Goal: Task Accomplishment & Management: Manage account settings

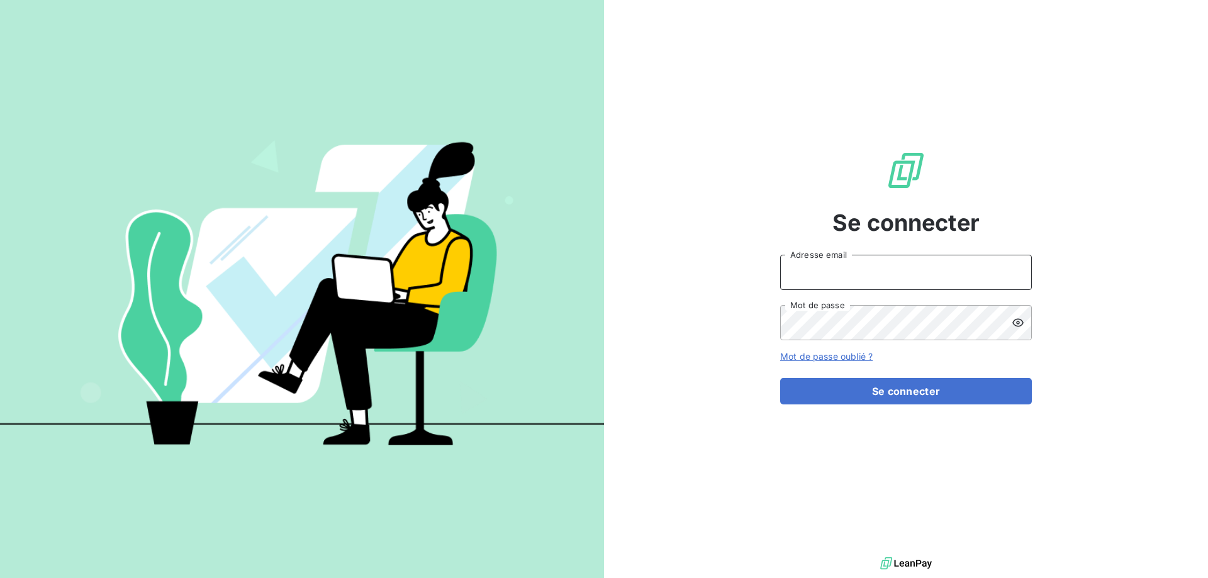
click at [945, 270] on input "Adresse email" at bounding box center [906, 272] width 252 height 35
click at [935, 139] on div "Se connecter Adresse email Mot de passe Mot de passe oublié ? Se connecter" at bounding box center [906, 277] width 252 height 554
type input "[EMAIL_ADDRESS][DOMAIN_NAME]"
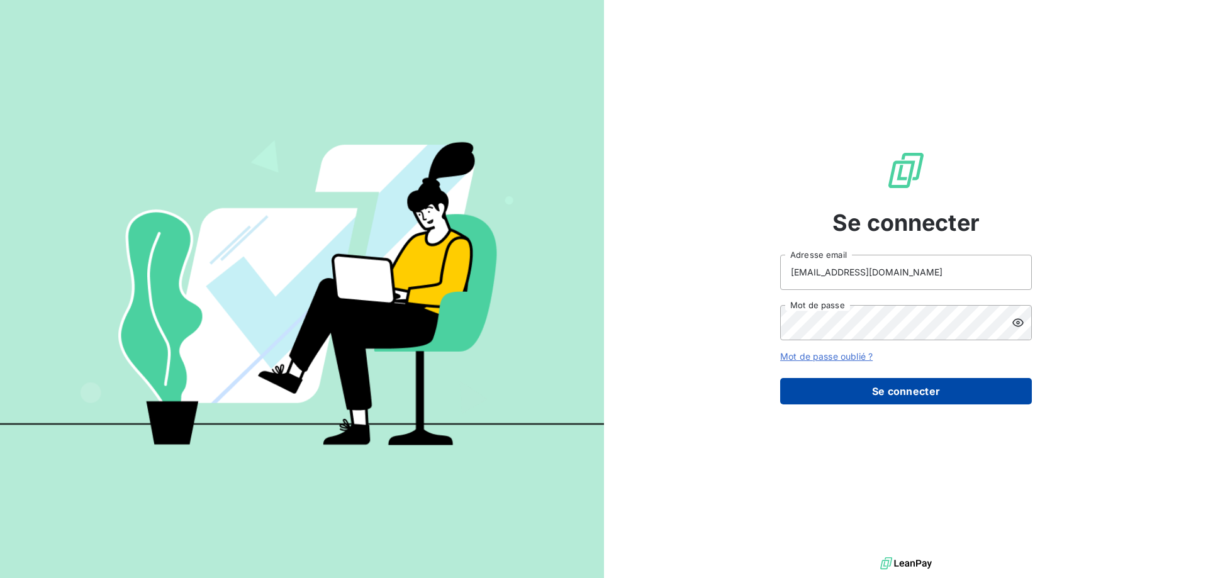
click at [925, 393] on button "Se connecter" at bounding box center [906, 391] width 252 height 26
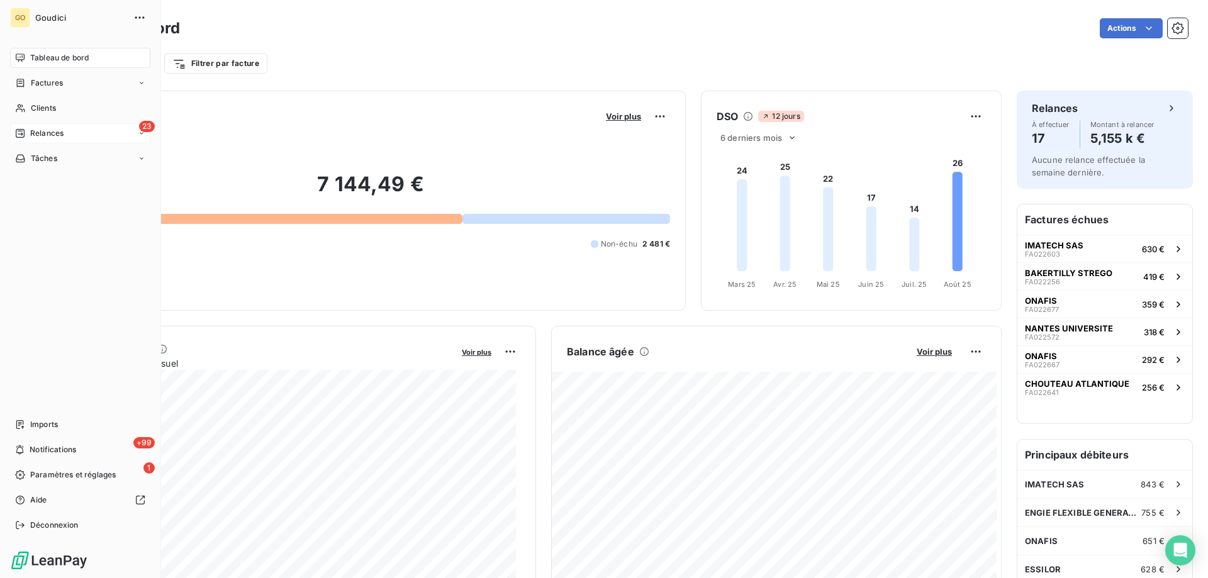
click at [50, 131] on span "Relances" at bounding box center [46, 133] width 33 height 11
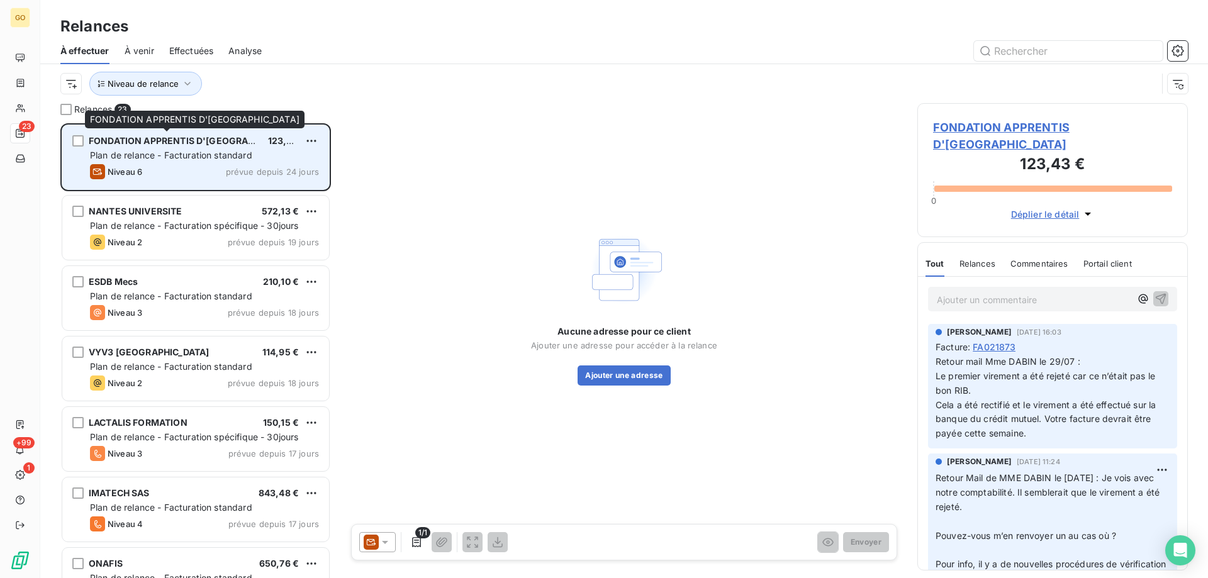
click at [184, 139] on span "FONDATION APPRENTIS D'[GEOGRAPHIC_DATA]" at bounding box center [194, 140] width 211 height 11
click at [186, 136] on span "FONDATION APPRENTIS D'[GEOGRAPHIC_DATA]" at bounding box center [194, 140] width 211 height 11
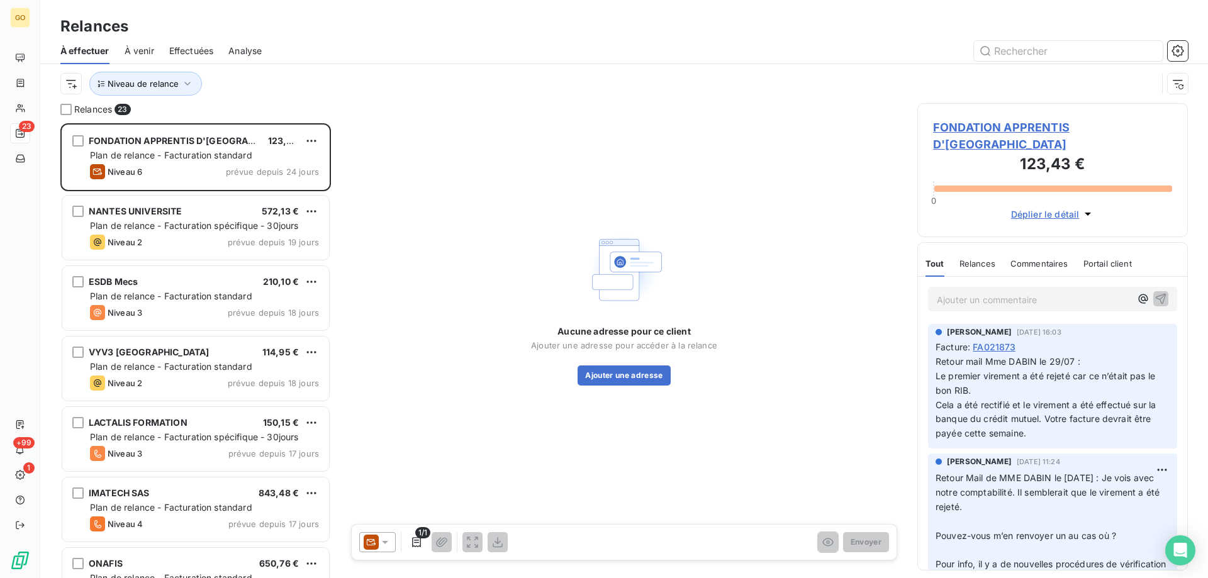
click at [506, 128] on div "Aucune adresse pour ce client Ajouter une adresse pour accéder à la relance Ajo…" at bounding box center [624, 307] width 556 height 408
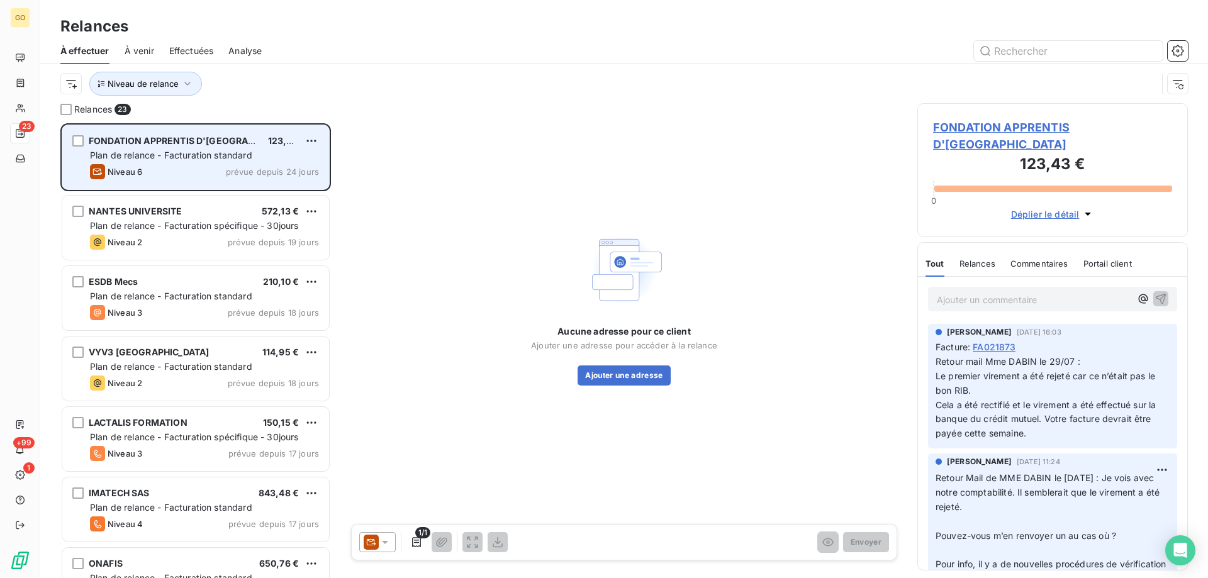
click at [220, 141] on span "FONDATION APPRENTIS D'[GEOGRAPHIC_DATA]" at bounding box center [194, 140] width 211 height 11
click at [307, 142] on html "GO 23 +99 1 Relances À effectuer À venir Effectuées Analyse Niveau de relance R…" at bounding box center [604, 295] width 1208 height 591
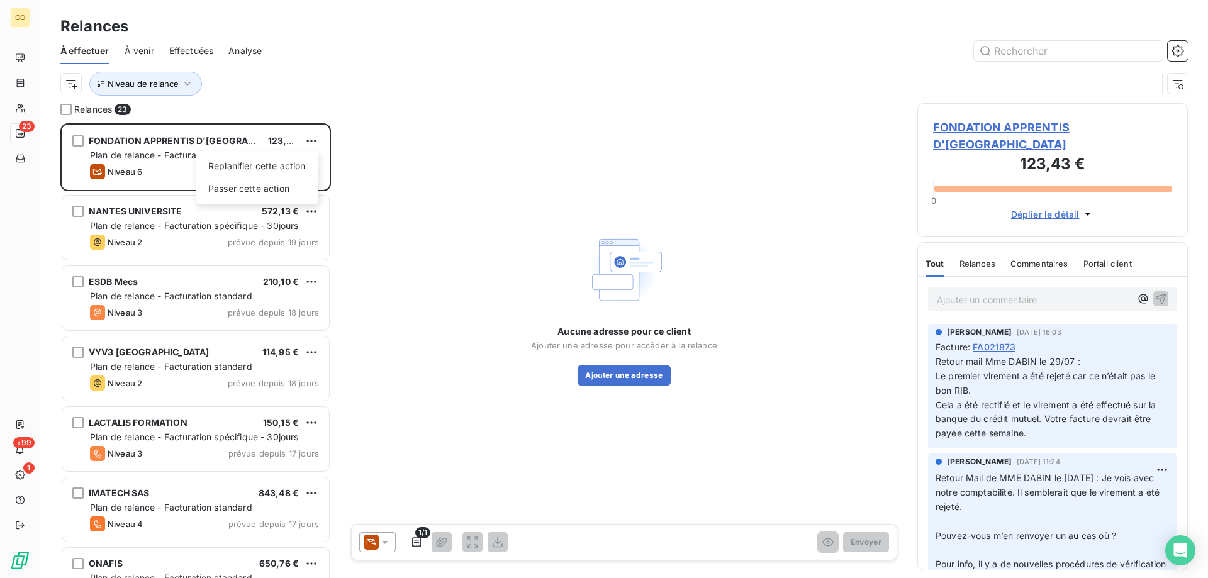
click at [155, 142] on html "GO 23 +99 1 Relances À effectuer À venir Effectuées Analyse Niveau de relance R…" at bounding box center [604, 295] width 1208 height 591
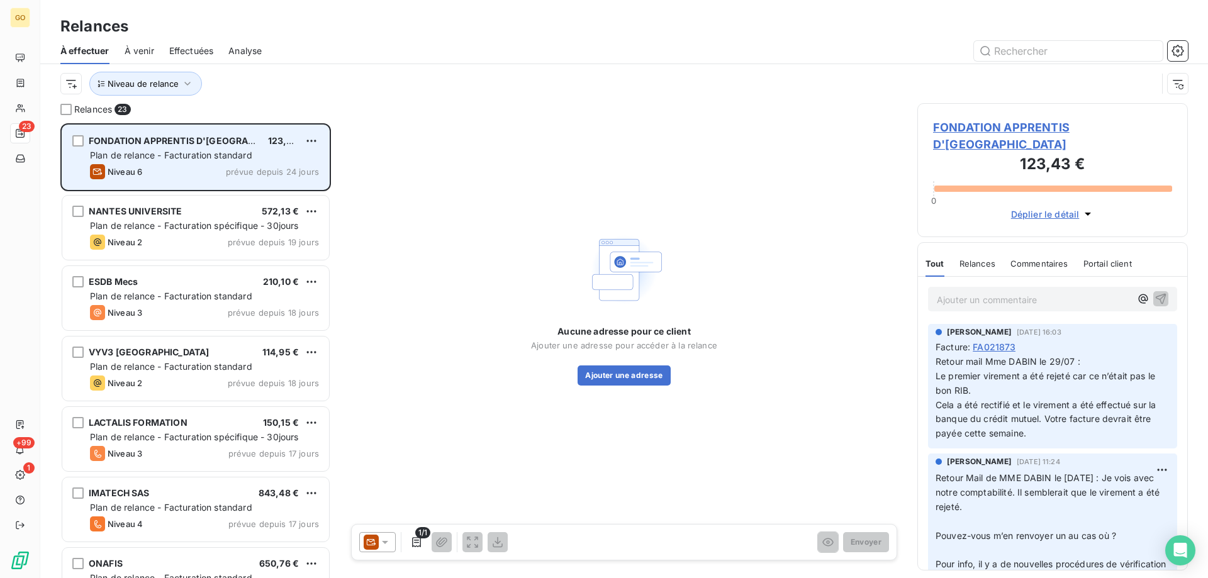
click at [127, 170] on span "Niveau 6" at bounding box center [125, 172] width 35 height 10
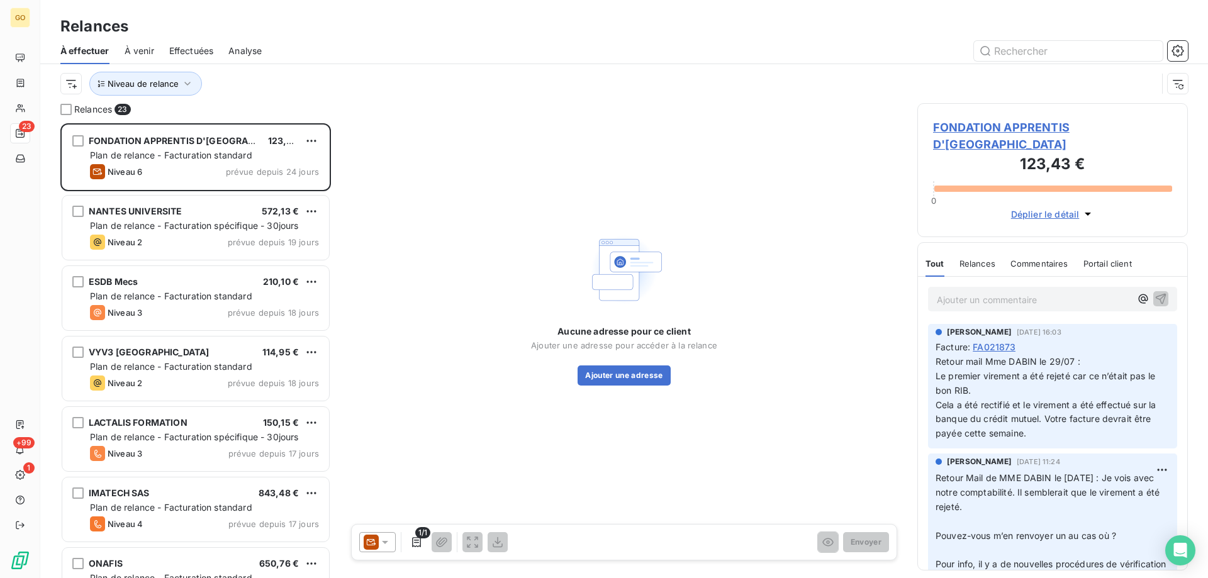
click at [971, 126] on span "FONDATION APPRENTIS D'[GEOGRAPHIC_DATA]" at bounding box center [1052, 136] width 239 height 34
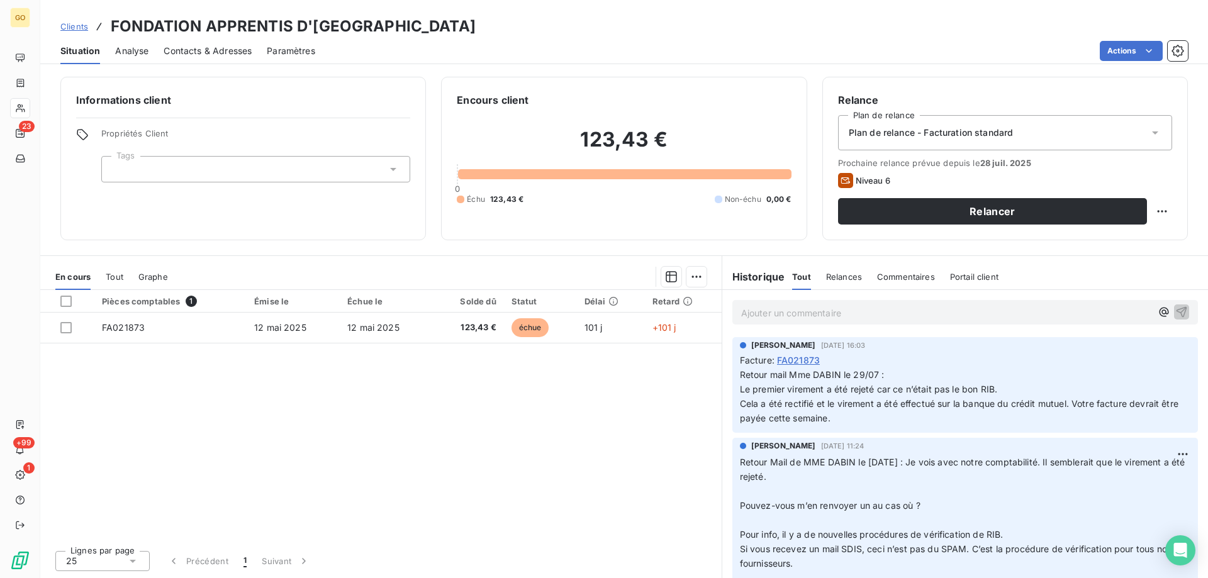
click at [255, 23] on h3 "FONDATION APPRENTIS D'[GEOGRAPHIC_DATA]" at bounding box center [293, 26] width 365 height 23
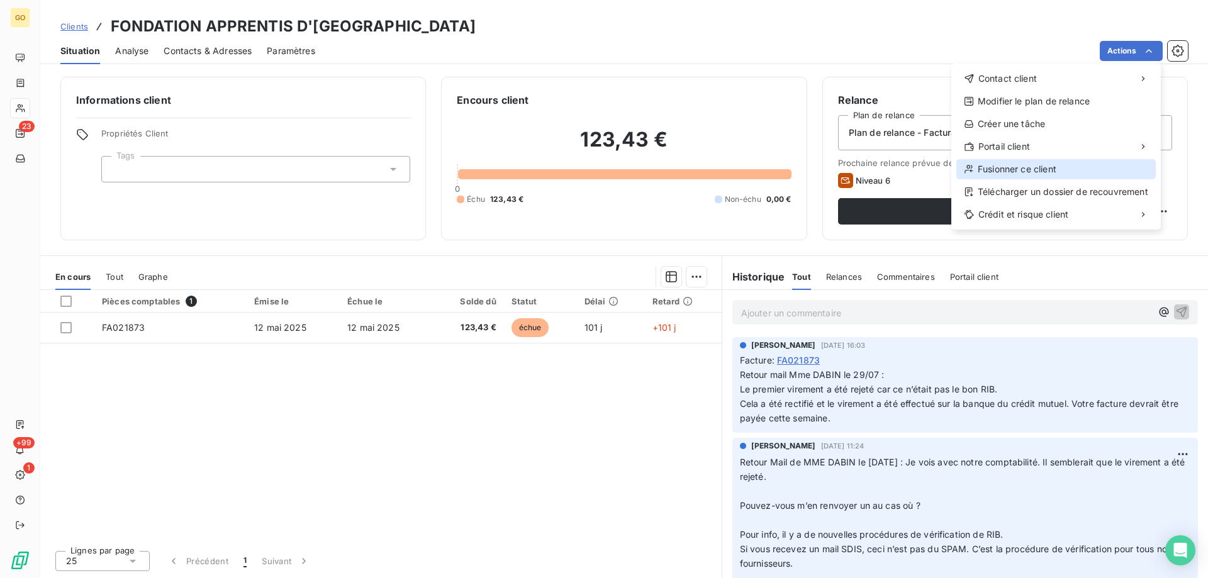
click at [1047, 173] on div "Fusionner ce client" at bounding box center [1055, 169] width 199 height 20
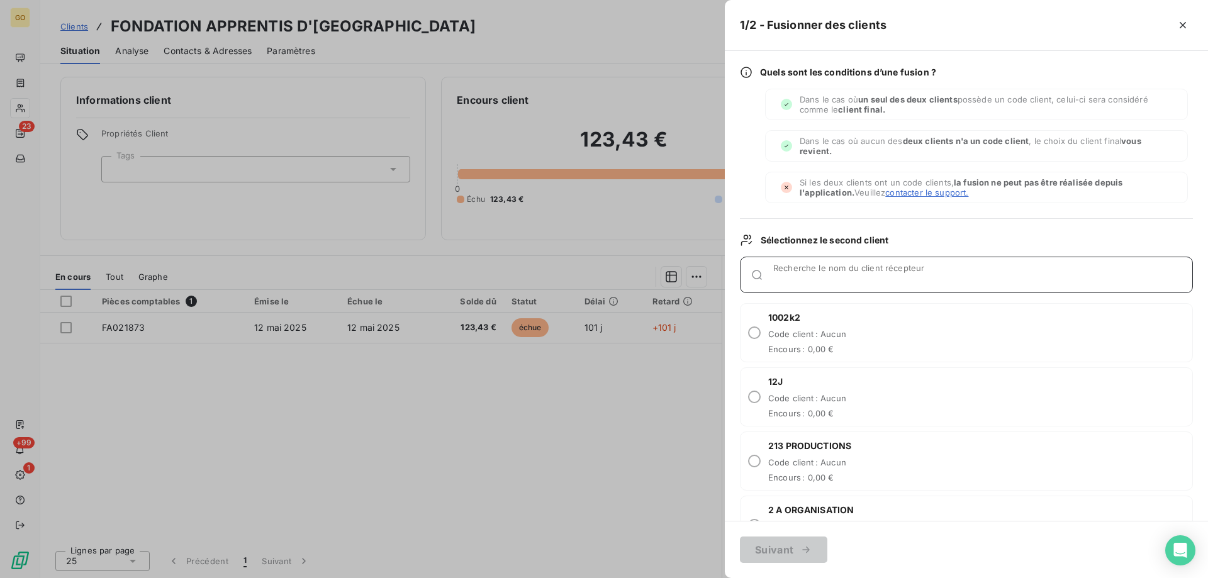
click at [884, 271] on div "Recherche le nom du client récepteur" at bounding box center [982, 275] width 419 height 13
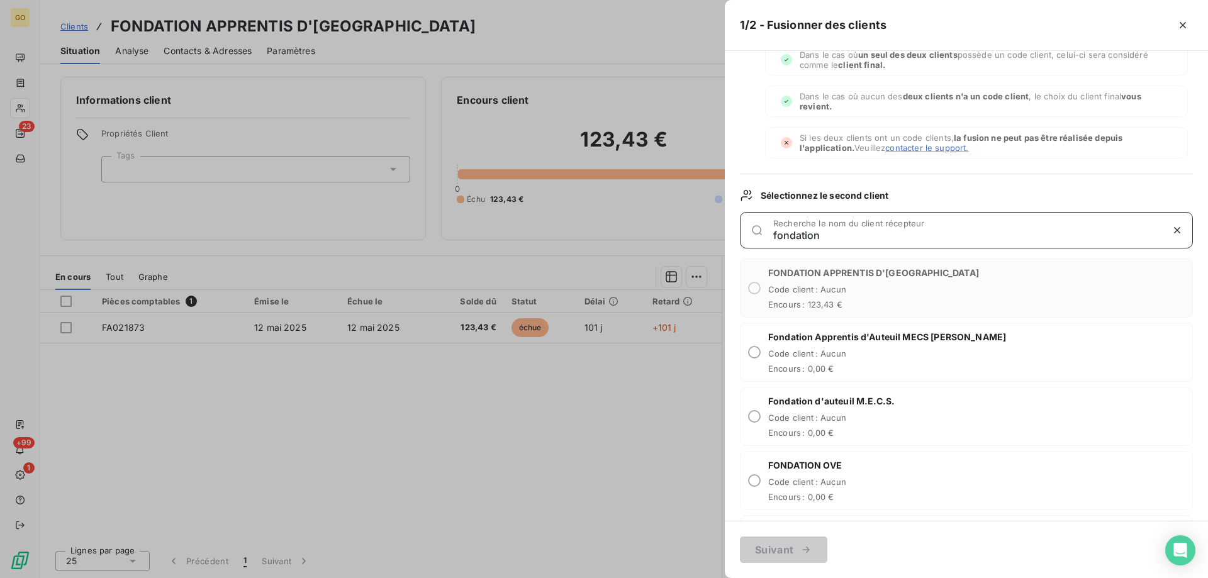
scroll to position [113, 0]
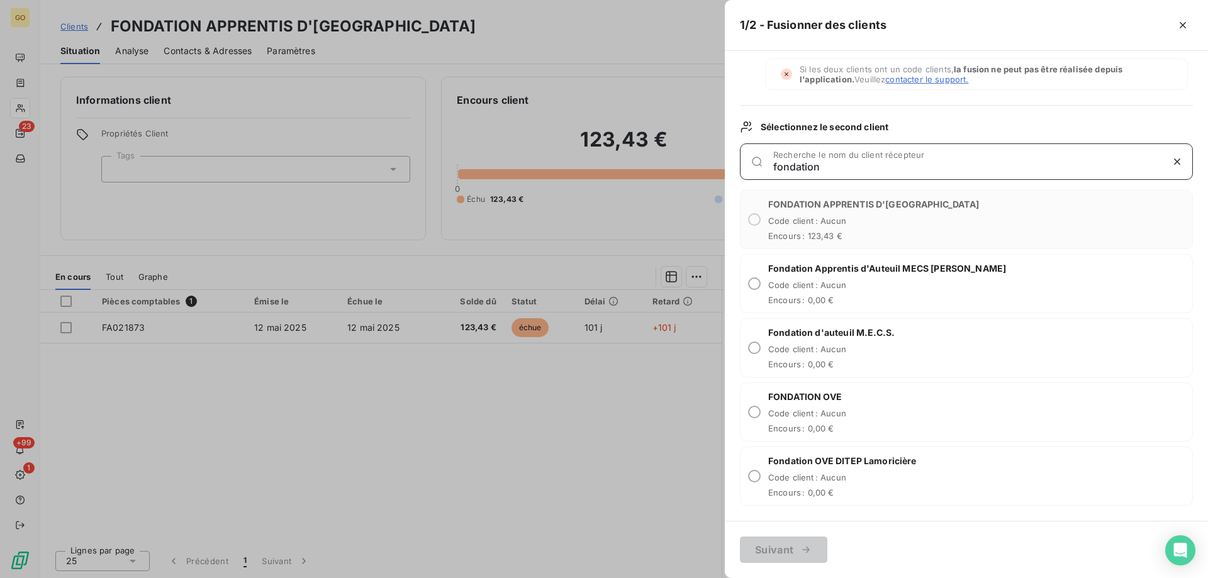
type input "fondation"
click at [650, 436] on div at bounding box center [604, 289] width 1208 height 578
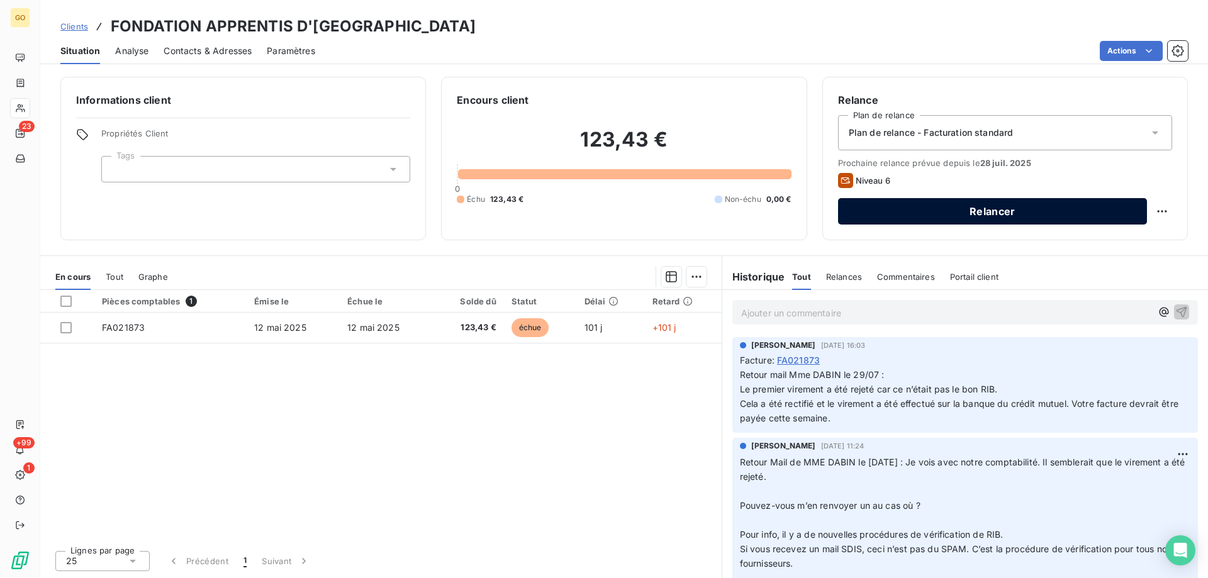
click at [962, 220] on button "Relancer" at bounding box center [992, 211] width 309 height 26
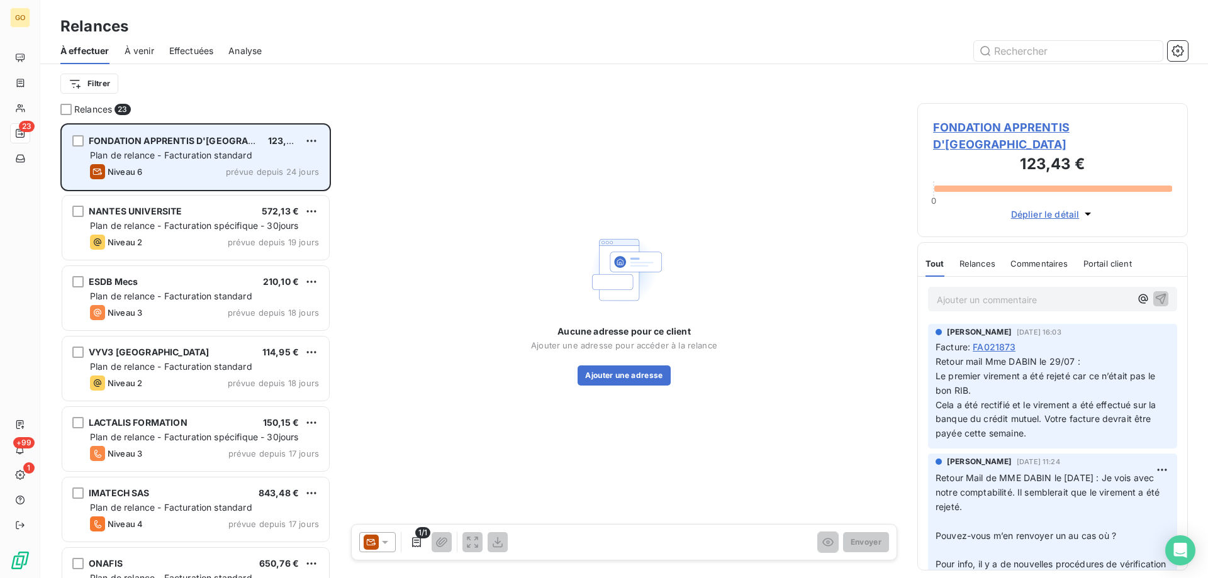
click at [194, 143] on span "FONDATION APPRENTIS D'[GEOGRAPHIC_DATA]" at bounding box center [194, 140] width 211 height 11
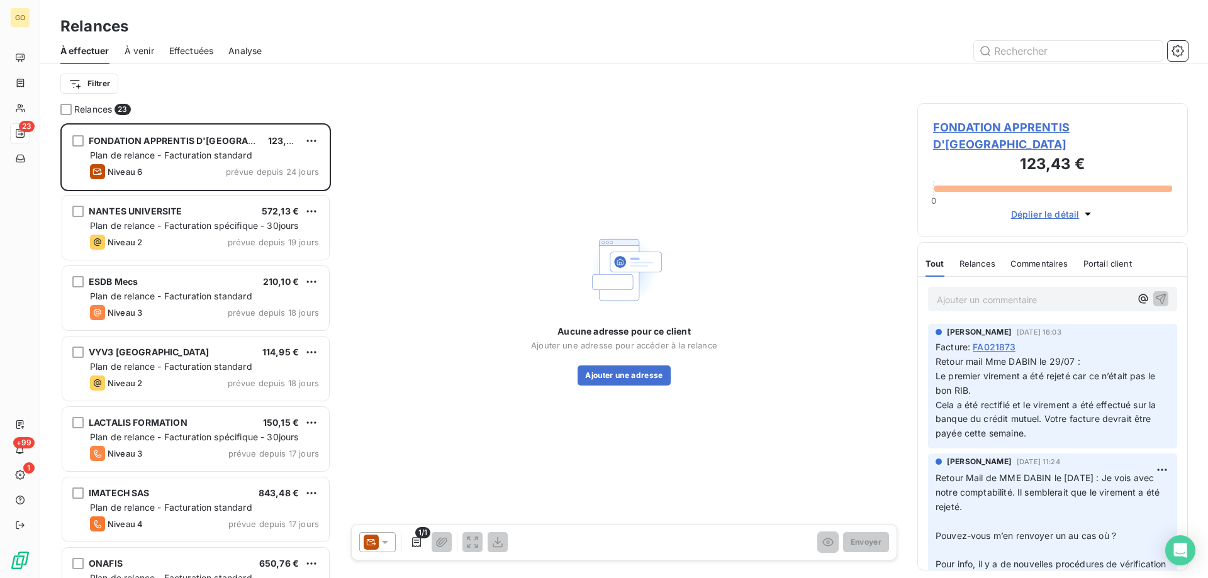
click at [539, 138] on div "Aucune adresse pour ce client Ajouter une adresse pour accéder à la relance Ajo…" at bounding box center [624, 307] width 556 height 408
click at [596, 382] on button "Ajouter une adresse" at bounding box center [623, 375] width 92 height 20
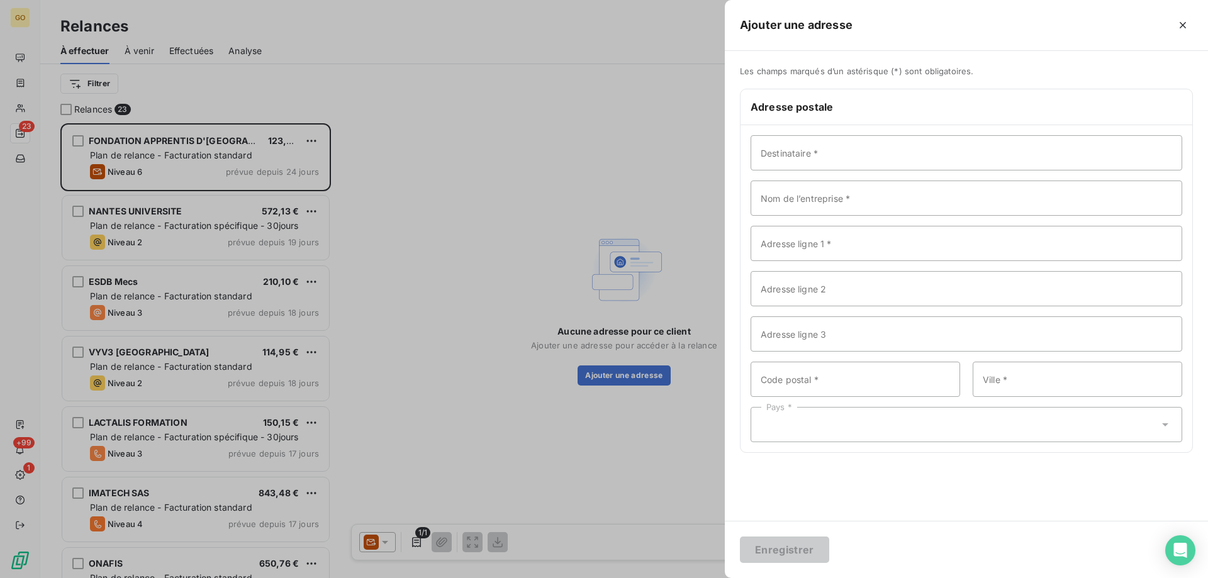
click at [220, 167] on div at bounding box center [604, 289] width 1208 height 578
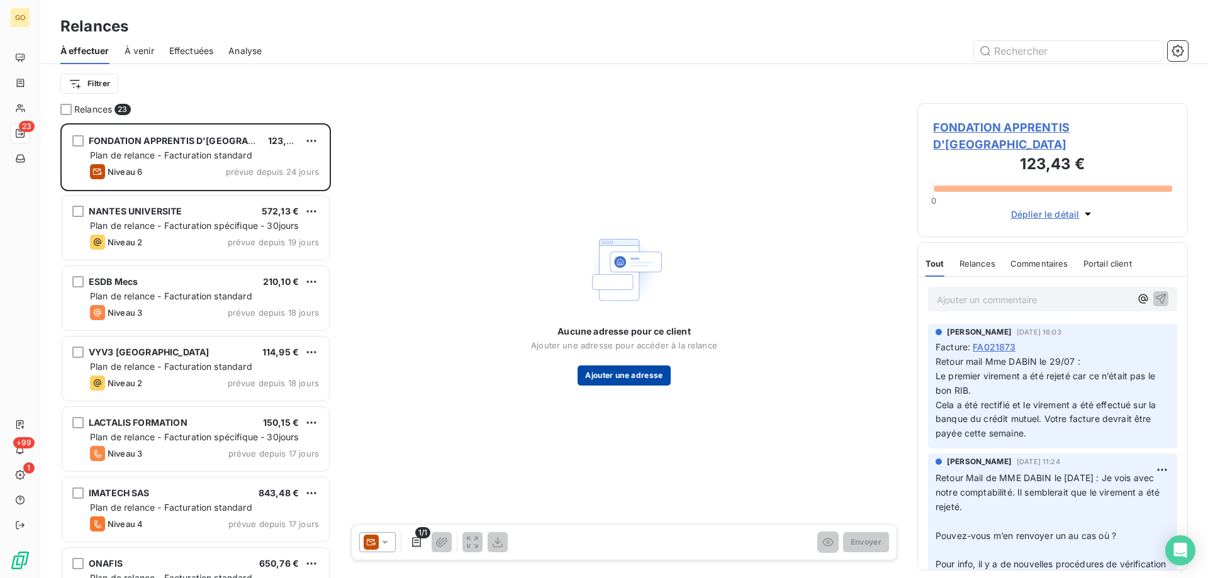
click at [619, 383] on button "Ajouter une adresse" at bounding box center [623, 375] width 92 height 20
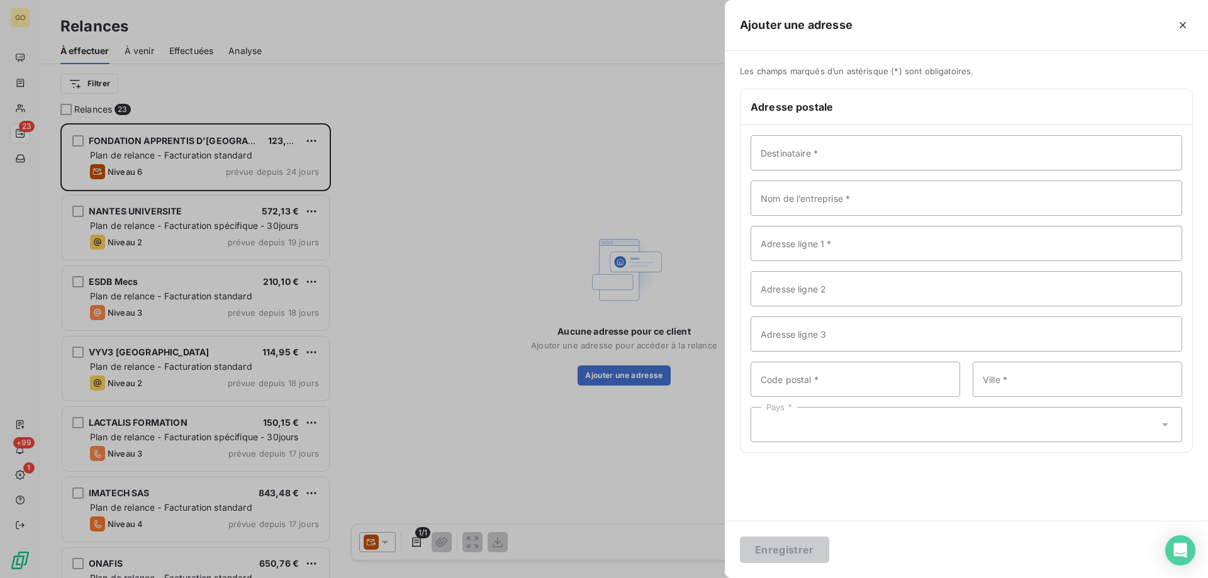
click at [541, 182] on div at bounding box center [604, 289] width 1208 height 578
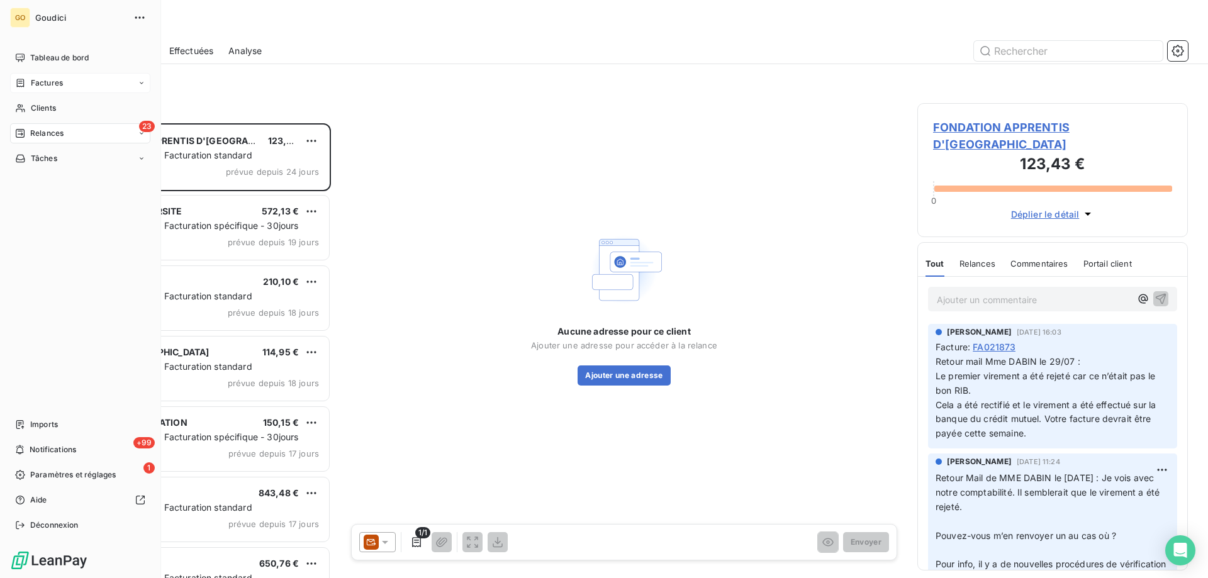
click at [47, 81] on span "Factures" at bounding box center [47, 82] width 32 height 11
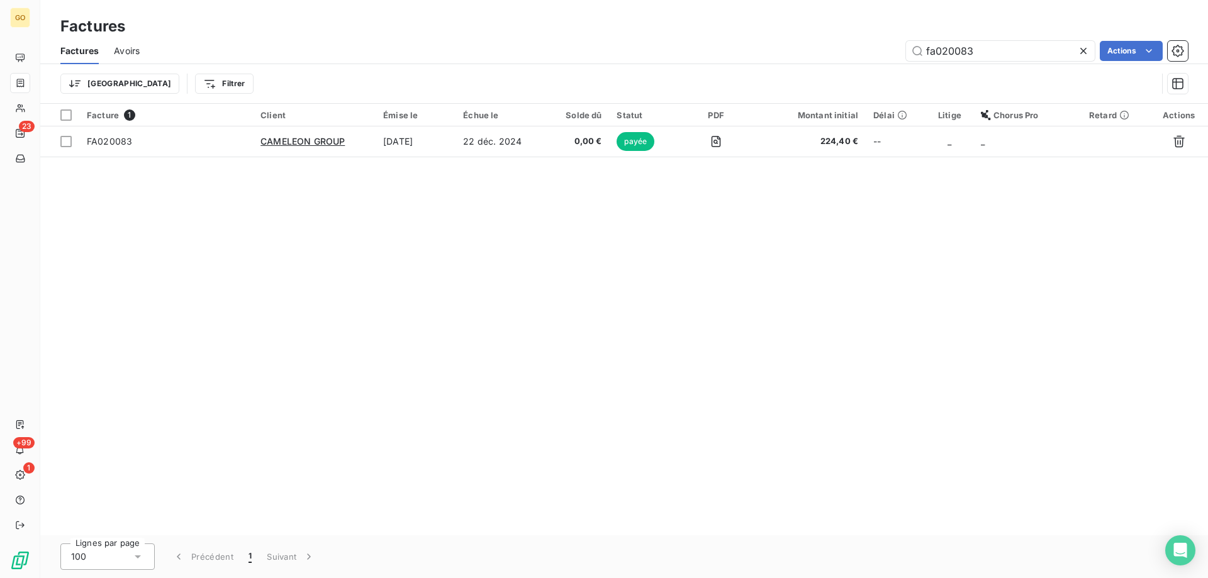
drag, startPoint x: 976, startPoint y: 48, endPoint x: 877, endPoint y: 48, distance: 99.4
click at [877, 48] on div "fa020083 Actions" at bounding box center [671, 51] width 1033 height 20
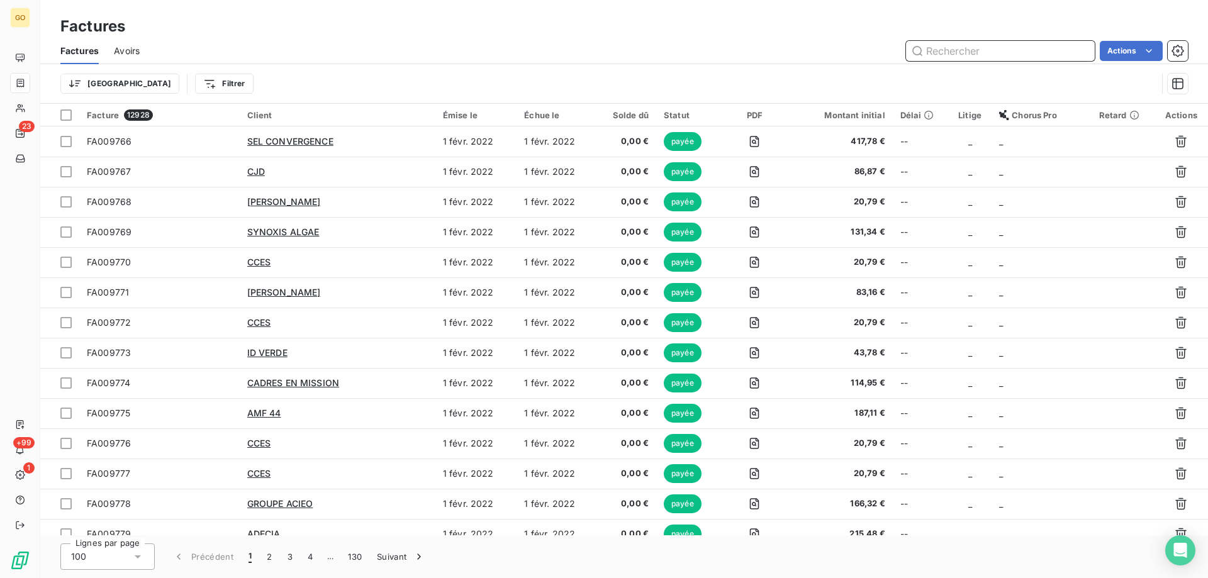
click at [946, 50] on input "text" at bounding box center [1000, 51] width 189 height 20
paste input "FA022561"
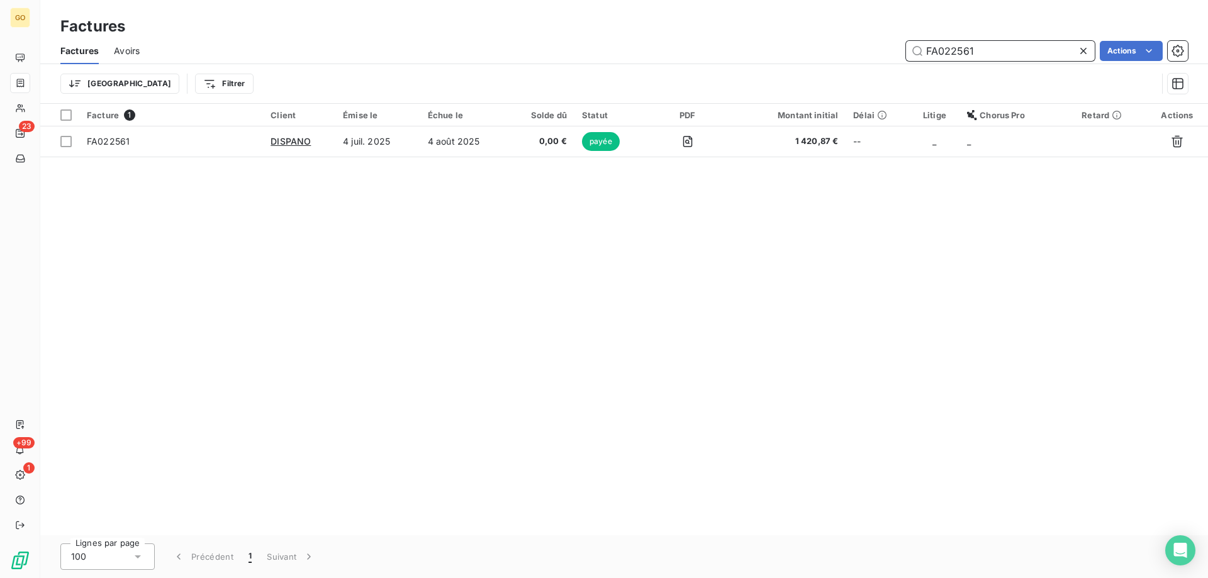
type input "FA022561"
click at [997, 42] on input "FA022561" at bounding box center [1000, 51] width 189 height 20
drag, startPoint x: 992, startPoint y: 51, endPoint x: 863, endPoint y: 52, distance: 129.0
click at [863, 52] on div "FA022561 Actions" at bounding box center [671, 51] width 1033 height 20
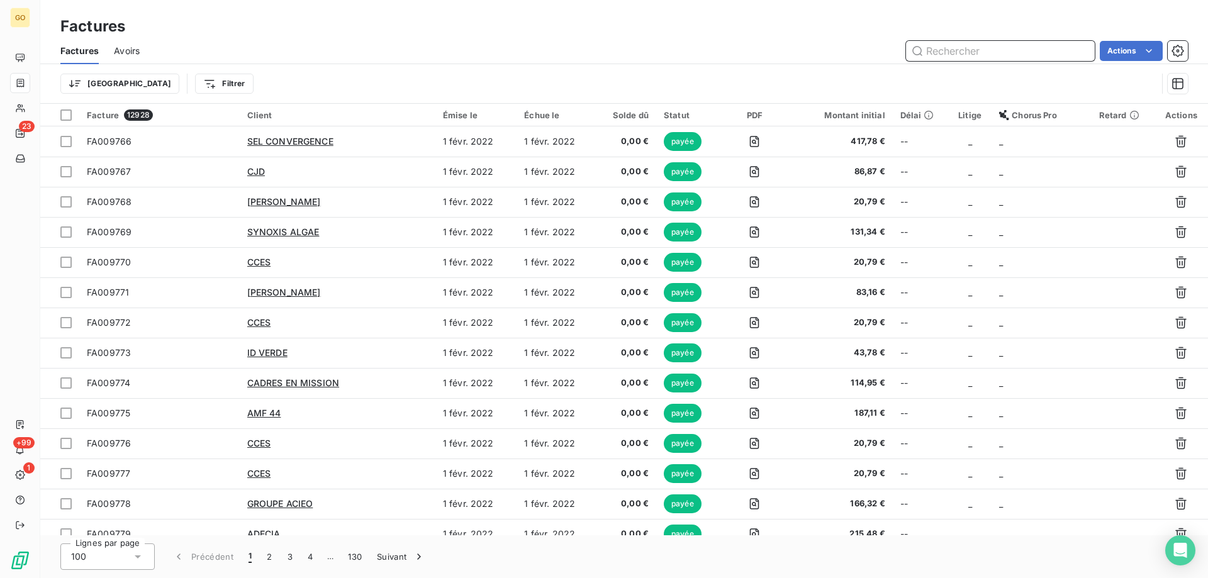
click at [945, 55] on input "text" at bounding box center [1000, 51] width 189 height 20
paste input "FA022278"
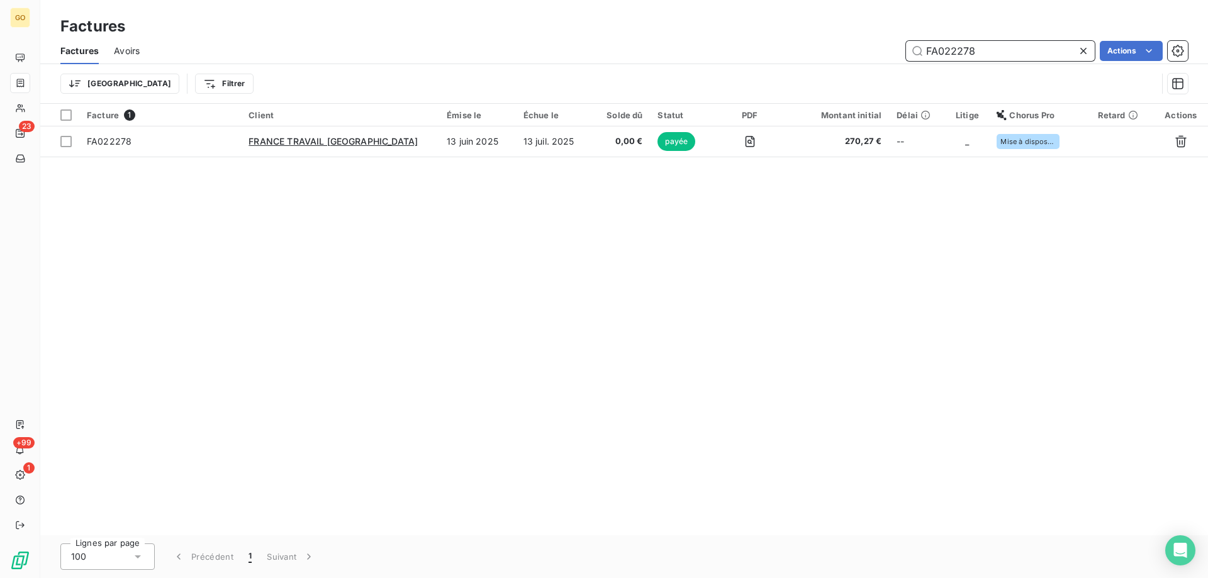
type input "FA022278"
drag, startPoint x: 976, startPoint y: 49, endPoint x: 859, endPoint y: 48, distance: 117.6
click at [859, 48] on div "FA022278 Actions" at bounding box center [671, 51] width 1033 height 20
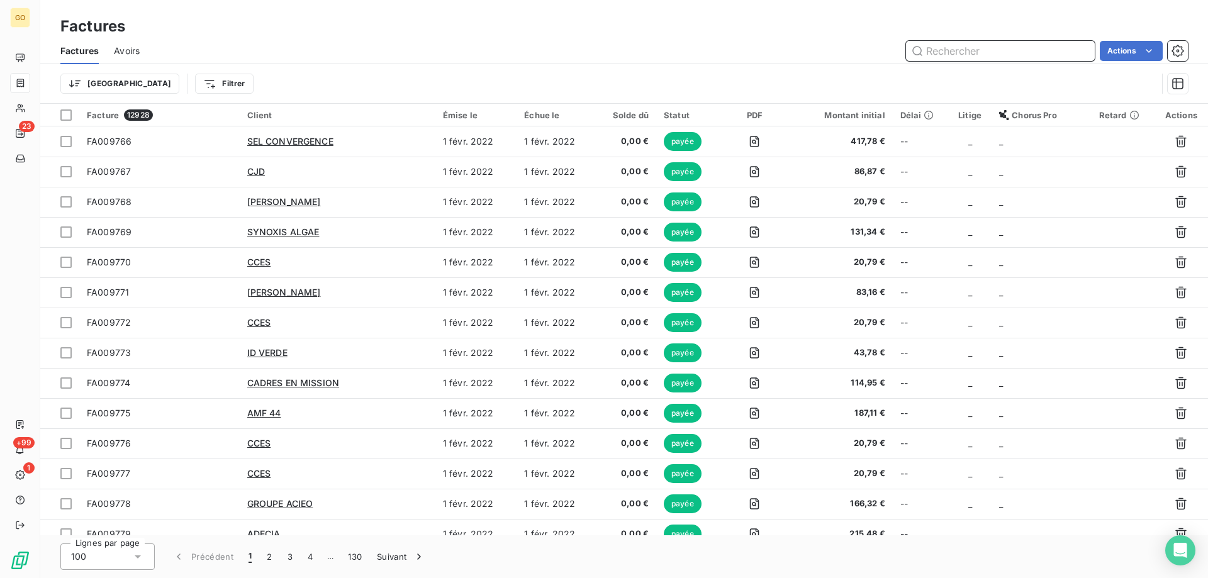
click at [933, 53] on input "text" at bounding box center [1000, 51] width 189 height 20
paste input "FA022018"
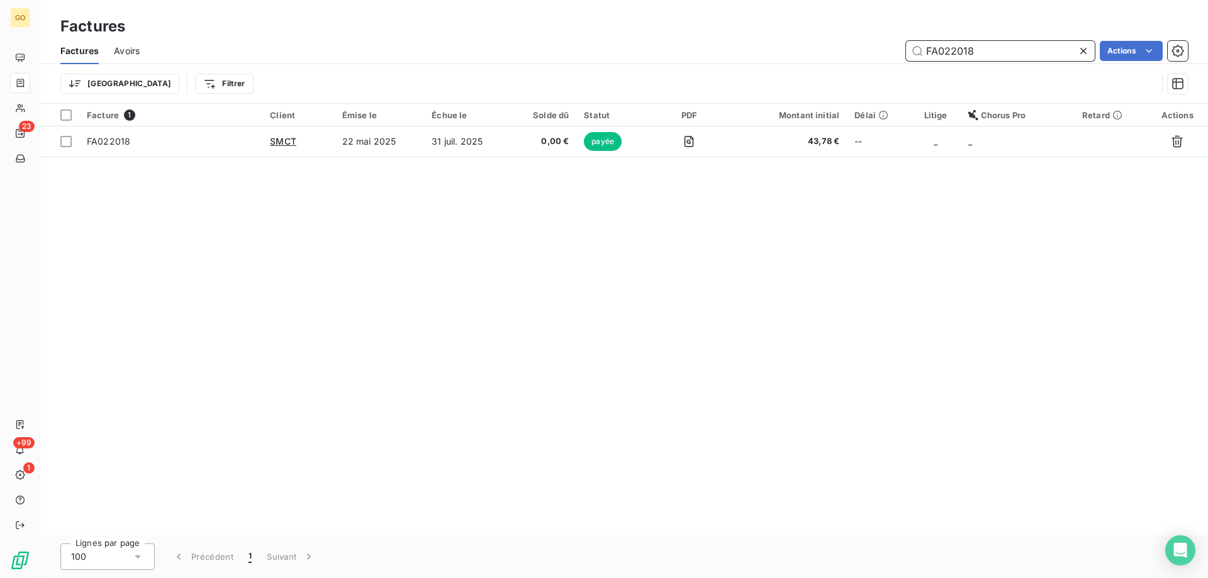
type input "FA022018"
click at [405, 265] on div "Facture 1 Client Émise le Échue le Solde dû Statut PDF Montant initial Délai Li…" at bounding box center [623, 320] width 1167 height 432
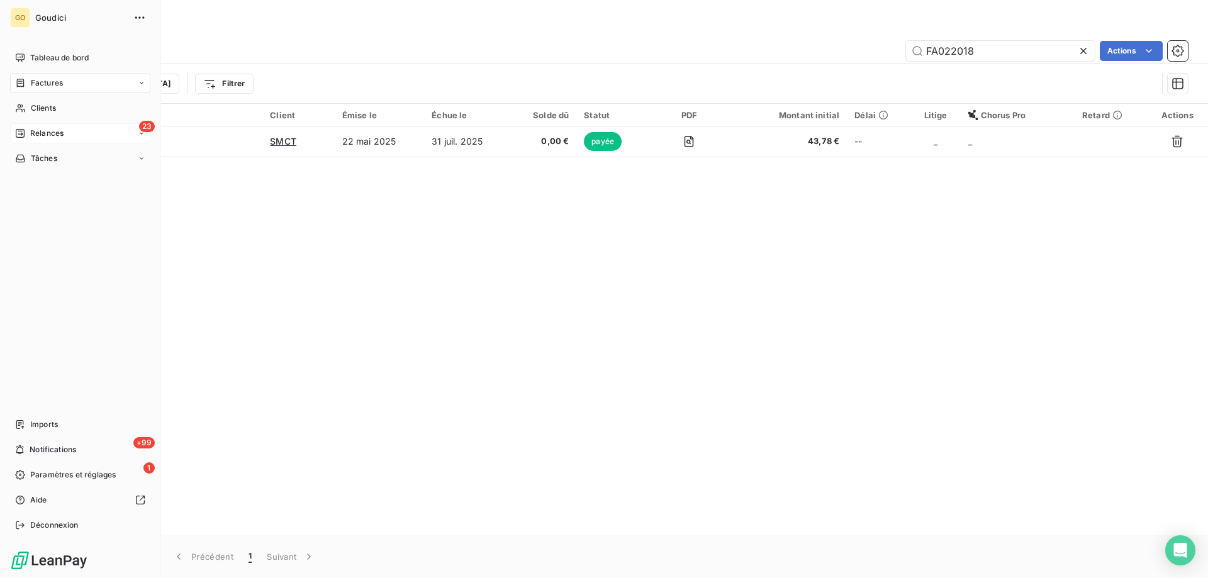
click at [52, 136] on span "Relances" at bounding box center [46, 133] width 33 height 11
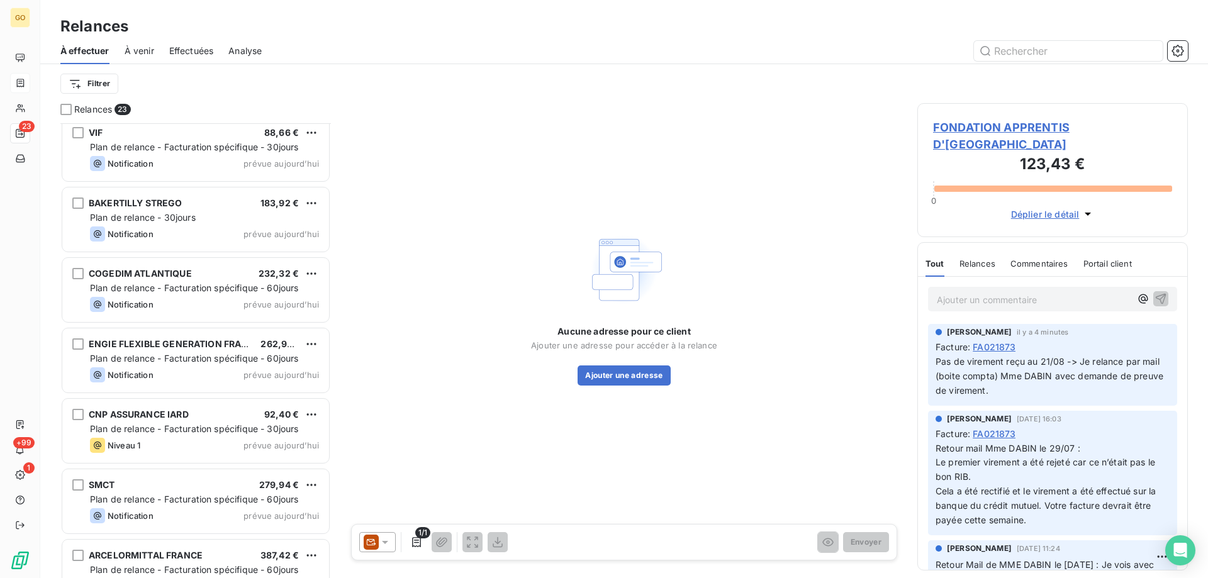
scroll to position [1166, 0]
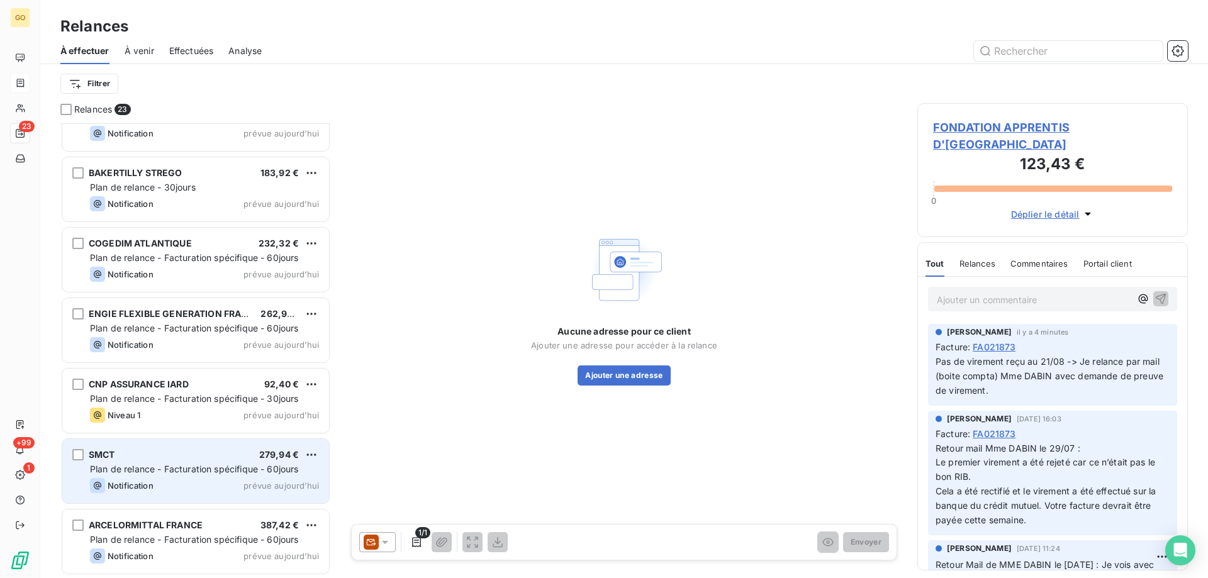
click at [198, 468] on span "Plan de relance - Facturation spécifique - 60jours" at bounding box center [194, 469] width 209 height 11
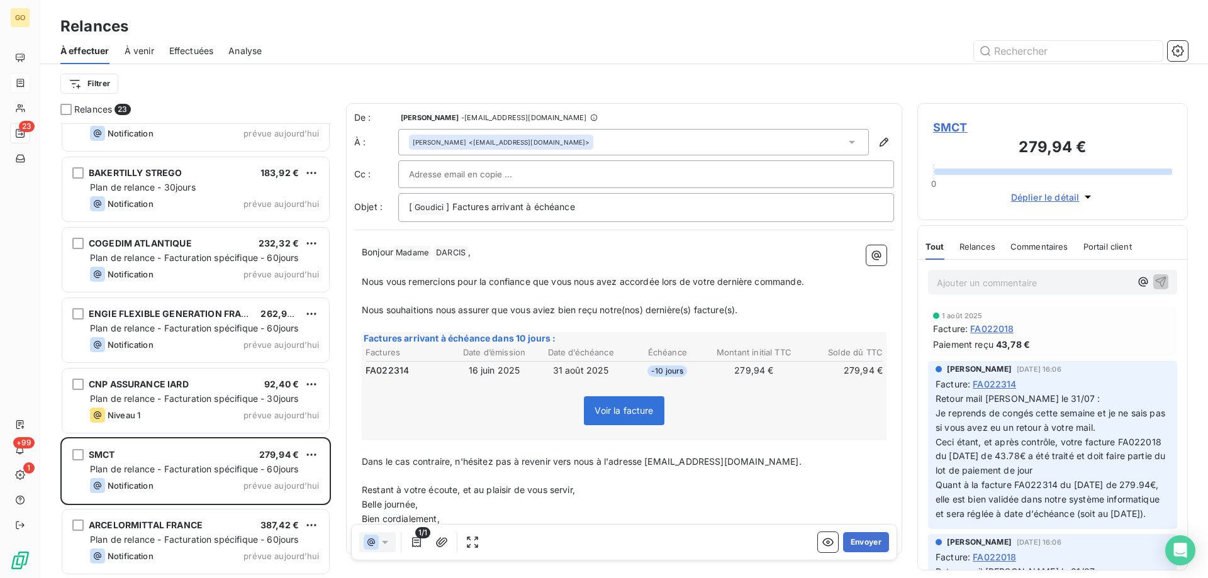
click at [464, 169] on input "text" at bounding box center [476, 174] width 135 height 19
paste input "[EMAIL_ADDRESS][DOMAIN_NAME]"
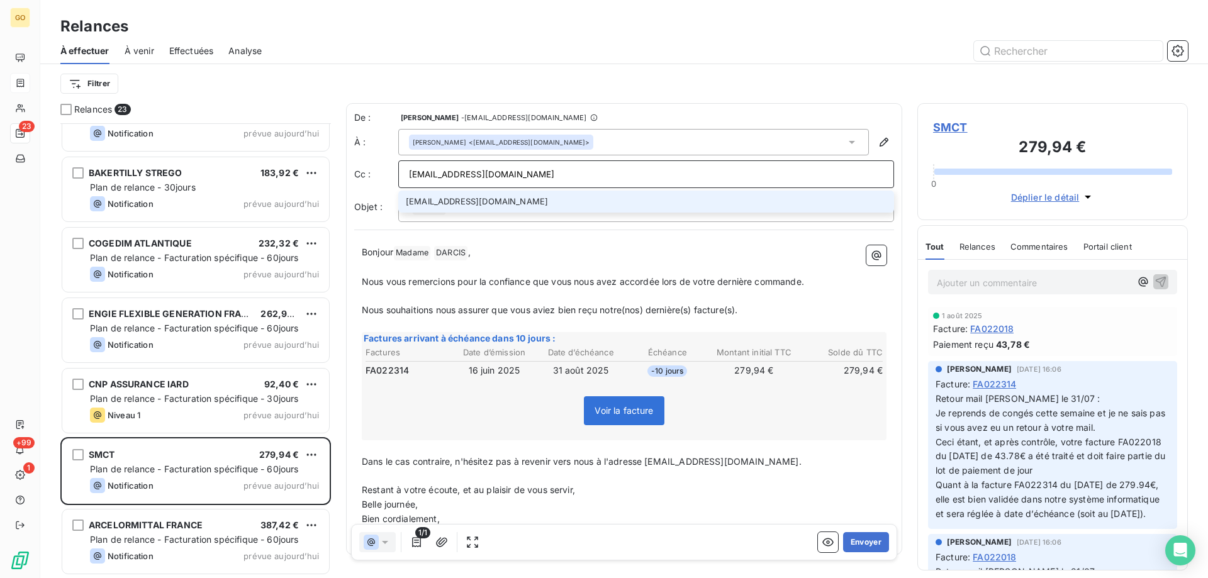
type input "[EMAIL_ADDRESS][DOMAIN_NAME]"
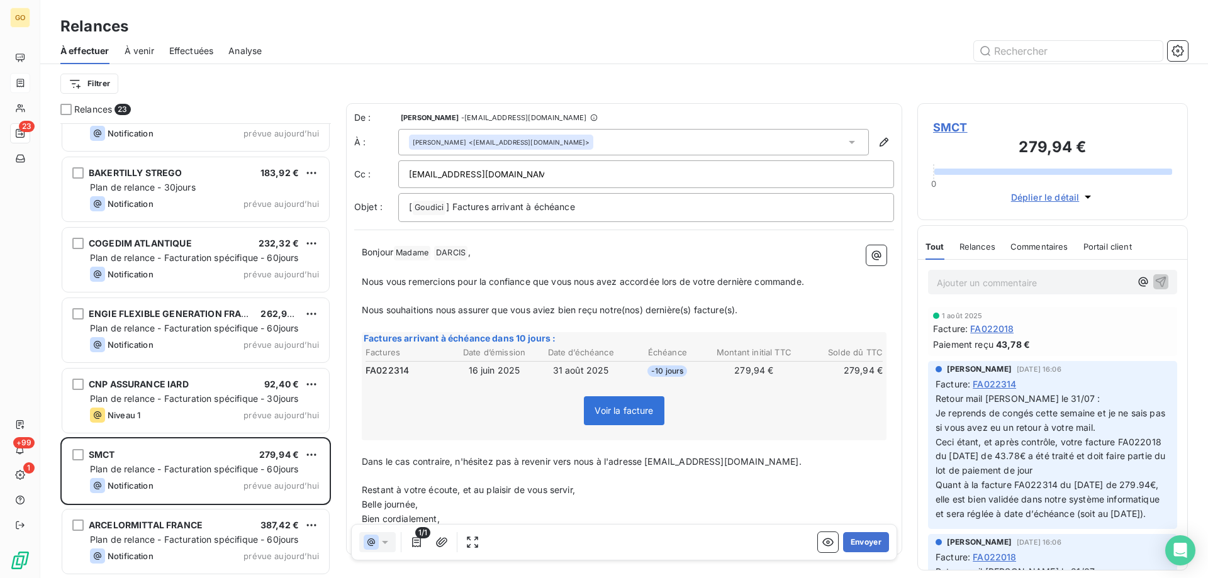
click at [634, 77] on div "Filtrer" at bounding box center [623, 84] width 1127 height 24
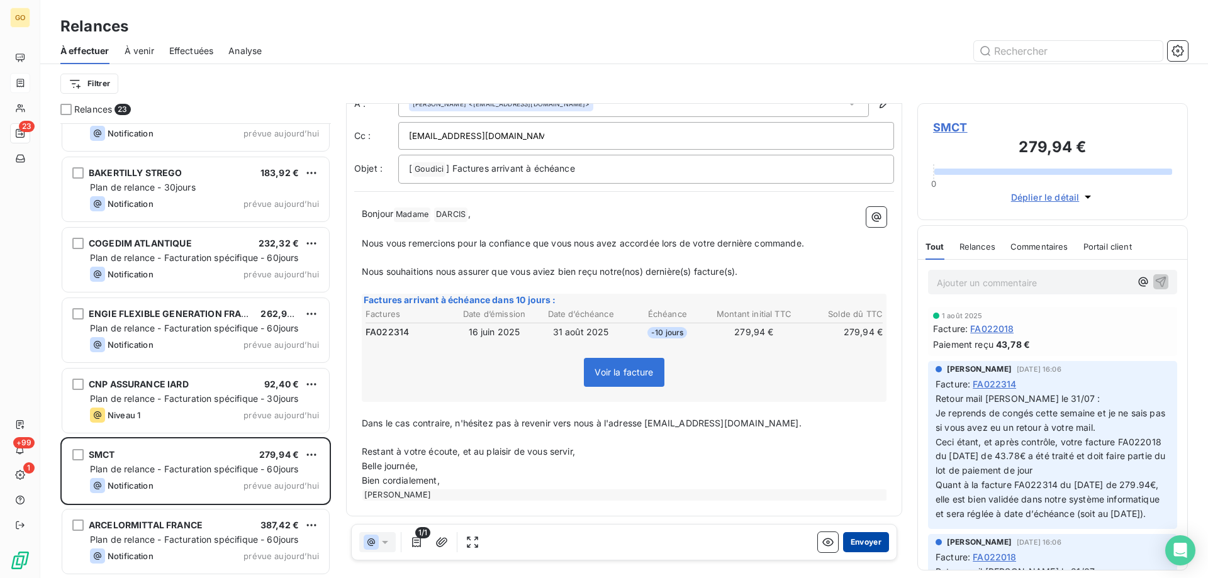
click at [862, 542] on button "Envoyer" at bounding box center [866, 542] width 46 height 20
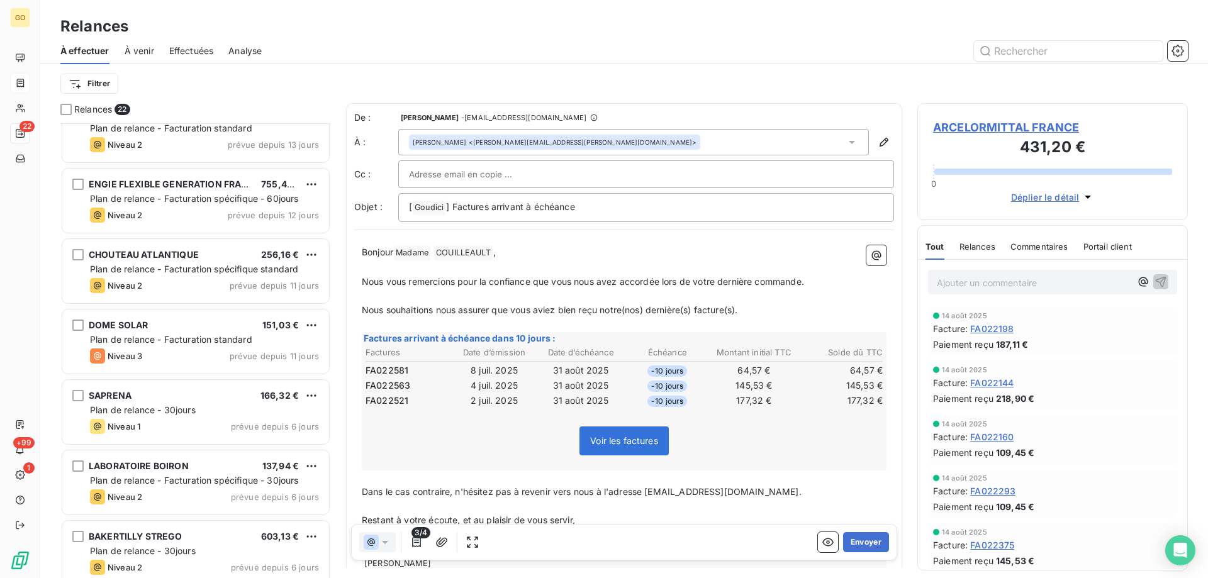
scroll to position [467, 0]
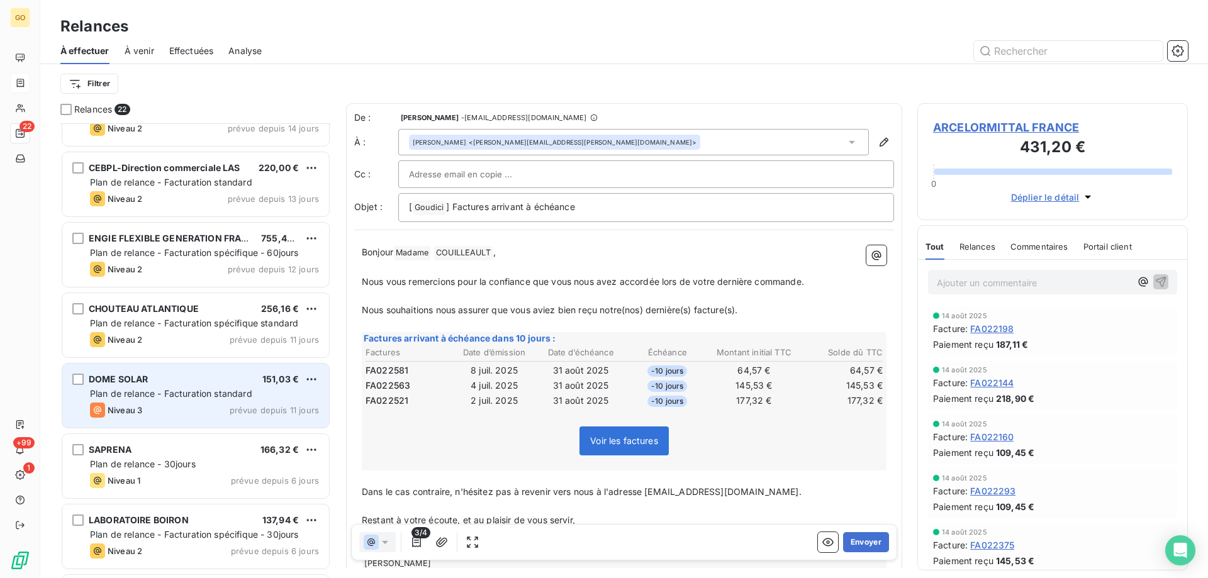
click at [140, 391] on span "Plan de relance - Facturation standard" at bounding box center [171, 393] width 162 height 11
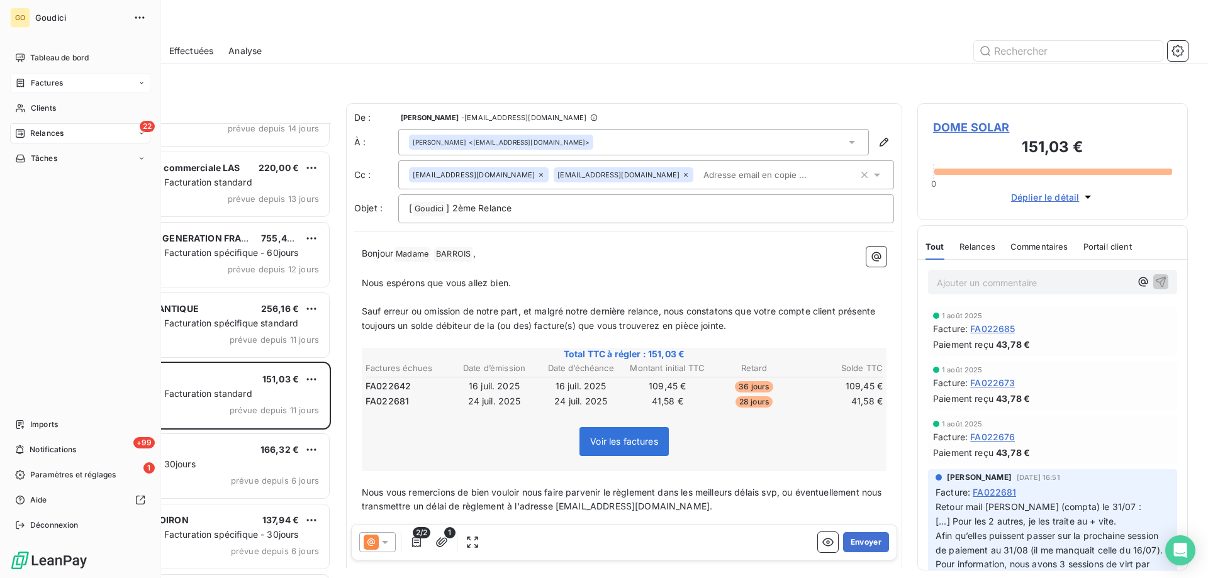
click at [31, 79] on span "Factures" at bounding box center [47, 82] width 32 height 11
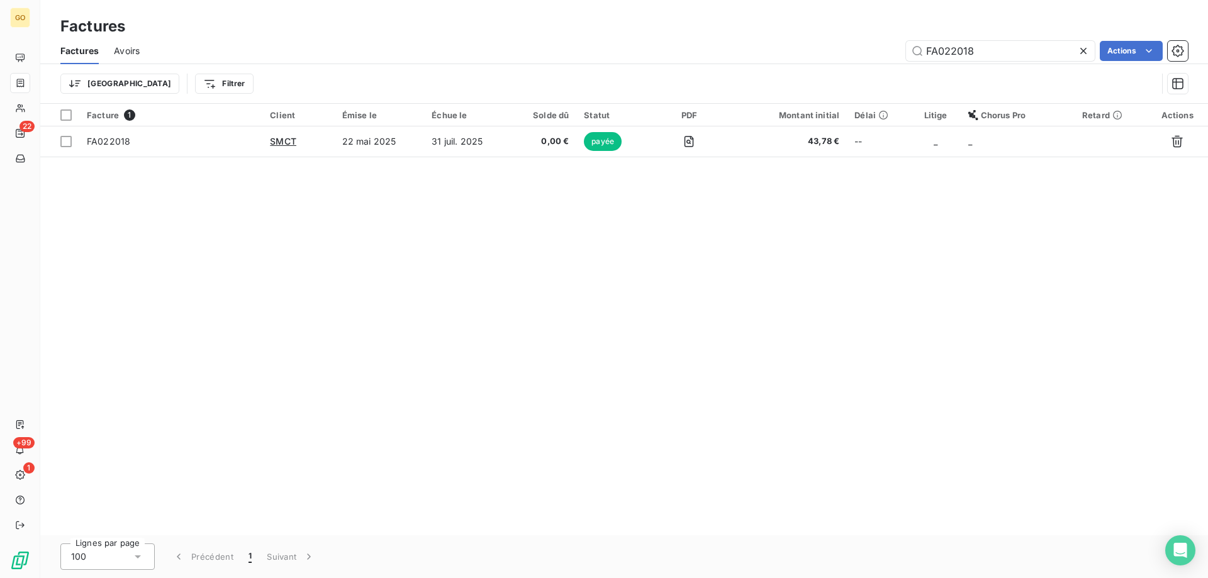
drag, startPoint x: 982, startPoint y: 51, endPoint x: 866, endPoint y: 53, distance: 115.8
click at [866, 53] on div "FA022018 Actions" at bounding box center [671, 51] width 1033 height 20
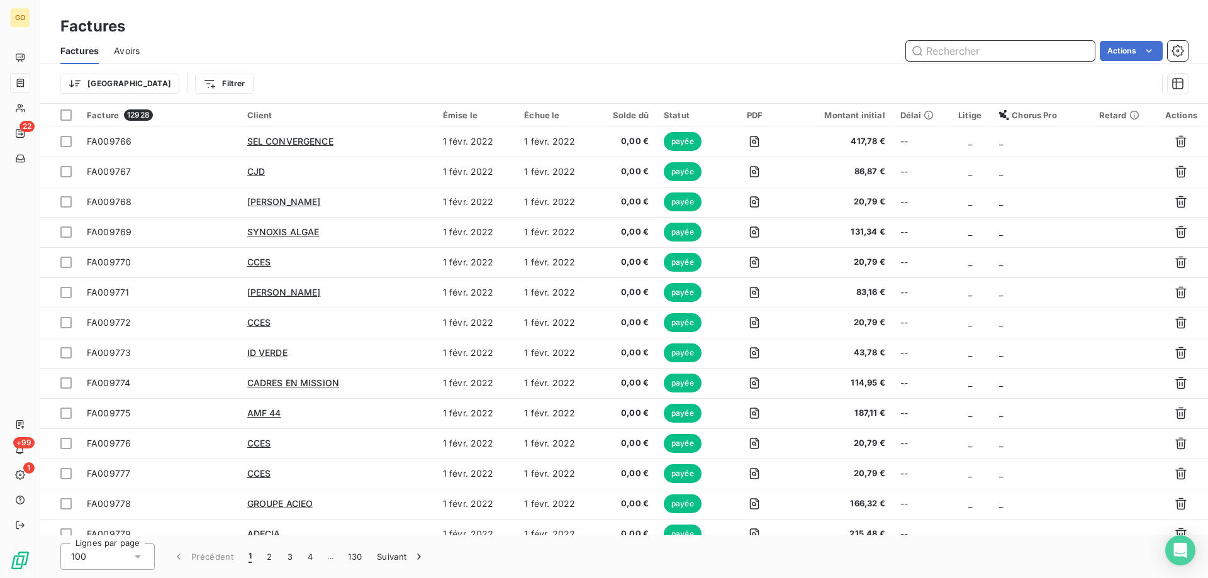
click at [940, 53] on input "text" at bounding box center [1000, 51] width 189 height 20
paste input "fa002642"
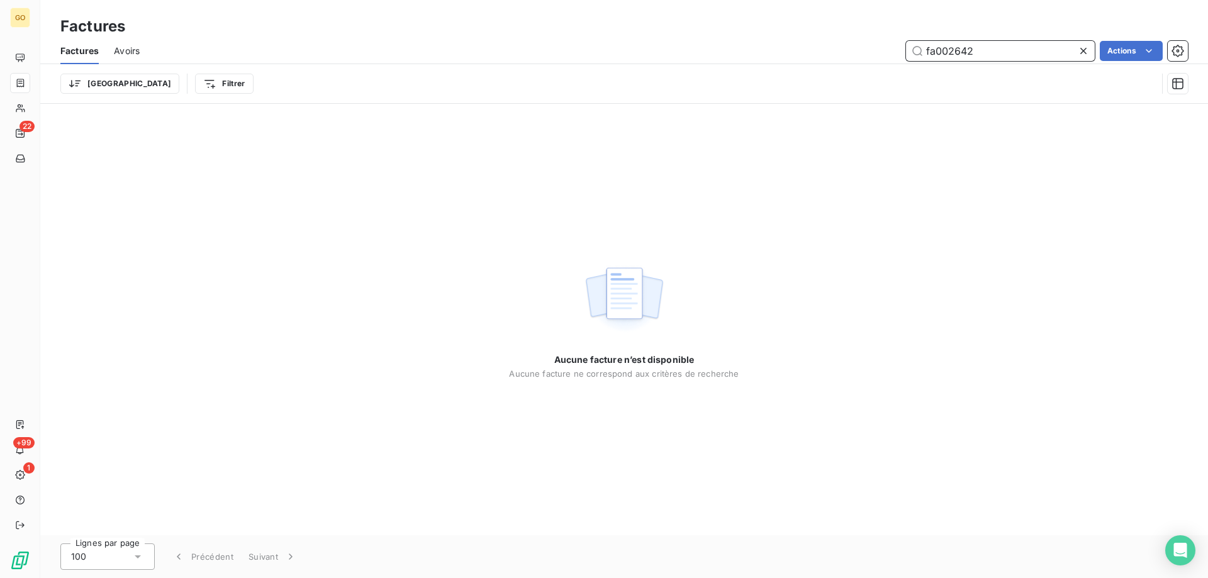
click at [936, 47] on input "fa002642" at bounding box center [1000, 51] width 189 height 20
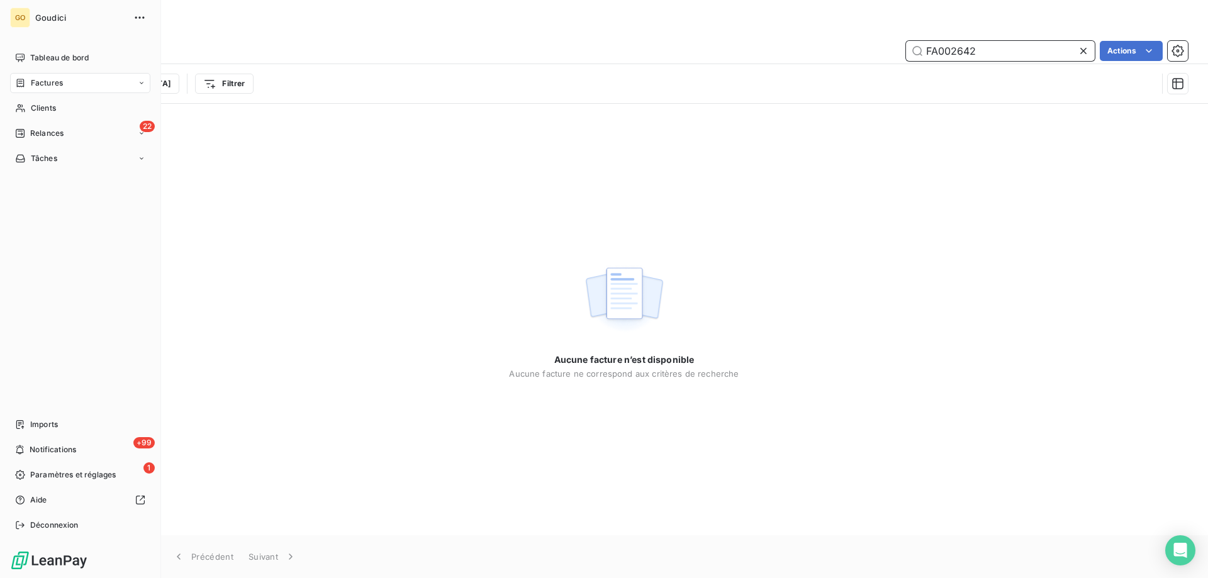
type input "FA002642"
click at [43, 83] on span "Factures" at bounding box center [47, 82] width 32 height 11
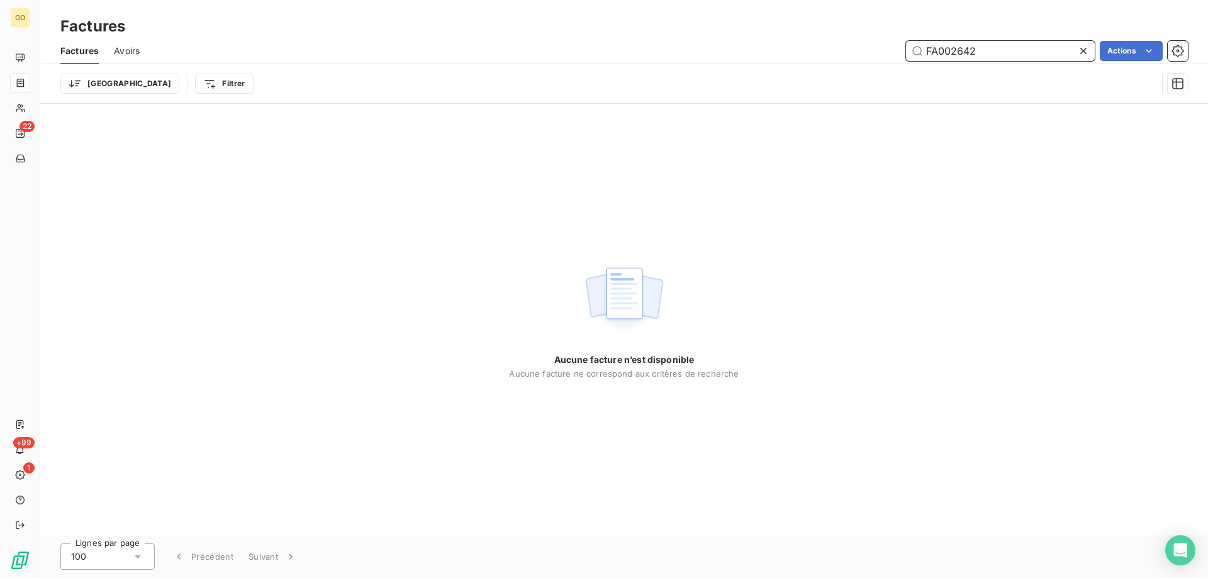
click at [992, 52] on input "FA002642" at bounding box center [1000, 51] width 189 height 20
click at [1084, 55] on icon at bounding box center [1083, 51] width 13 height 13
click at [21, 126] on span "22" at bounding box center [26, 126] width 15 height 11
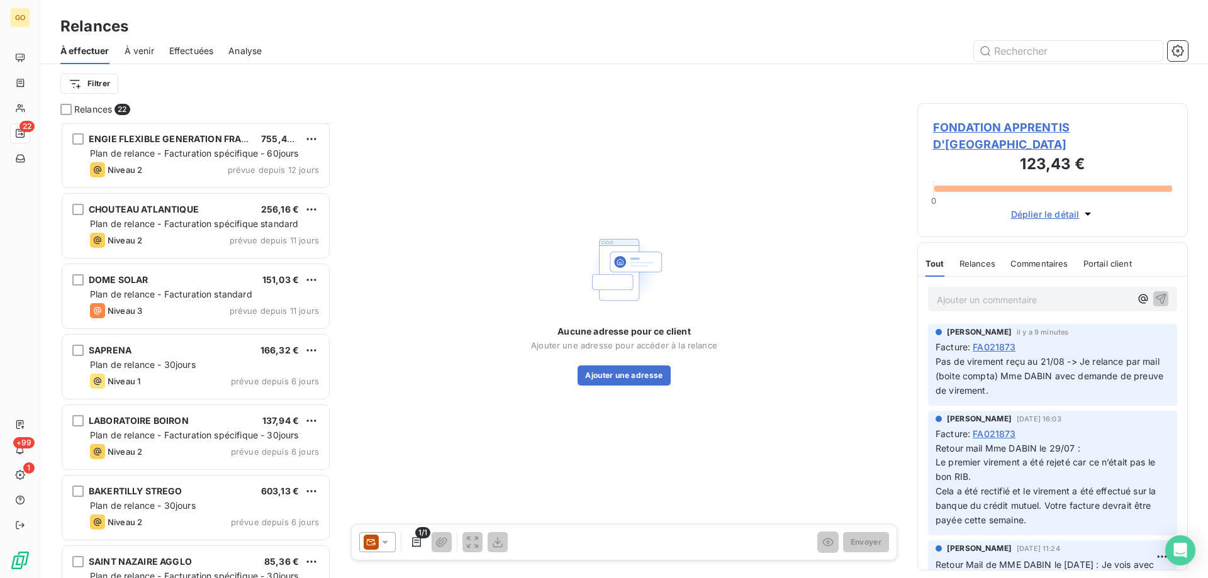
scroll to position [567, 0]
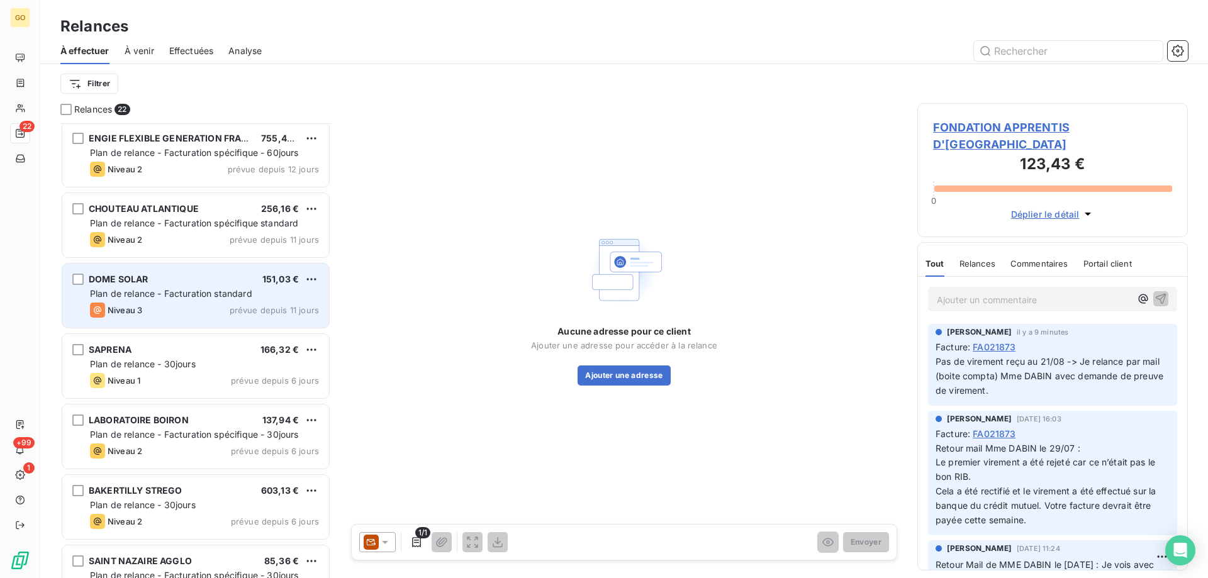
click at [152, 295] on span "Plan de relance - Facturation standard" at bounding box center [171, 293] width 162 height 11
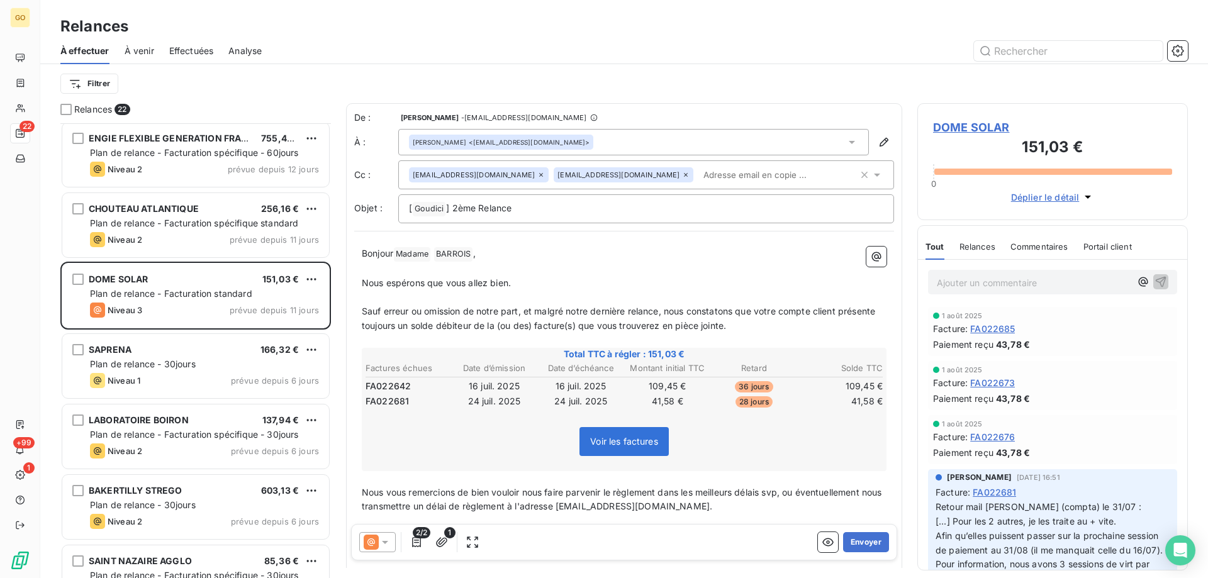
click at [423, 387] on td "FA022642" at bounding box center [408, 386] width 86 height 14
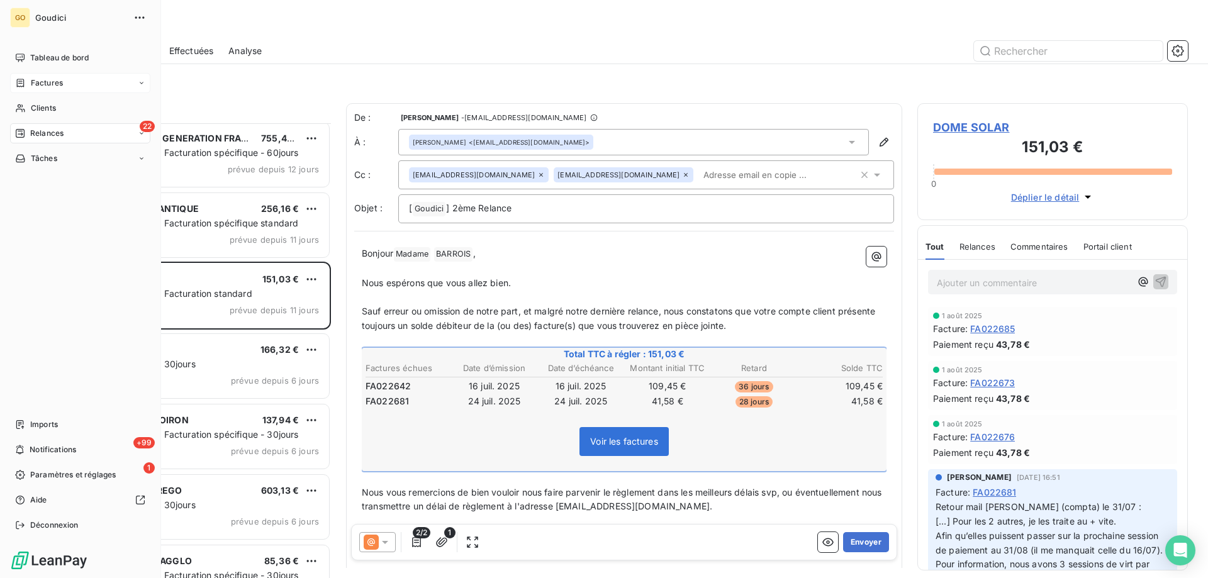
click at [34, 77] on span "Factures" at bounding box center [47, 82] width 32 height 11
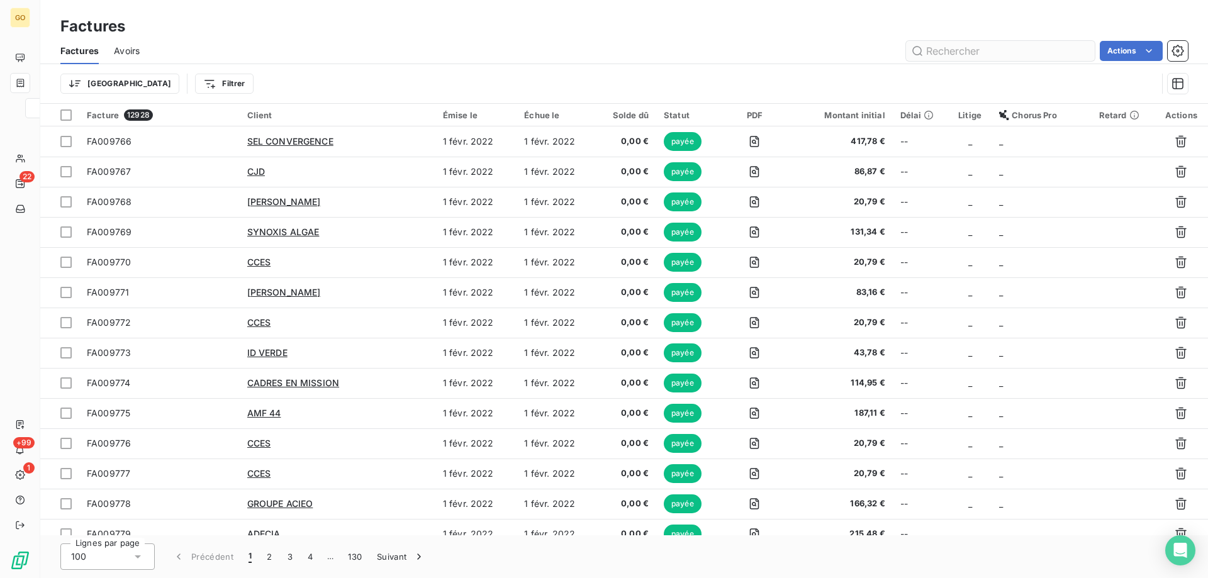
click at [991, 43] on input "text" at bounding box center [1000, 51] width 189 height 20
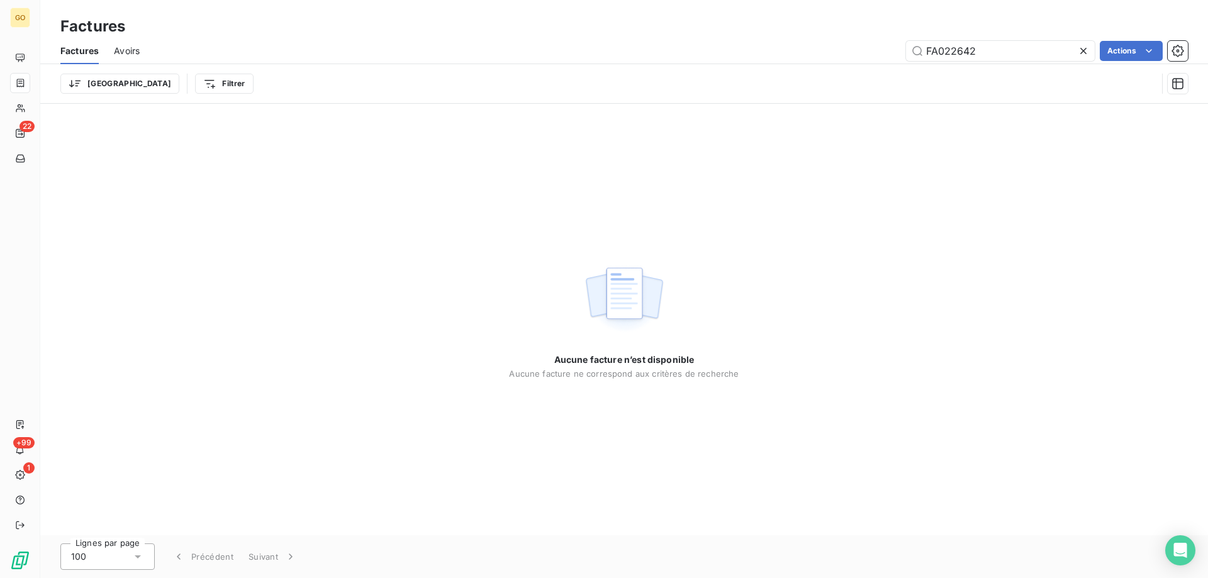
click at [737, 29] on div "Factures" at bounding box center [623, 26] width 1167 height 23
click at [1015, 53] on input "FA022642" at bounding box center [1000, 51] width 189 height 20
type input "FA022642"
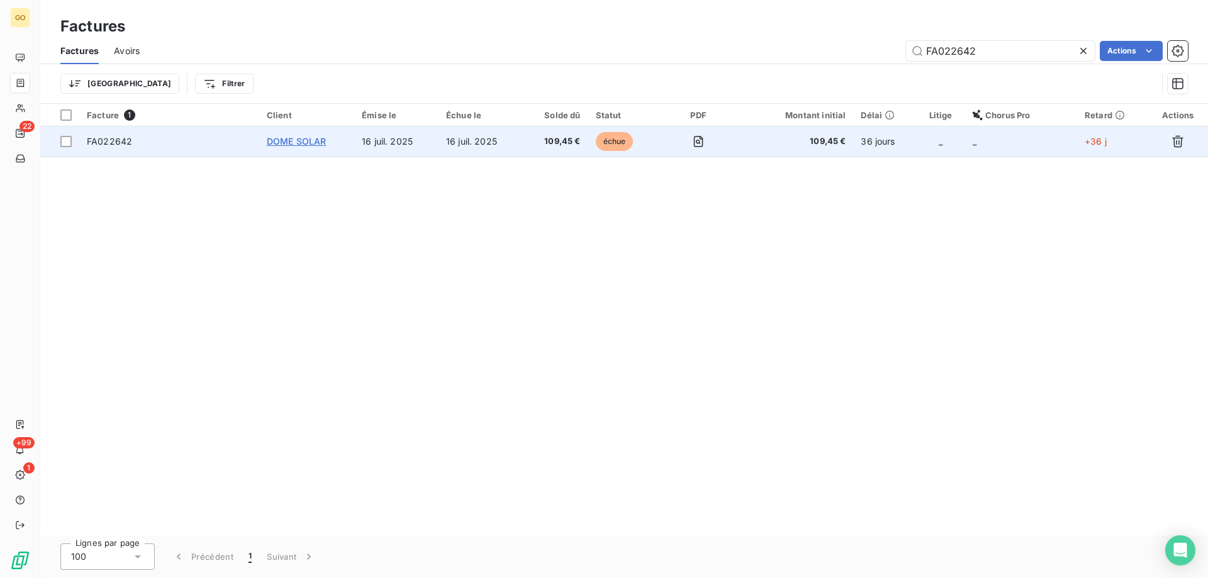
click at [315, 143] on span "DOME SOLAR" at bounding box center [297, 141] width 60 height 11
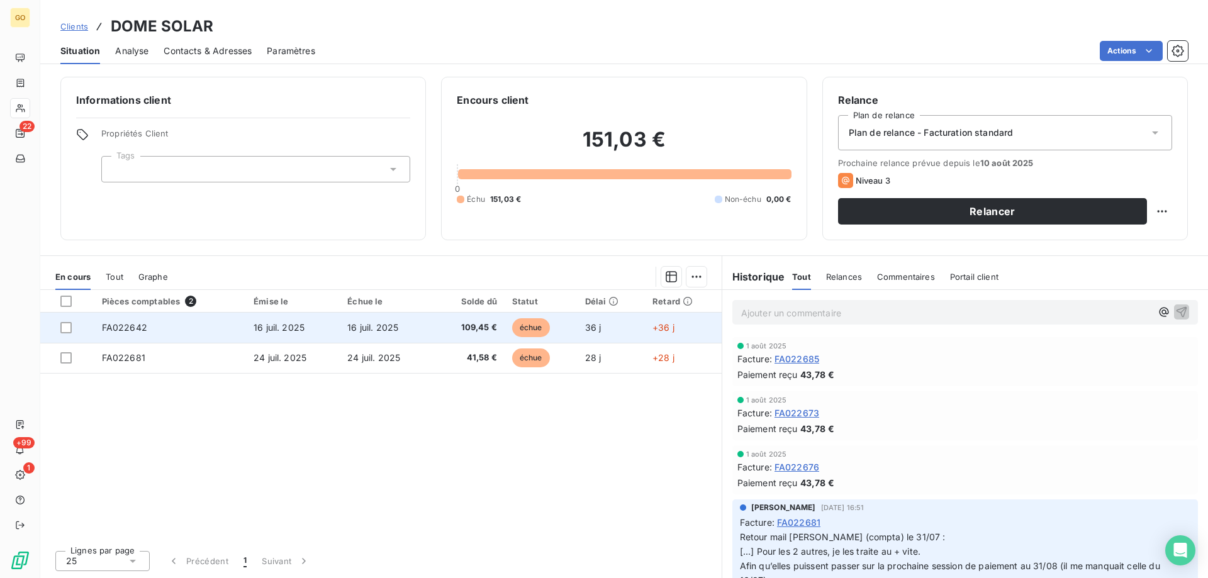
click at [127, 330] on span "FA022642" at bounding box center [124, 327] width 45 height 11
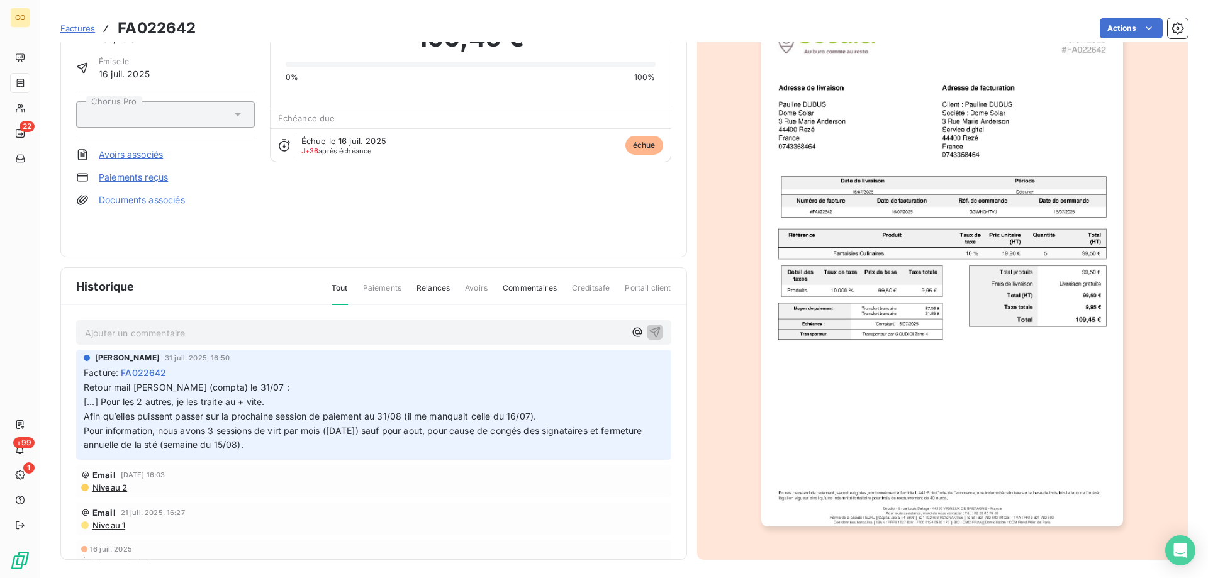
scroll to position [70, 0]
click at [194, 337] on p "Ajouter un commentaire ﻿" at bounding box center [355, 331] width 540 height 16
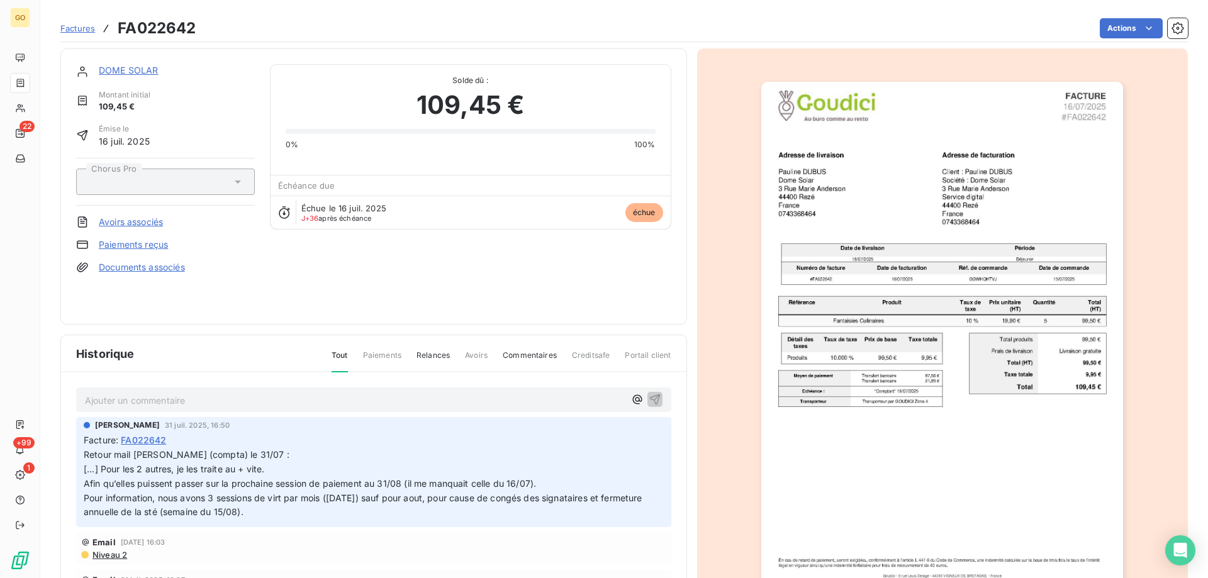
scroll to position [0, 0]
click at [988, 116] on img "button" at bounding box center [942, 338] width 362 height 512
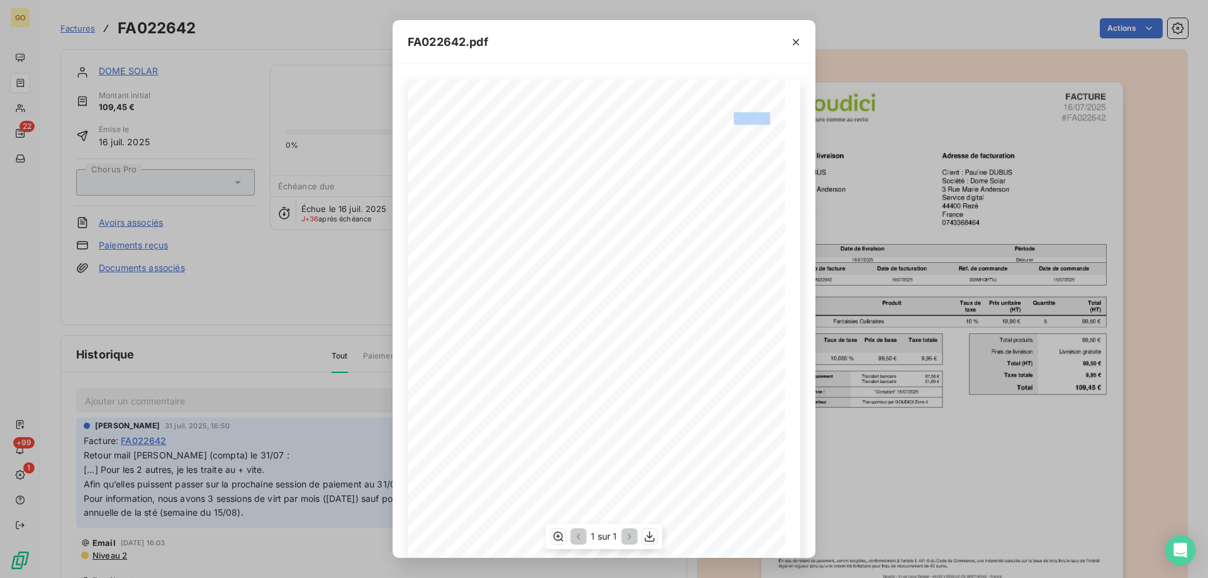
drag, startPoint x: 767, startPoint y: 116, endPoint x: 730, endPoint y: 116, distance: 37.1
click at [730, 116] on span "#FA022642" at bounding box center [751, 117] width 47 height 9
click at [793, 43] on icon "button" at bounding box center [795, 42] width 13 height 13
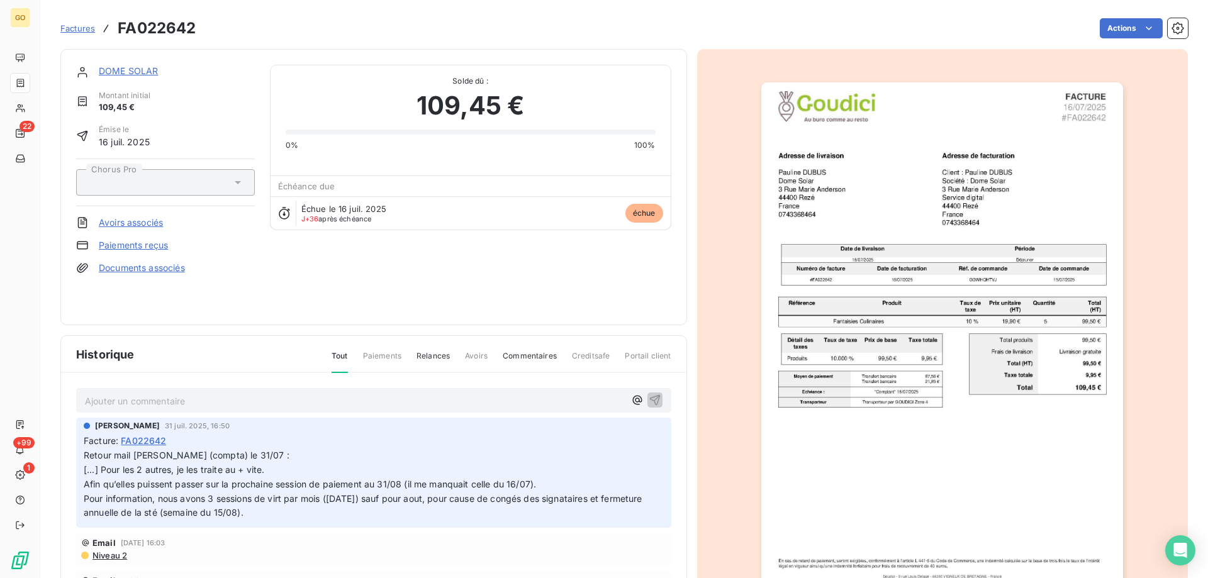
click at [1105, 125] on img "button" at bounding box center [942, 338] width 362 height 512
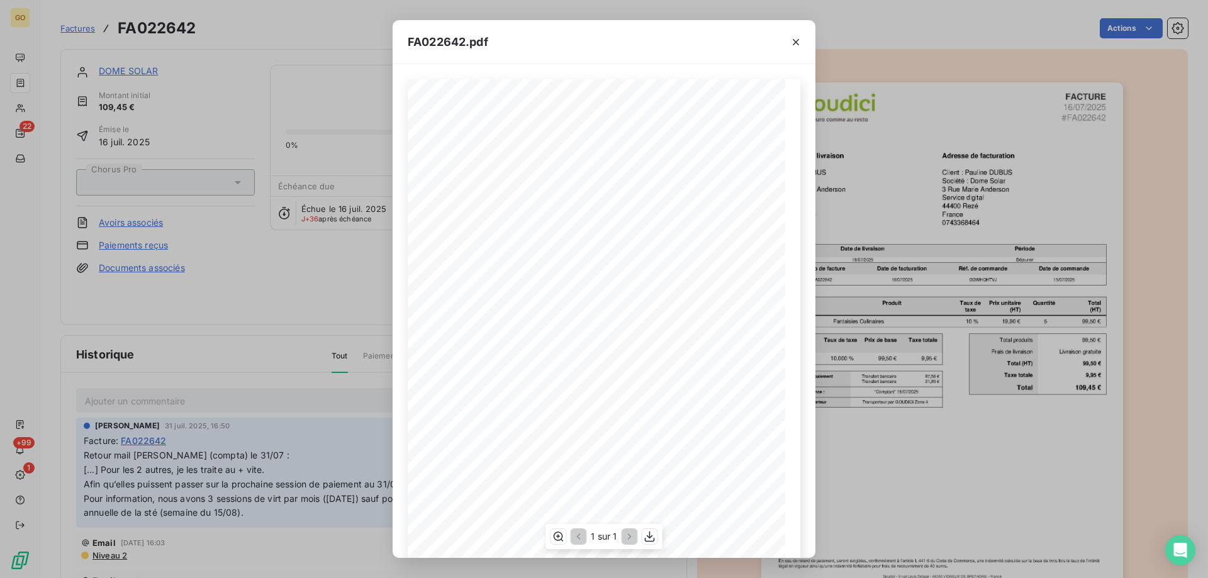
click at [745, 114] on div "FACTURE [DATE] #FA022642 Adresse de livraison [PERSON_NAME] Dome Solar [STREET_…" at bounding box center [604, 345] width 393 height 533
click at [769, 164] on div "FACTURE [DATE] #FA022642 Adresse de livraison [PERSON_NAME] Dome Solar [STREET_…" at bounding box center [604, 345] width 393 height 533
click at [796, 40] on icon "button" at bounding box center [795, 42] width 13 height 13
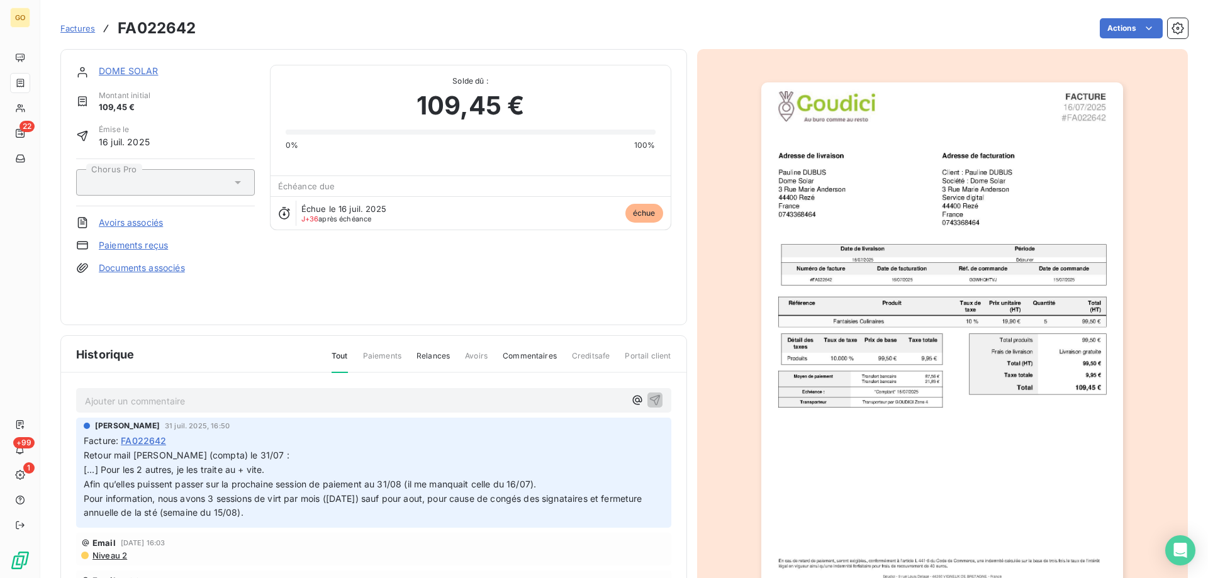
click at [149, 394] on p "Ajouter un commentaire ﻿" at bounding box center [355, 401] width 540 height 16
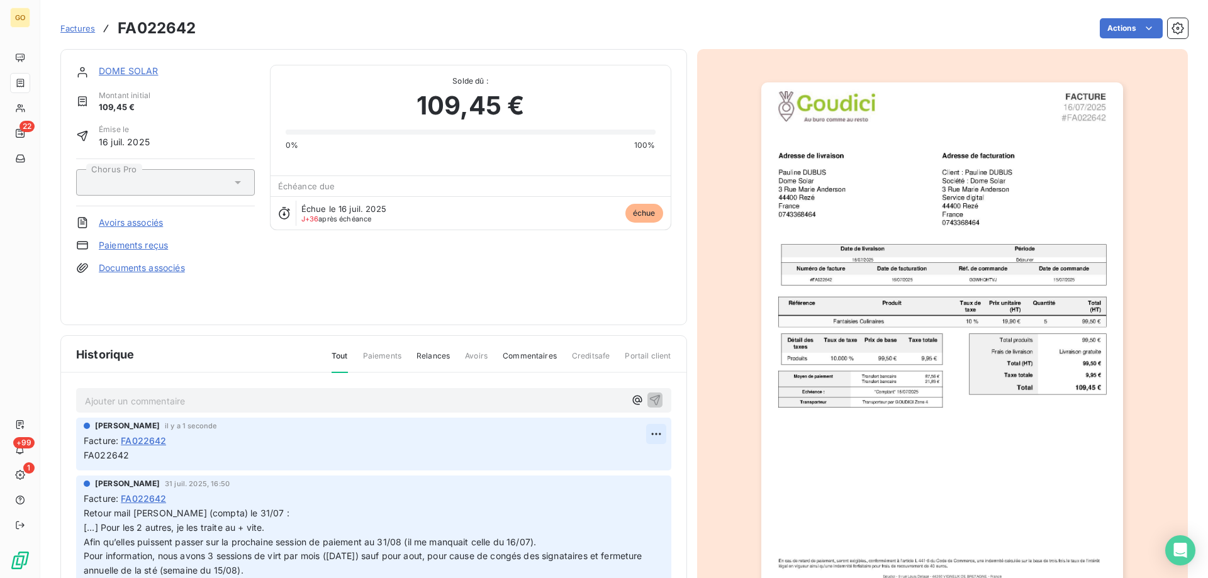
click at [634, 433] on html "GO 22 +99 1 Factures FA022642 Actions DOME SOLAR Montant initial 109,45 € Émise…" at bounding box center [604, 295] width 1208 height 591
click at [619, 484] on div "Supprimer" at bounding box center [611, 484] width 70 height 20
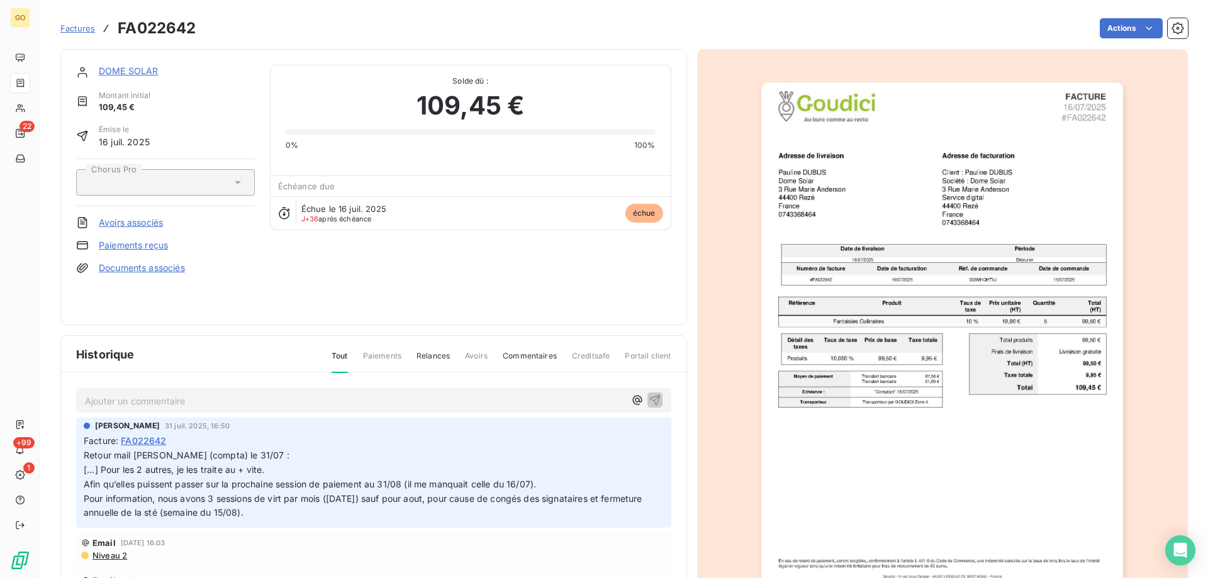
click at [238, 391] on div "Ajouter un commentaire ﻿" at bounding box center [373, 400] width 595 height 25
click at [228, 400] on p "Ajouter un commentaire ﻿" at bounding box center [355, 401] width 540 height 16
click at [136, 399] on span "FA022642 : Retour mail [PERSON_NAME] :" at bounding box center [176, 399] width 182 height 11
click at [267, 392] on div "FA022642 Retour mail [PERSON_NAME] :" at bounding box center [355, 400] width 540 height 16
click at [264, 401] on p "FA022642 Retour mail [PERSON_NAME] :" at bounding box center [355, 400] width 540 height 14
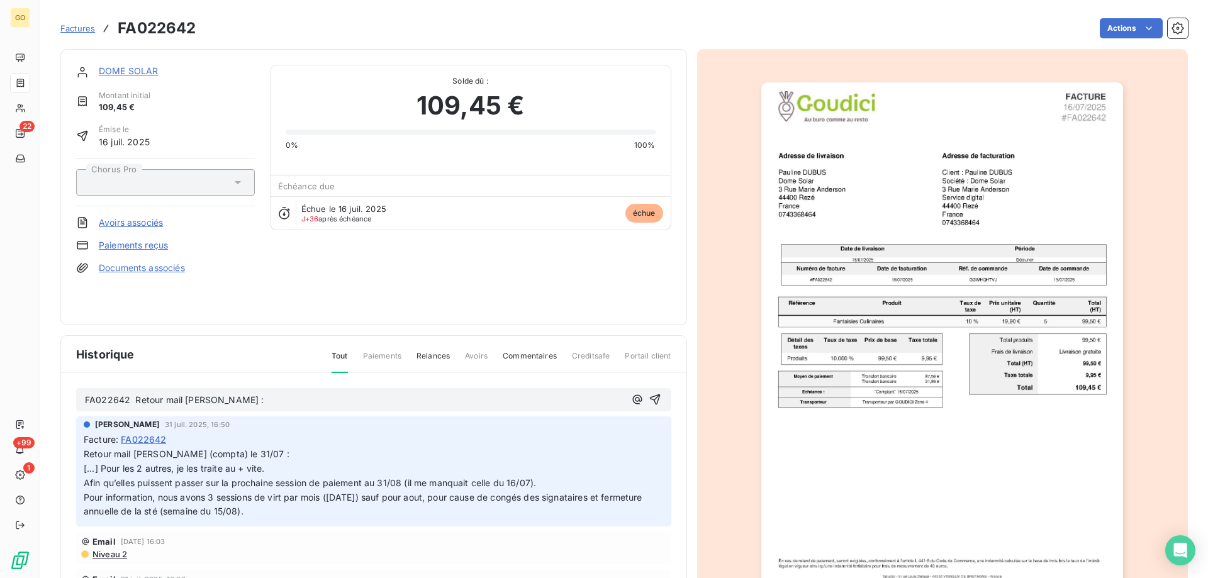
click at [265, 393] on div "FA022642 Retour mail [PERSON_NAME] :" at bounding box center [355, 400] width 540 height 16
click at [268, 402] on p "FA022642 Retour mail [PERSON_NAME] :" at bounding box center [355, 400] width 540 height 14
click at [245, 401] on span "FA022642 Retour mail [PERSON_NAME] :" at bounding box center [174, 399] width 179 height 11
click at [346, 400] on p "FA022642 Retour mail [PERSON_NAME] le [DATE] :" at bounding box center [355, 400] width 540 height 14
click at [364, 398] on p "FA022642 Retour mail [PERSON_NAME] le [DATE] :" at bounding box center [355, 400] width 540 height 14
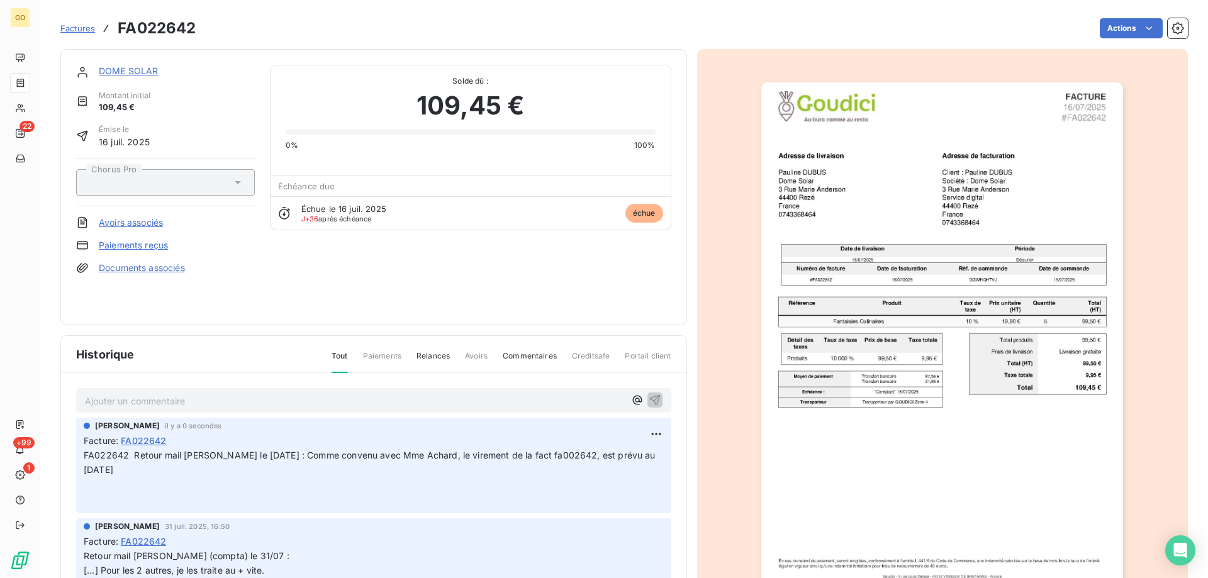
click at [347, 211] on span "Échue le 16 juil. 2025" at bounding box center [343, 209] width 85 height 10
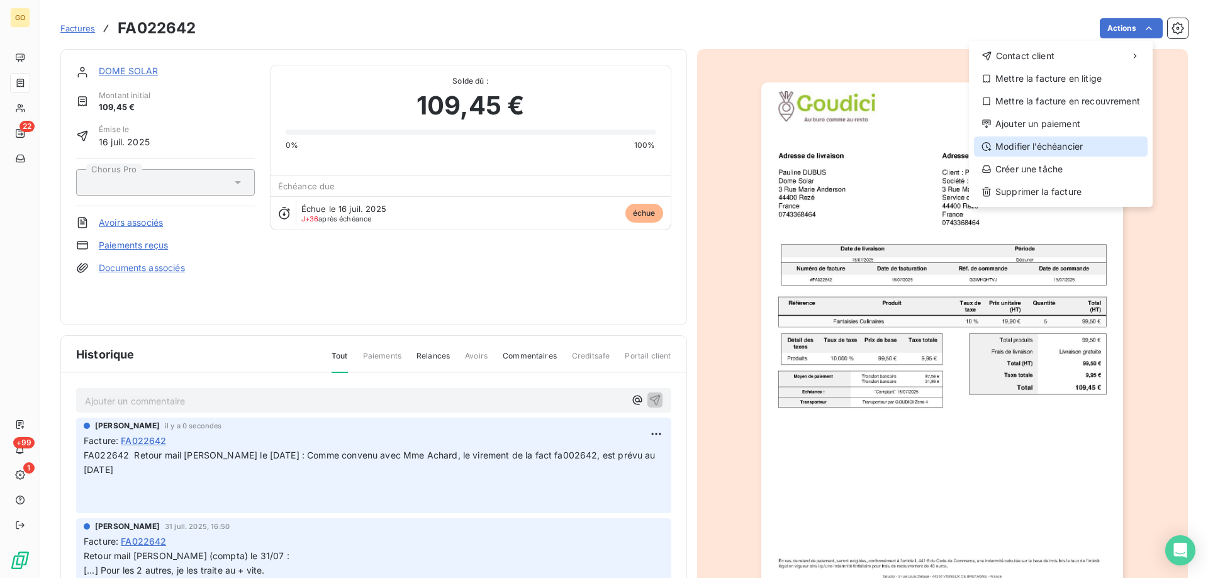
click at [1071, 149] on div "Modifier l’échéancier" at bounding box center [1061, 146] width 174 height 20
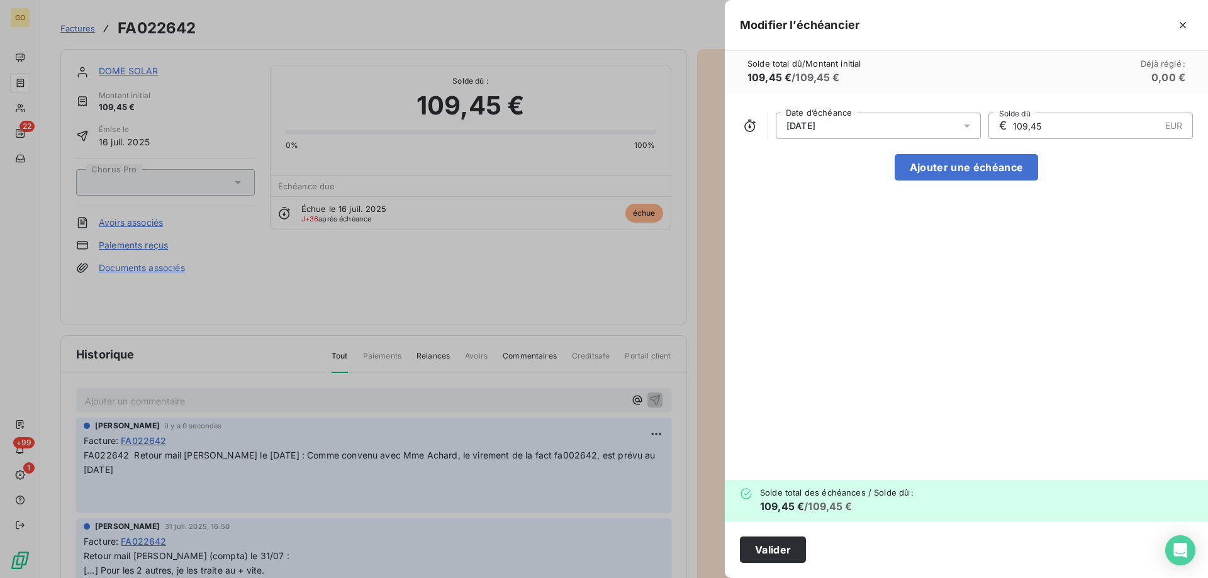
click at [968, 128] on icon at bounding box center [967, 126] width 13 height 13
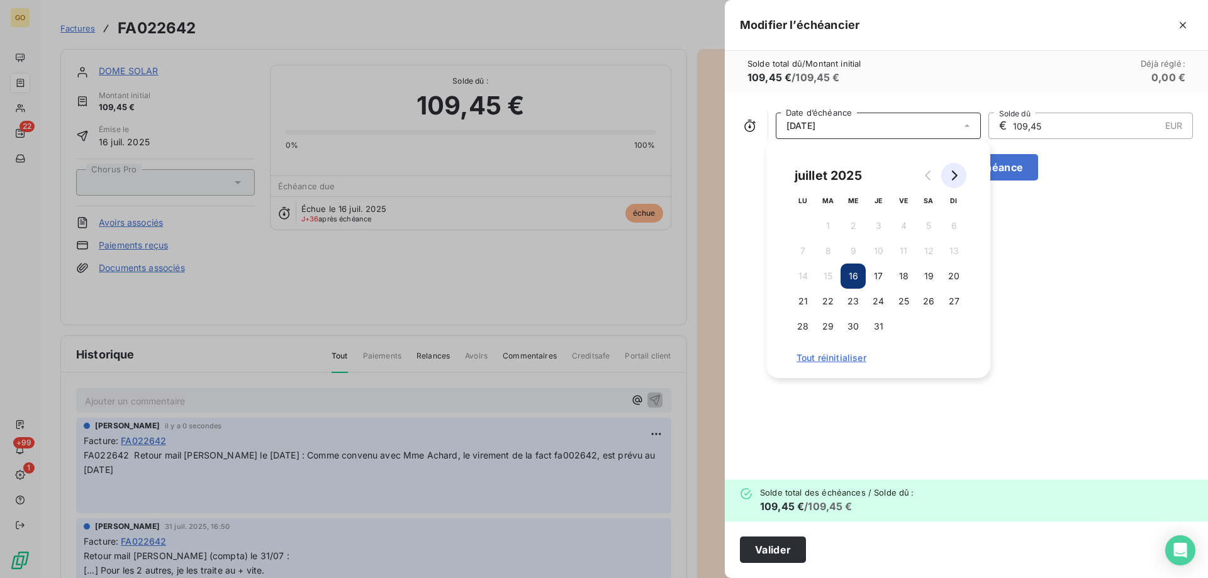
click at [957, 174] on icon "Go to next month" at bounding box center [954, 175] width 10 height 10
click at [956, 174] on icon "Go to next month" at bounding box center [955, 175] width 6 height 10
click at [852, 230] on button "3" at bounding box center [852, 225] width 25 height 25
click at [1054, 231] on div "[DATE] Date d’échéance € 109,45 EUR Solde dû Ajouter une échéance" at bounding box center [966, 285] width 483 height 387
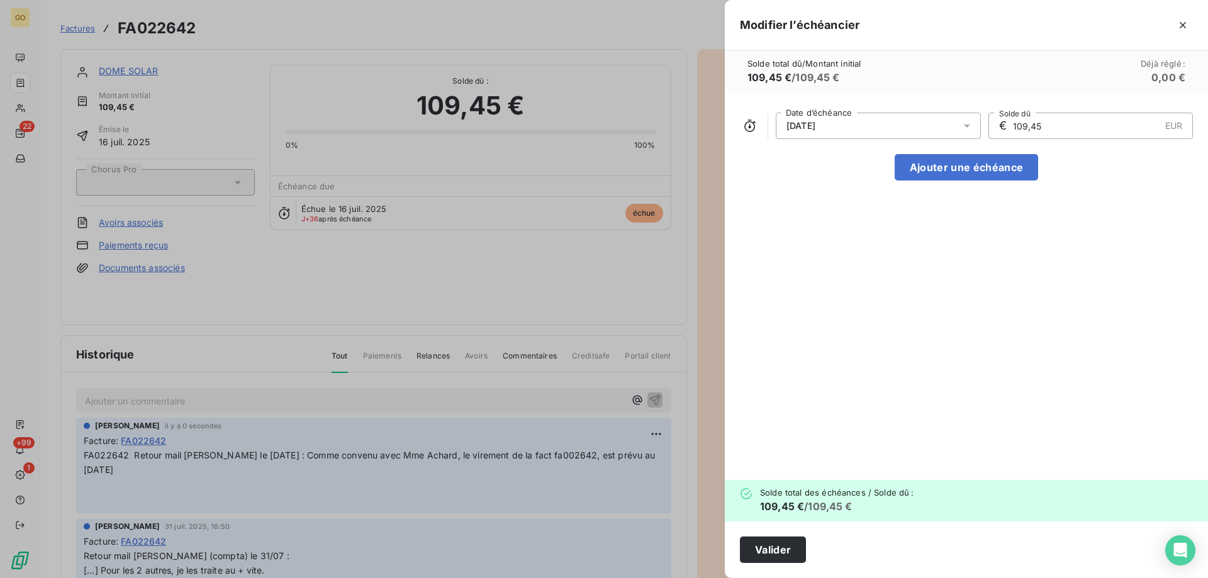
click at [964, 123] on icon at bounding box center [967, 126] width 13 height 13
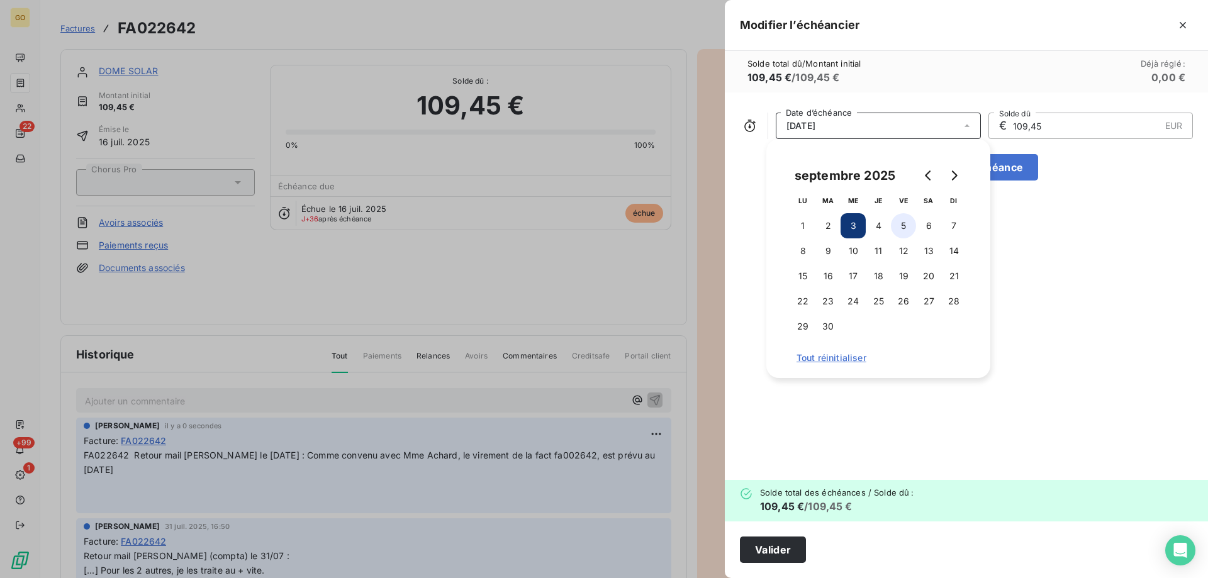
click at [900, 223] on button "5" at bounding box center [903, 225] width 25 height 25
click at [1066, 321] on div "[DATE] Date d’échéance € 109,45 EUR Solde dû Ajouter une échéance" at bounding box center [966, 285] width 483 height 387
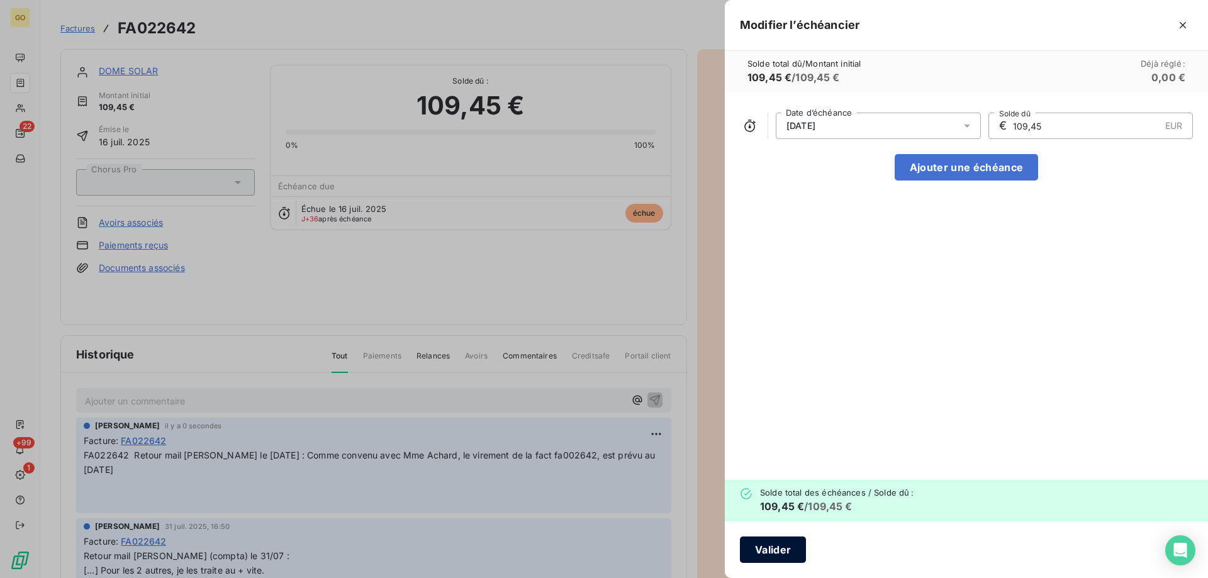
click at [772, 543] on button "Valider" at bounding box center [773, 550] width 66 height 26
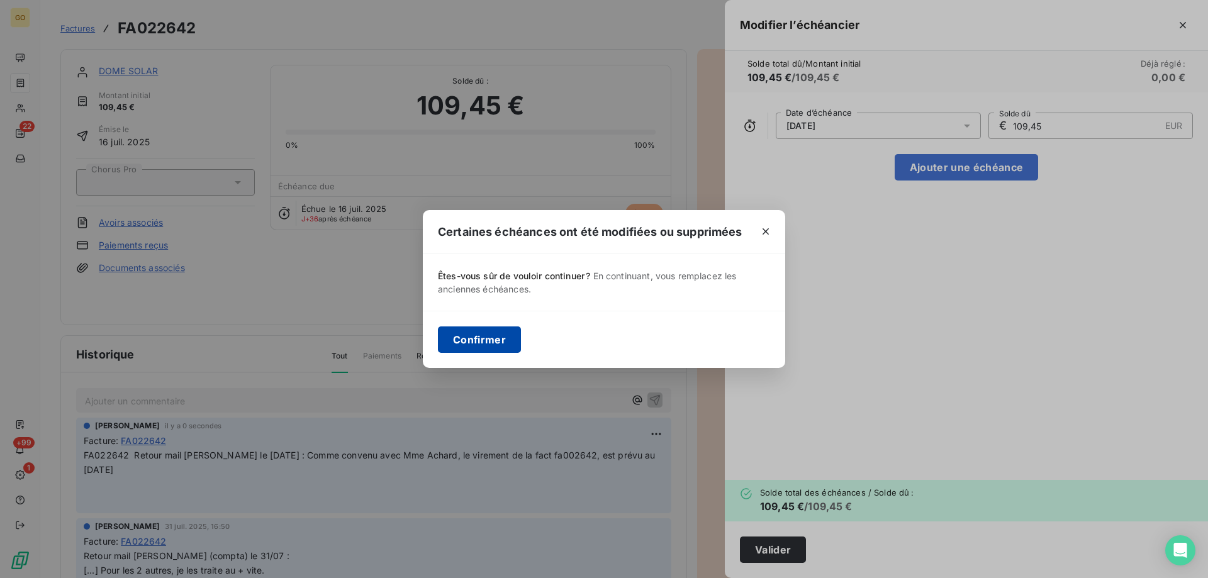
click at [493, 342] on button "Confirmer" at bounding box center [479, 339] width 83 height 26
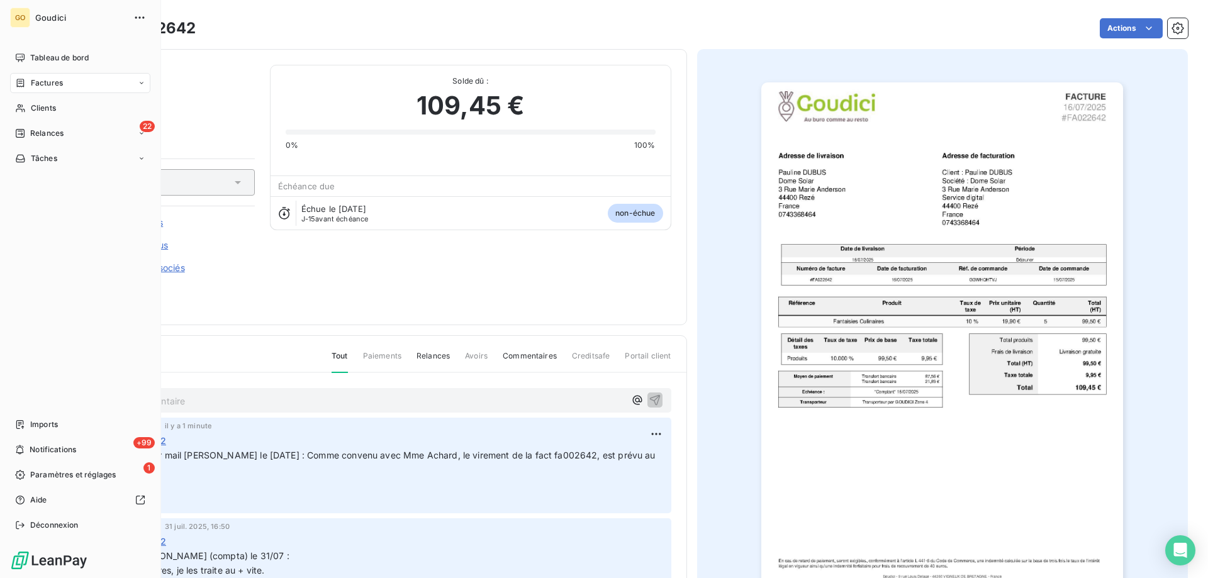
click at [50, 86] on span "Factures" at bounding box center [47, 82] width 32 height 11
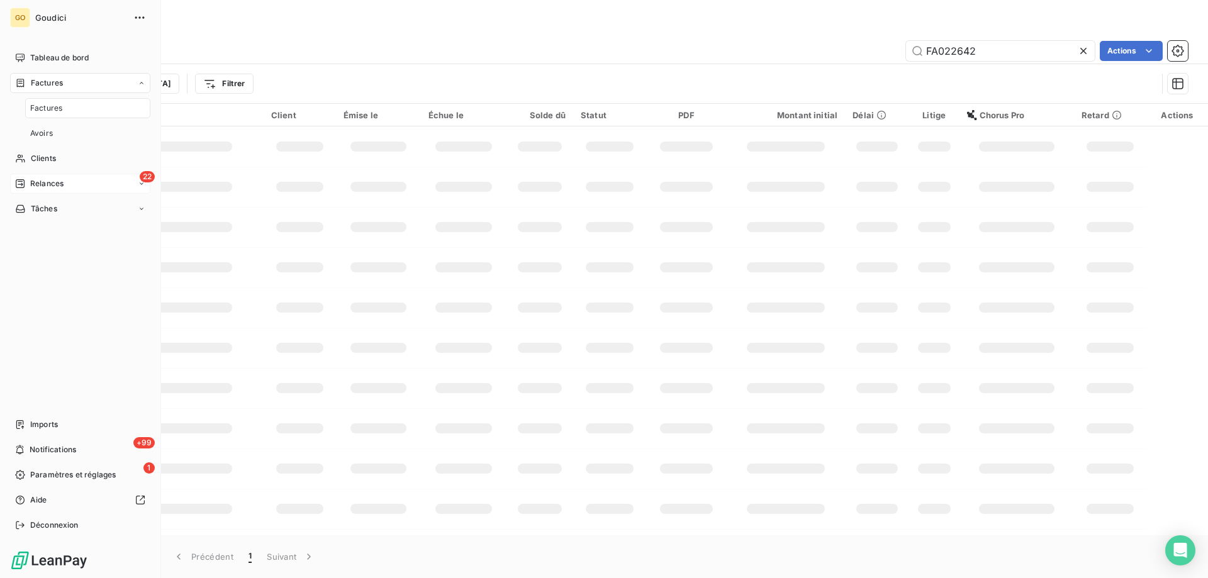
click at [65, 185] on div "22 Relances" at bounding box center [80, 184] width 140 height 20
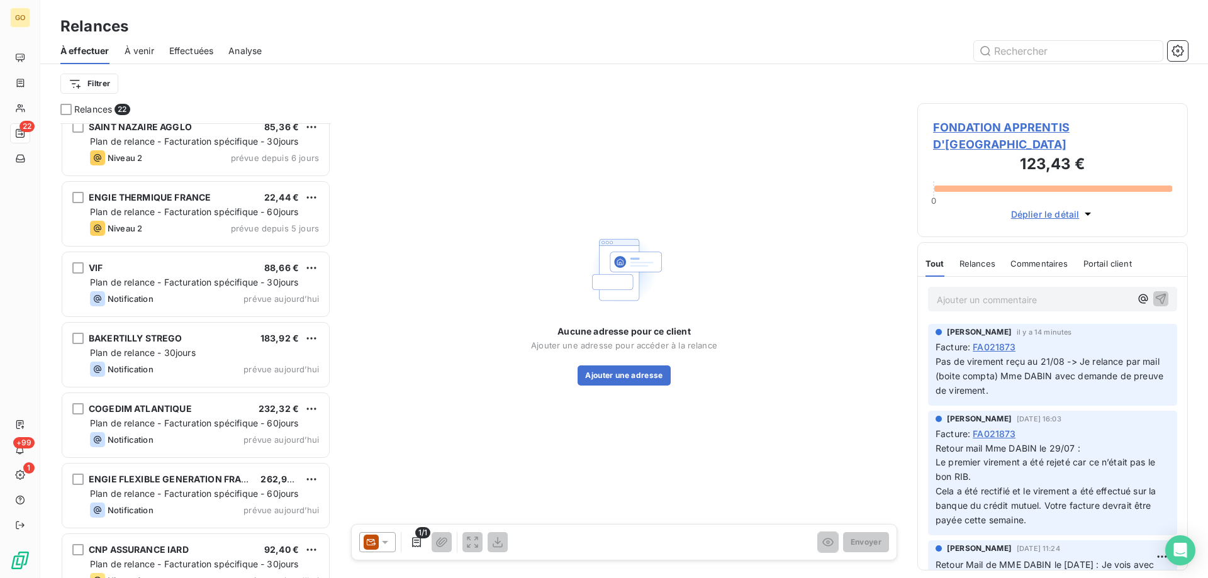
scroll to position [1096, 0]
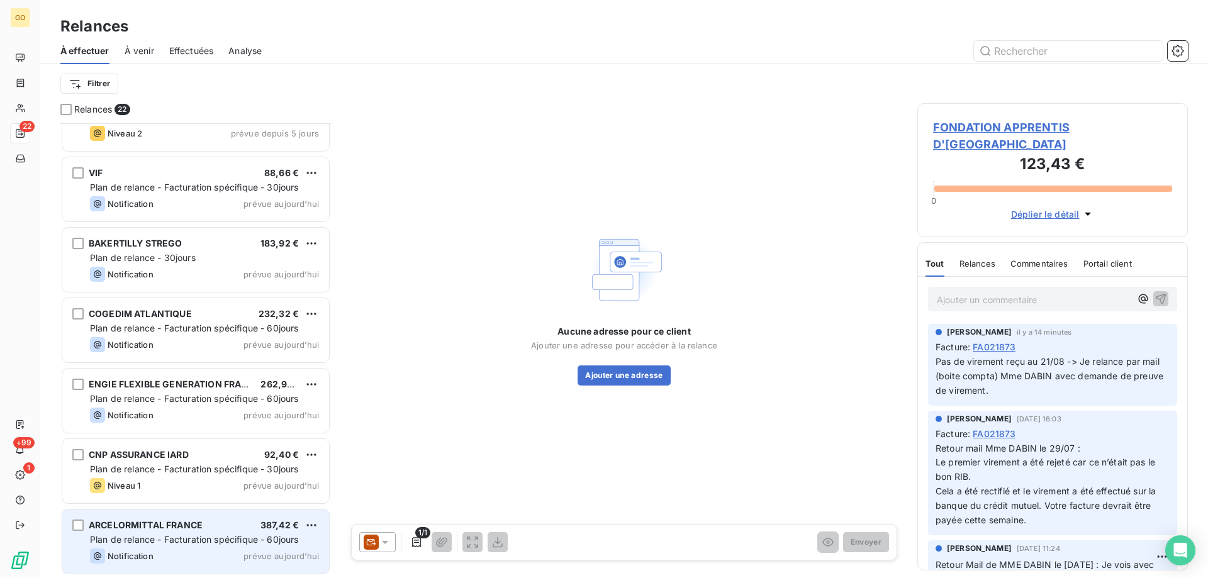
click at [142, 541] on span "Plan de relance - Facturation spécifique - 60jours" at bounding box center [194, 539] width 209 height 11
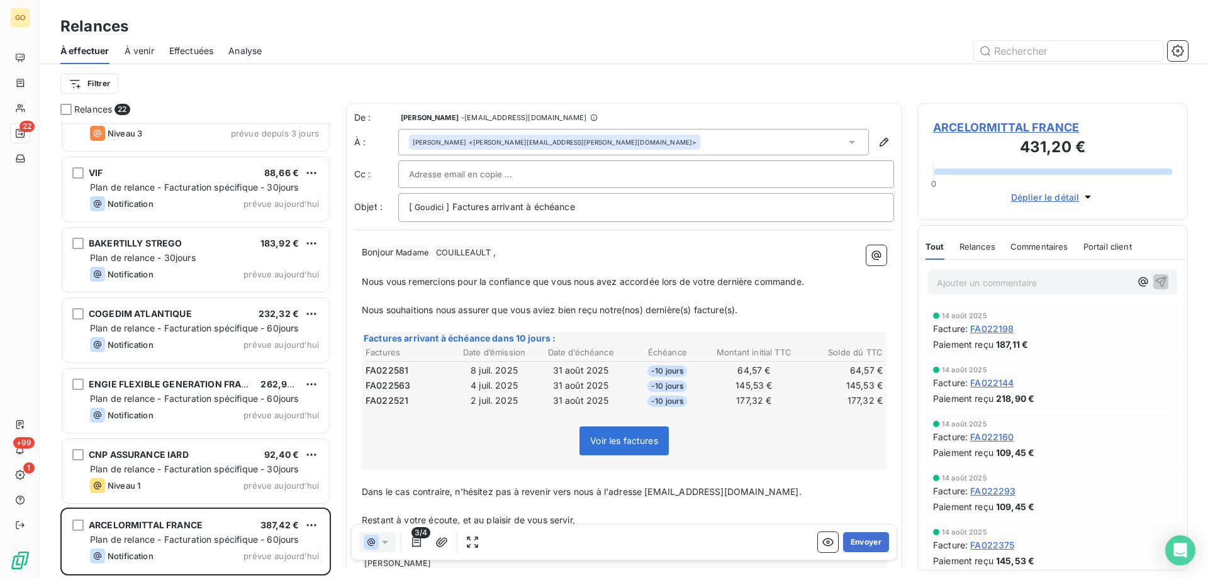
click at [445, 172] on input "text" at bounding box center [476, 174] width 135 height 19
paste input "[EMAIL_ADDRESS][DOMAIN_NAME]"
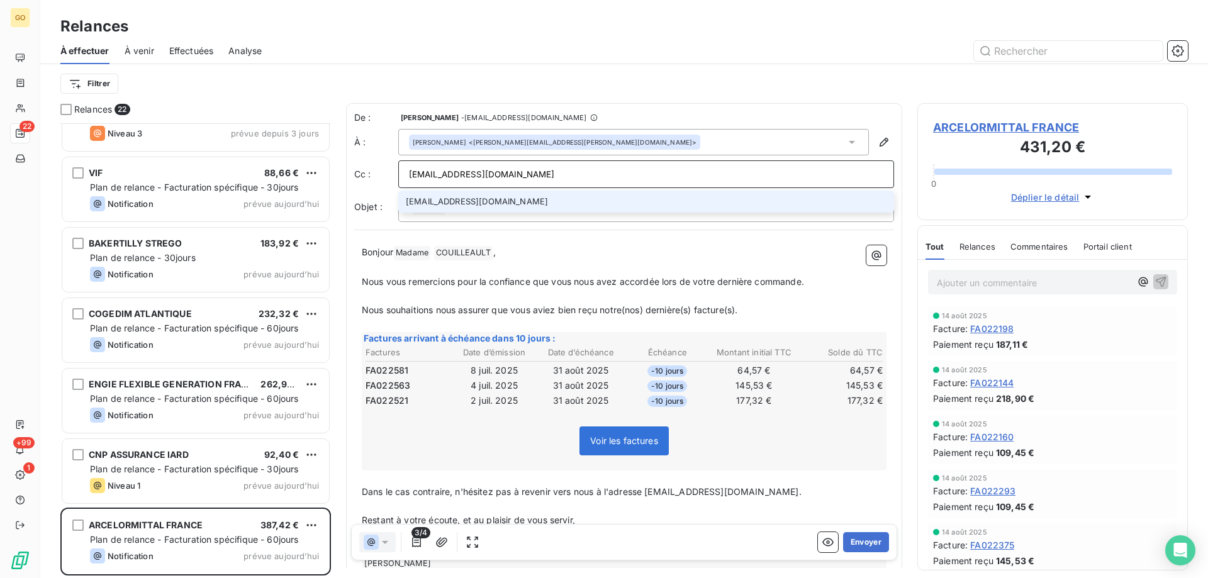
type input "[EMAIL_ADDRESS][DOMAIN_NAME]"
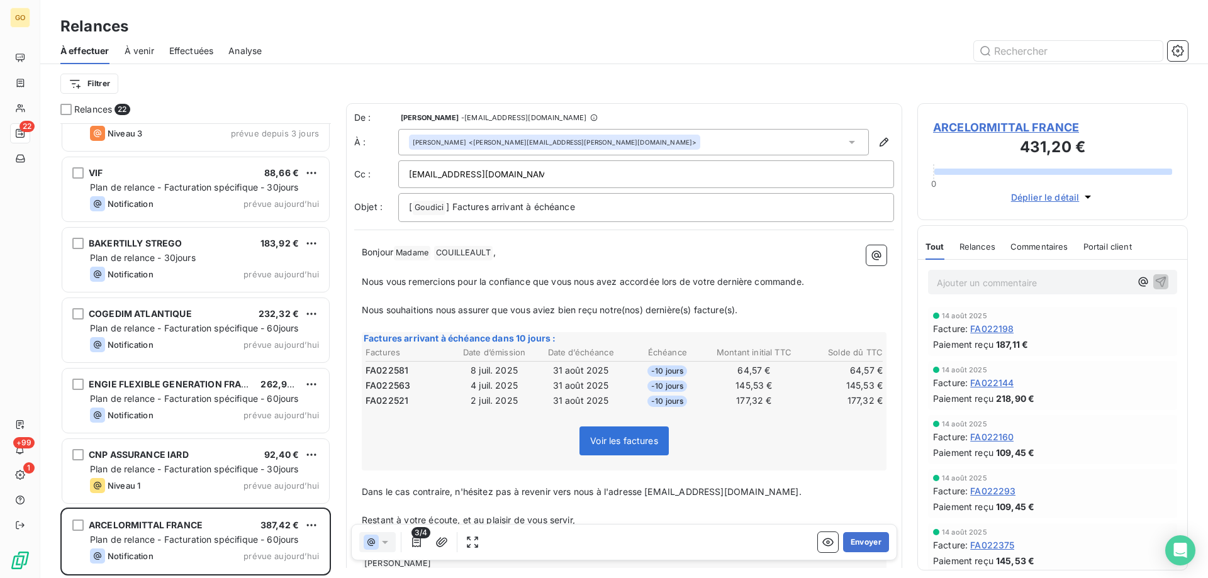
click at [637, 87] on div "Filtrer" at bounding box center [623, 84] width 1127 height 24
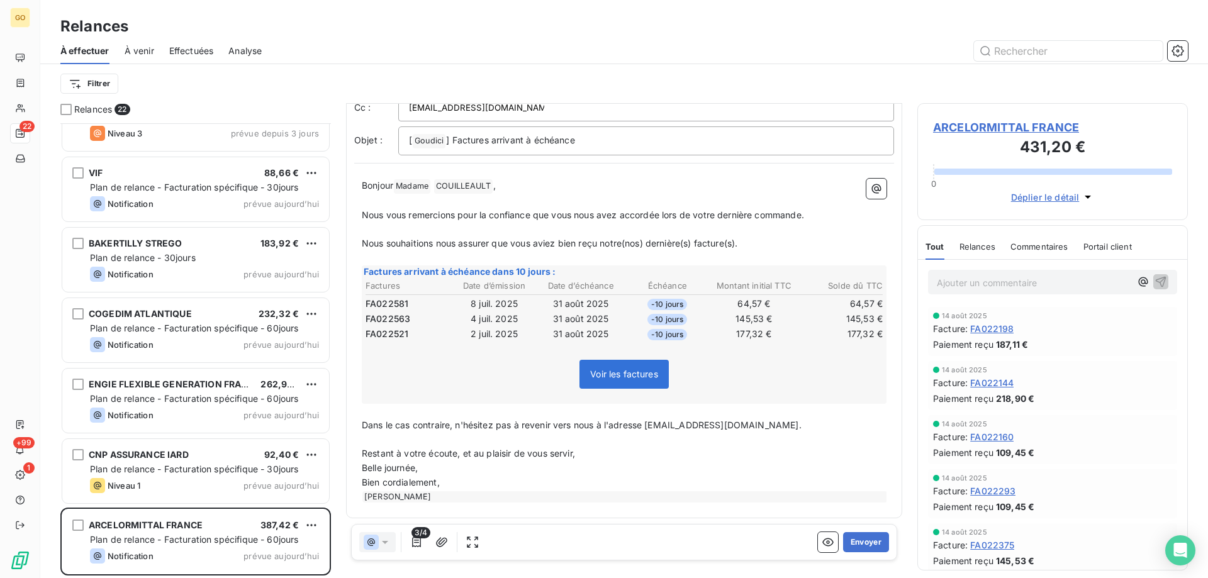
scroll to position [69, 0]
click at [866, 544] on button "Envoyer" at bounding box center [866, 542] width 46 height 20
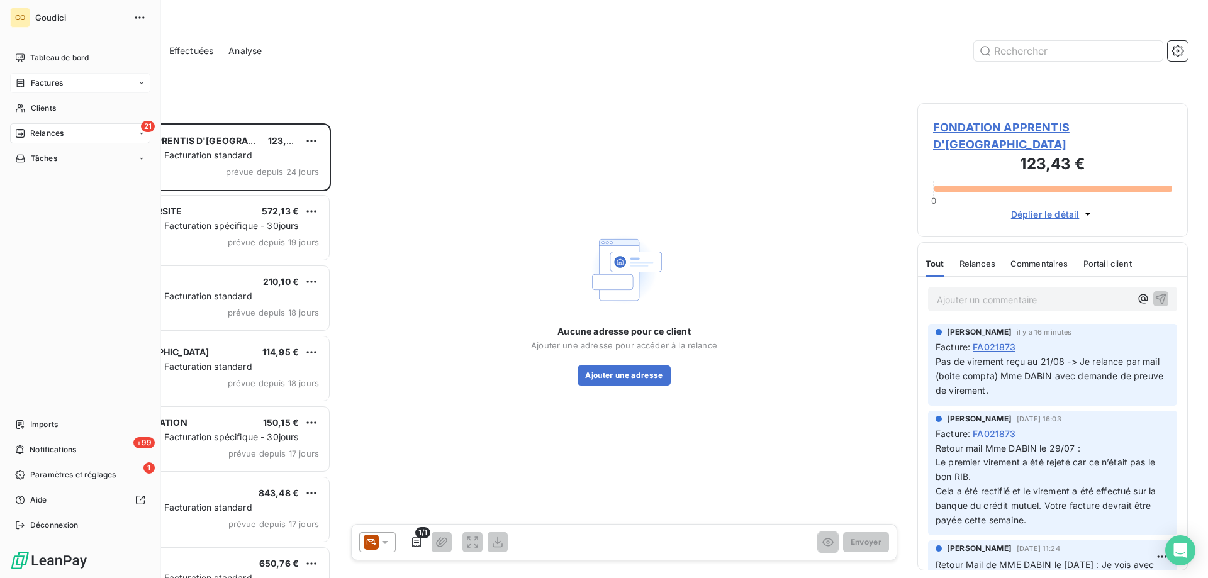
click at [40, 85] on span "Factures" at bounding box center [47, 82] width 32 height 11
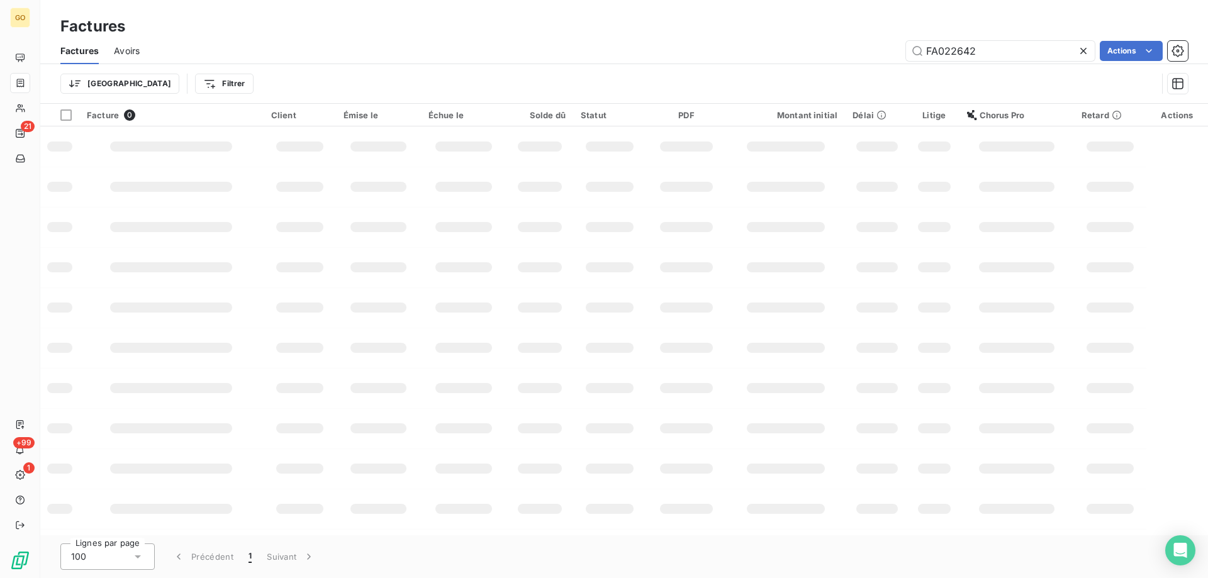
drag, startPoint x: 1000, startPoint y: 51, endPoint x: 883, endPoint y: 52, distance: 117.6
click at [883, 52] on div "FA022642 Actions" at bounding box center [671, 51] width 1033 height 20
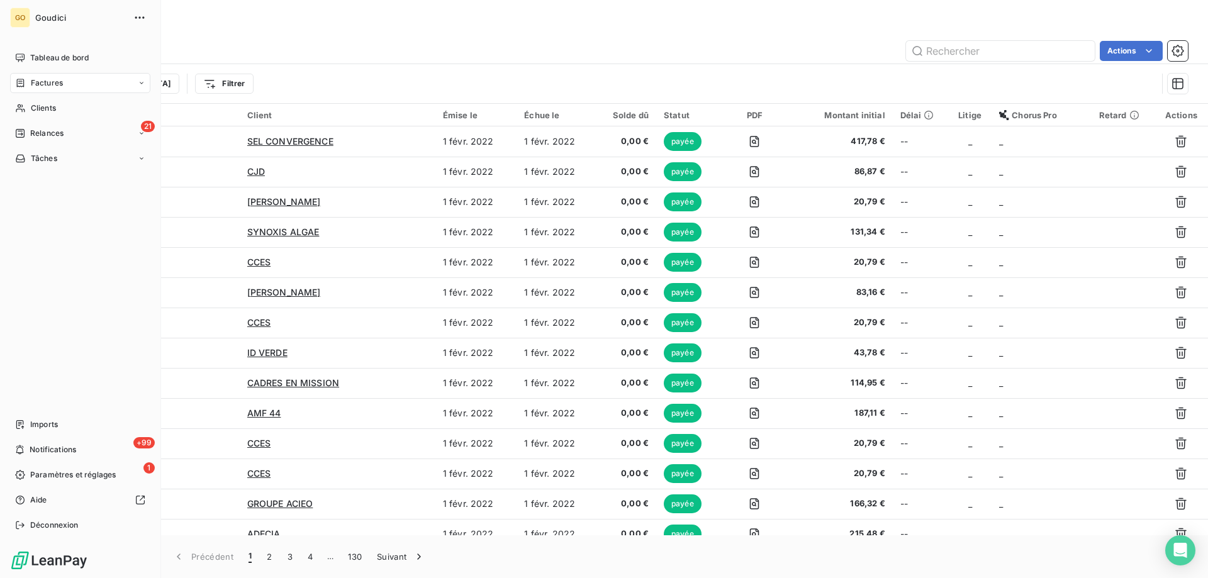
click at [80, 86] on div "Factures" at bounding box center [80, 83] width 140 height 20
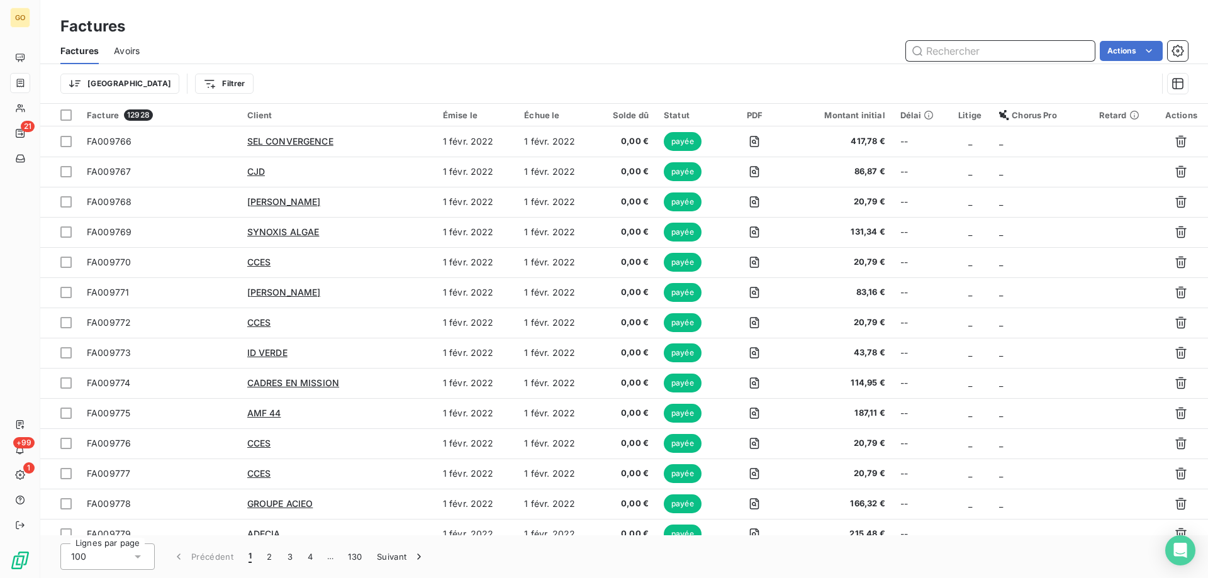
click at [954, 50] on input "text" at bounding box center [1000, 51] width 189 height 20
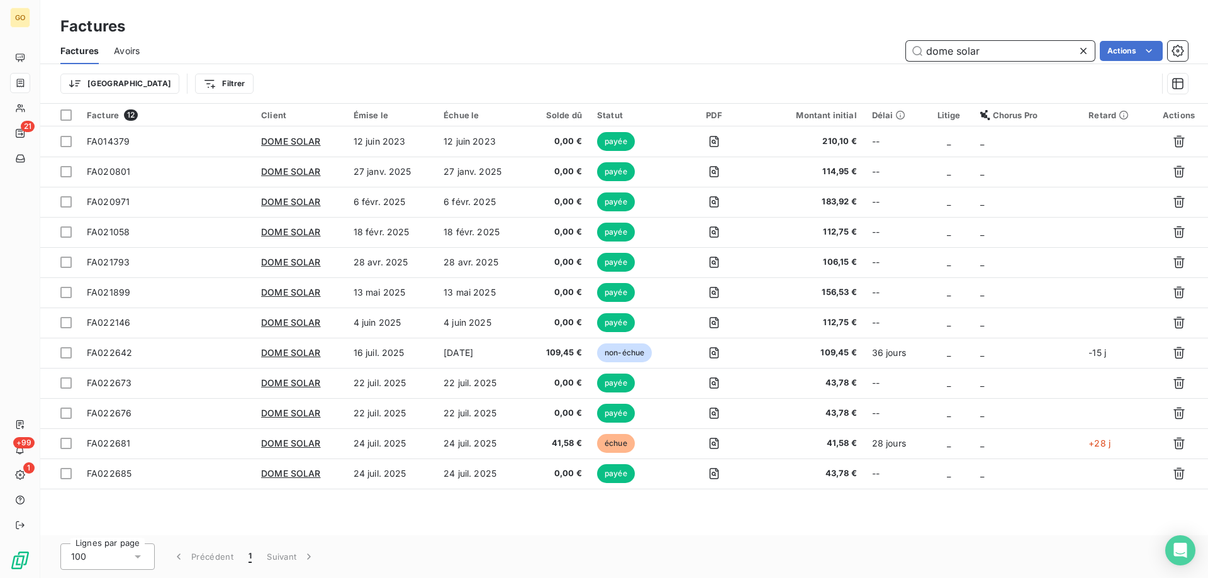
type input "dome solar"
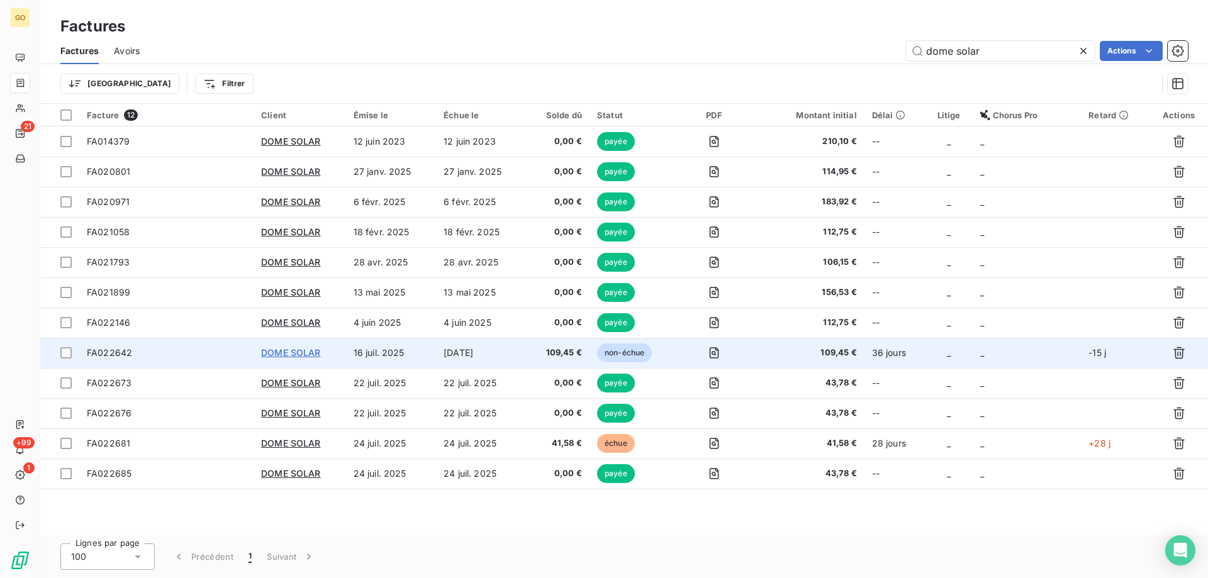
click at [263, 350] on span "DOME SOLAR" at bounding box center [291, 352] width 60 height 11
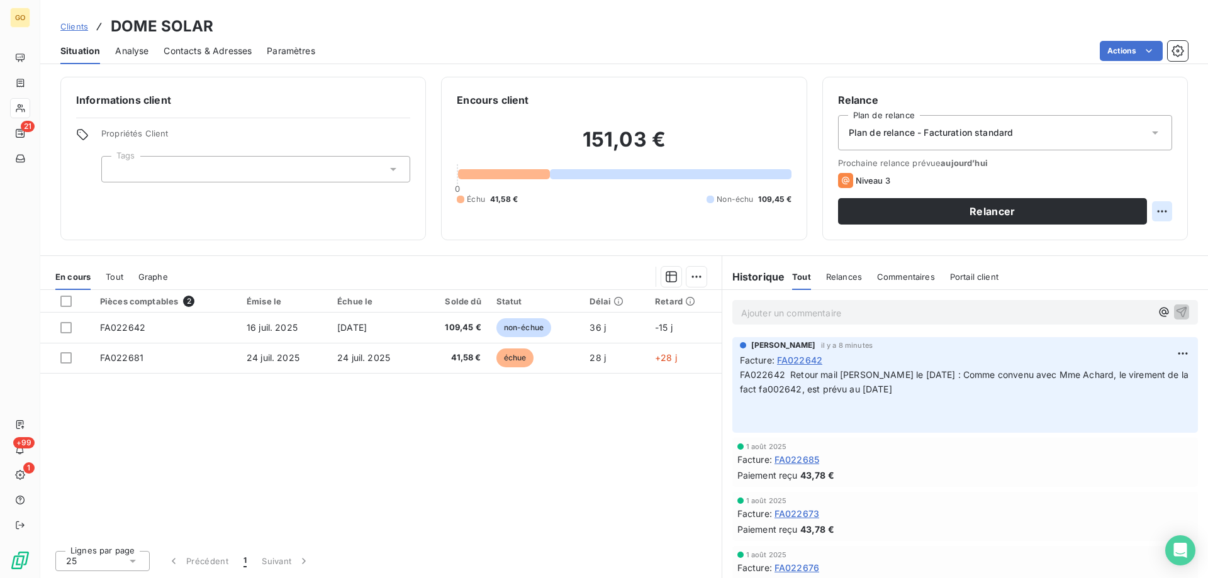
click at [1156, 208] on html "GO 21 +99 1 Clients DOME SOLAR Situation Analyse Contacts & Adresses Paramètres…" at bounding box center [604, 295] width 1208 height 591
click at [981, 138] on html "GO 21 +99 1 Clients DOME SOLAR Situation Analyse Contacts & Adresses Paramètres…" at bounding box center [604, 295] width 1208 height 591
click at [1154, 126] on div "Plan de relance - Facturation standard" at bounding box center [1005, 132] width 334 height 35
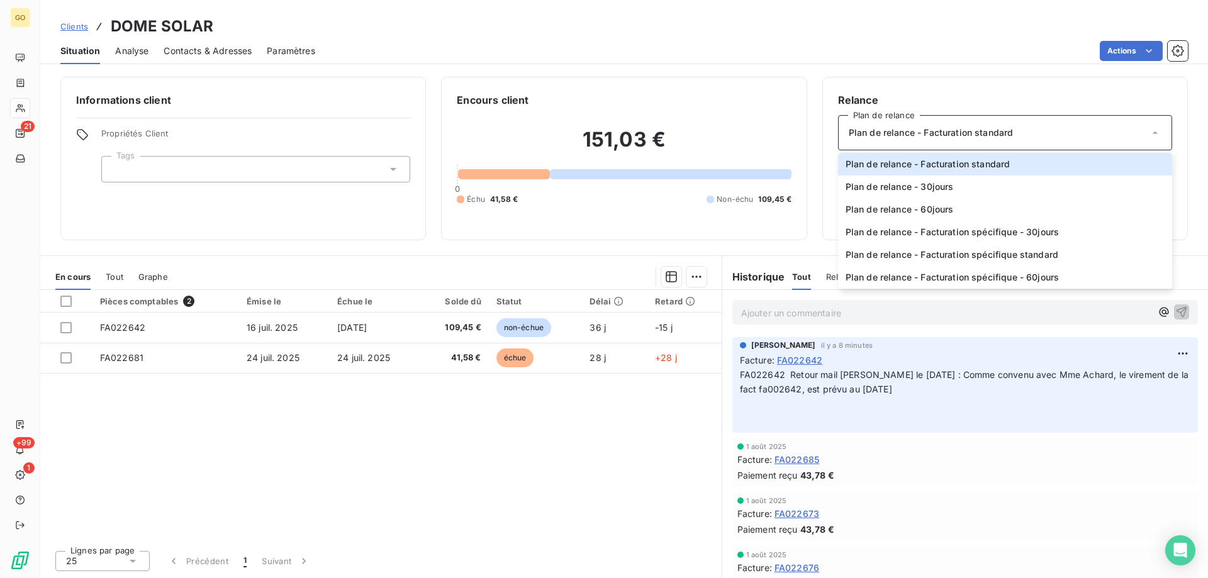
click at [605, 452] on div "Pièces comptables 2 Émise le Échue le Solde dû Statut Délai Retard FA022642 [DA…" at bounding box center [380, 415] width 681 height 250
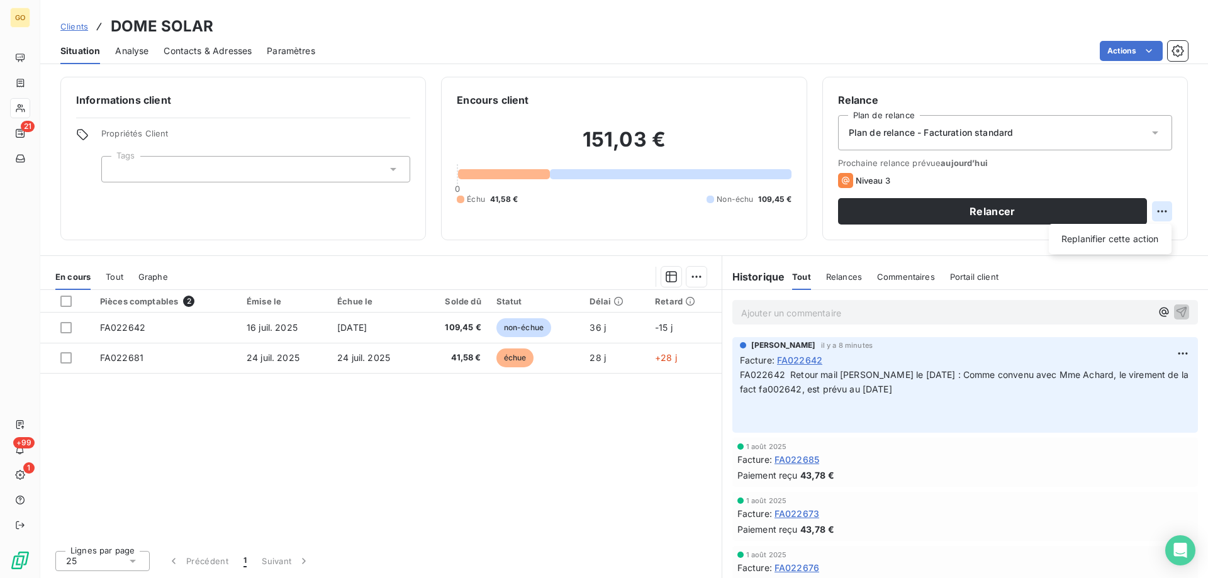
click at [1170, 213] on html "GO 21 +99 1 Clients DOME SOLAR Situation Analyse Contacts & Adresses Paramètres…" at bounding box center [604, 295] width 1208 height 591
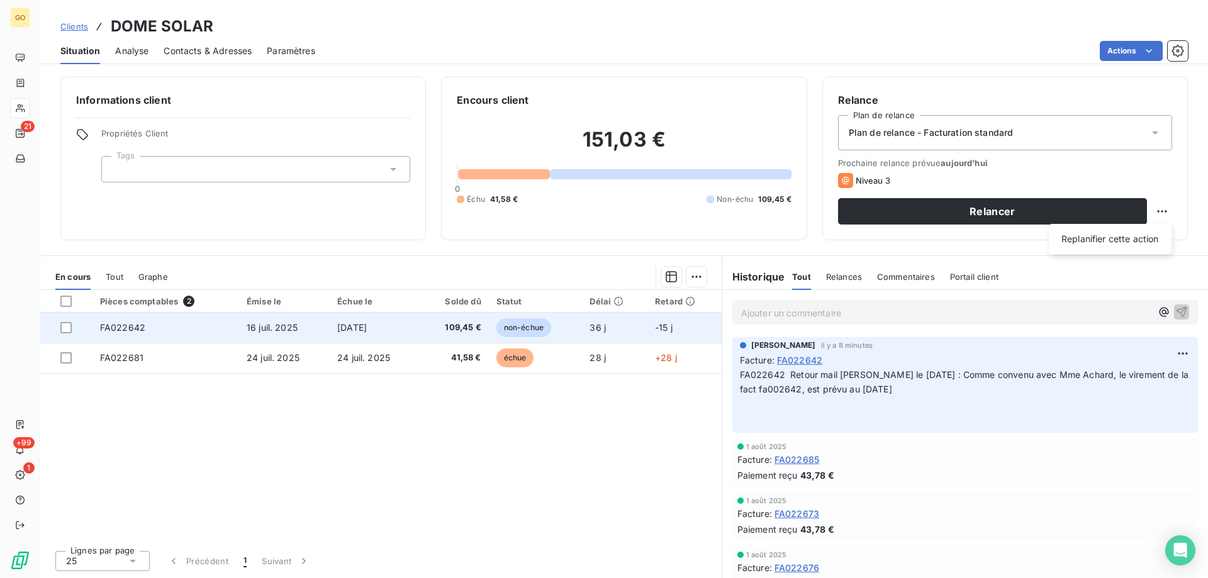
click at [129, 331] on html "GO 21 +99 1 Clients DOME SOLAR Situation Analyse Contacts & Adresses Paramètres…" at bounding box center [604, 295] width 1208 height 591
click at [138, 327] on span "FA022642" at bounding box center [122, 327] width 45 height 11
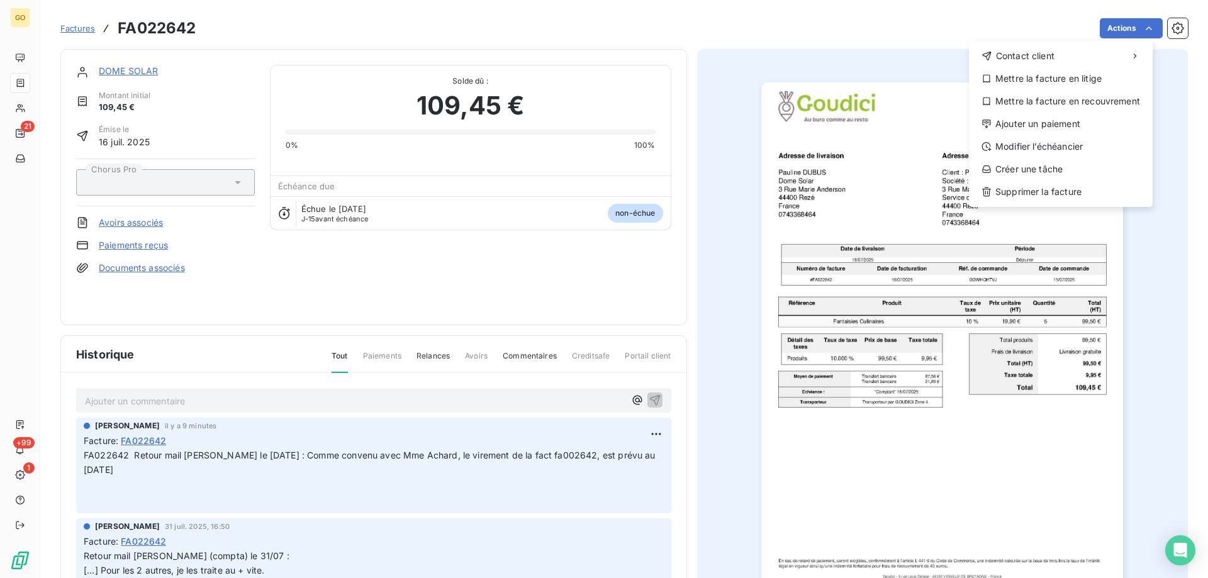
click at [1150, 24] on html "GO 21 +99 1 Factures FA022642 Actions Contact client Mettre la facture en litig…" at bounding box center [604, 295] width 1208 height 591
click at [711, 24] on html "GO 21 +99 1 Factures FA022642 Actions Contact client Mettre la facture en litig…" at bounding box center [604, 295] width 1208 height 591
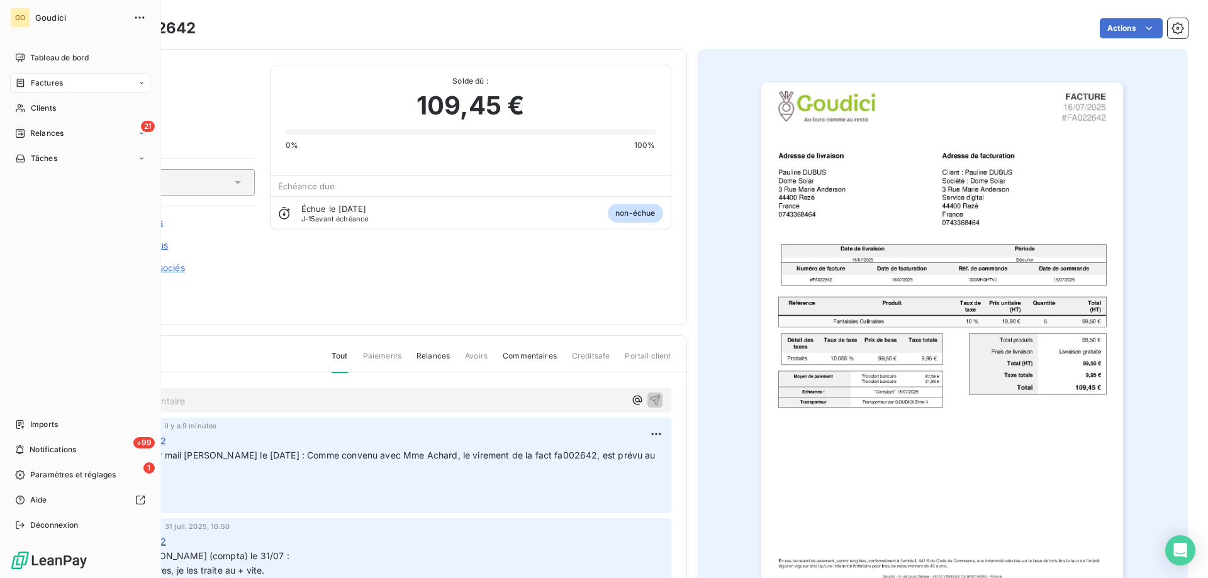
click at [68, 83] on div "Factures" at bounding box center [80, 83] width 140 height 20
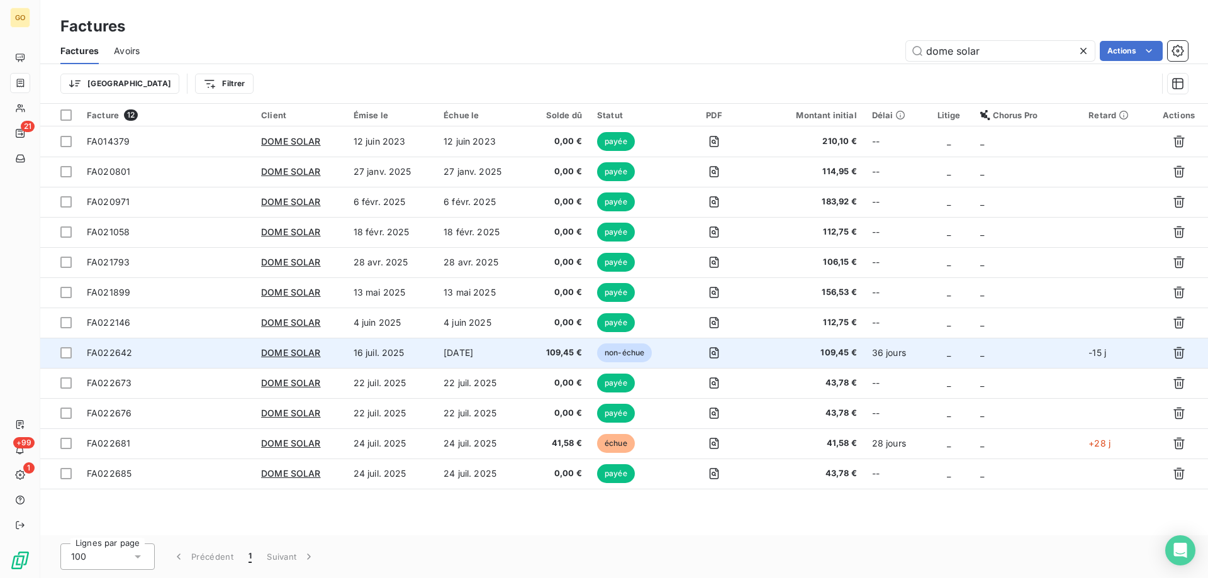
click at [116, 351] on span "FA022642" at bounding box center [109, 352] width 45 height 11
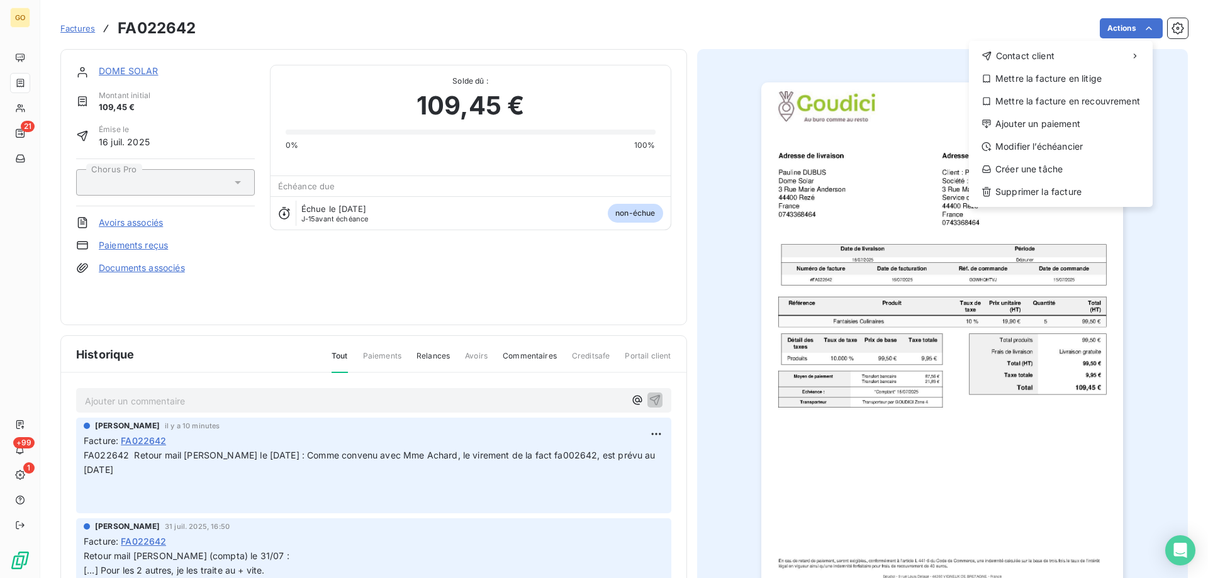
click at [82, 23] on html "GO 21 +99 1 Factures FA022642 Actions Contact client Mettre la facture en litig…" at bounding box center [604, 295] width 1208 height 591
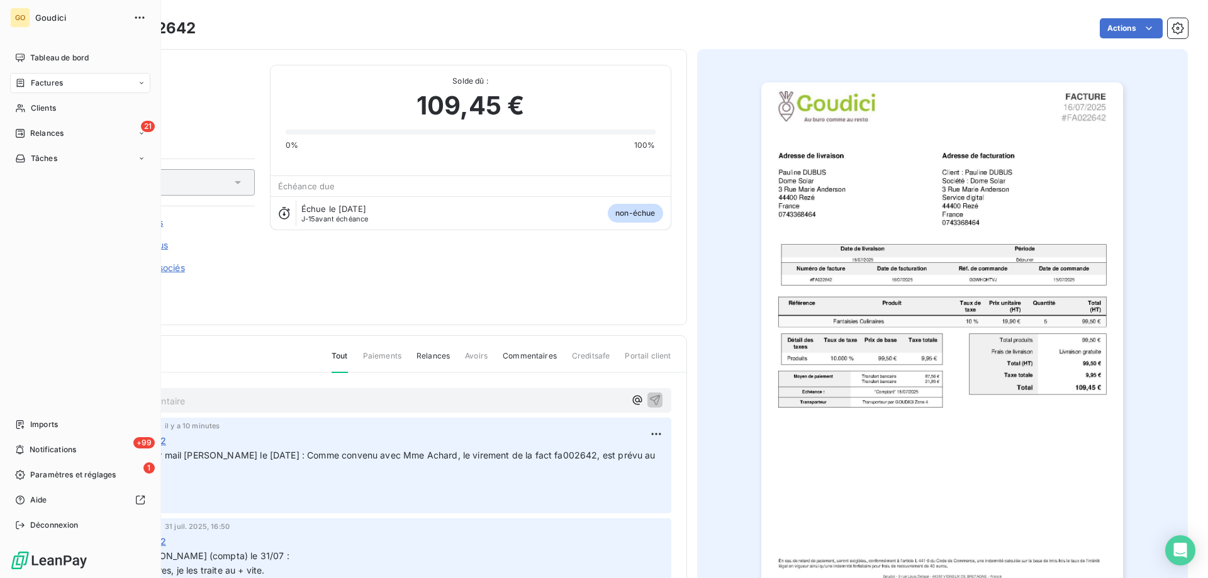
click at [41, 84] on span "Factures" at bounding box center [47, 82] width 32 height 11
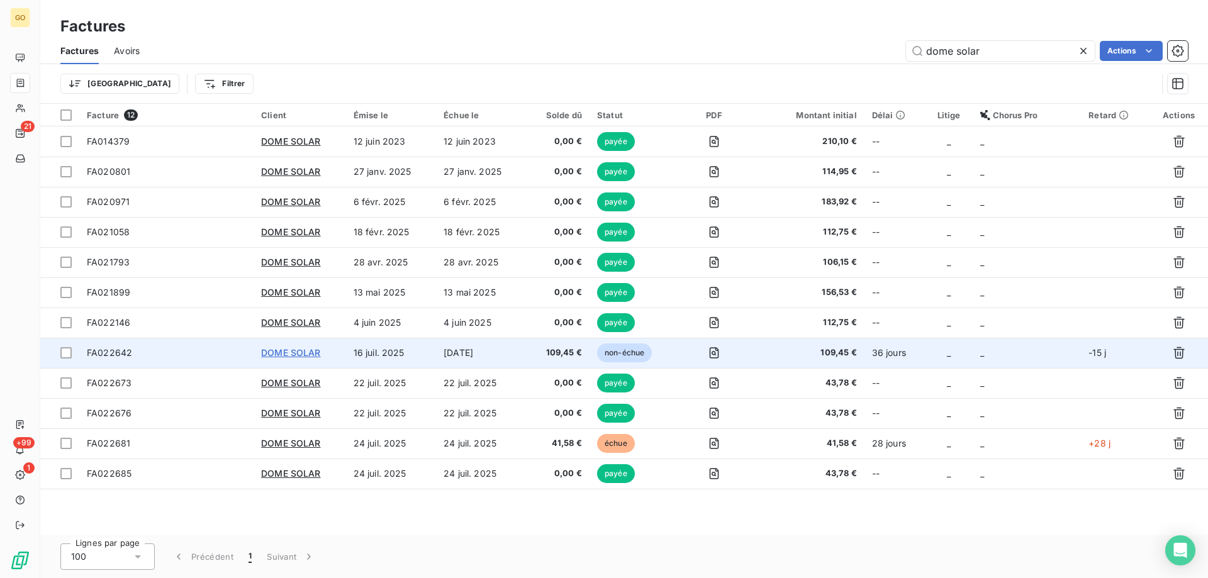
click at [291, 352] on span "DOME SOLAR" at bounding box center [291, 352] width 60 height 11
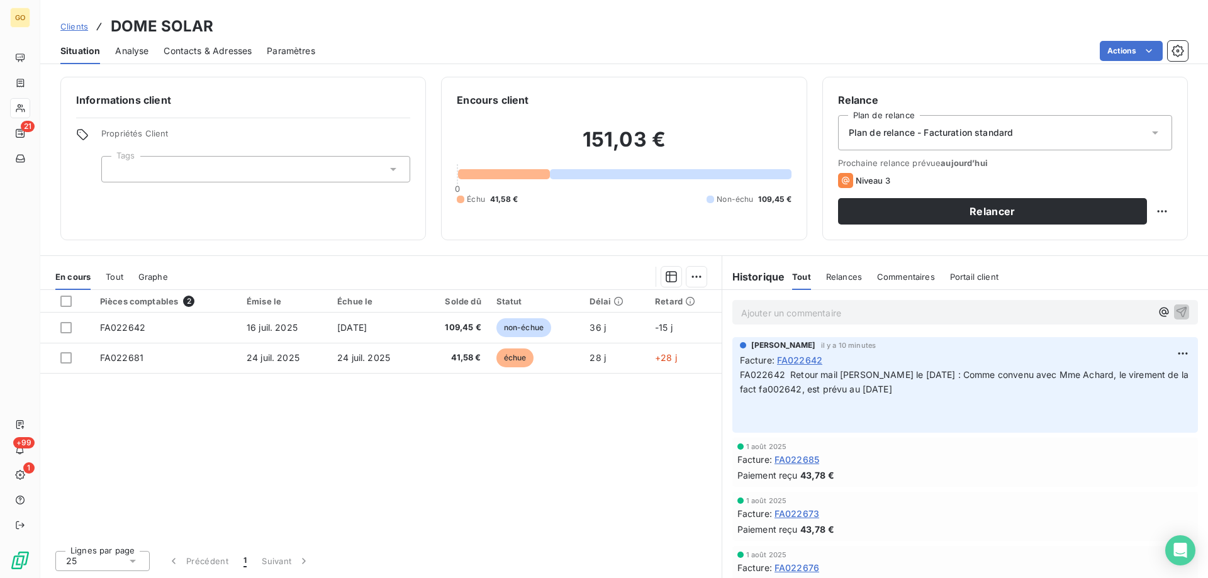
click at [607, 176] on div at bounding box center [671, 174] width 242 height 10
click at [605, 173] on div at bounding box center [671, 174] width 242 height 10
click at [1158, 209] on html "GO 21 +99 1 Clients DOME SOLAR Situation Analyse Contacts & Adresses Paramètres…" at bounding box center [604, 295] width 1208 height 591
click at [64, 325] on html "GO 21 +99 1 Clients DOME SOLAR Situation Analyse Contacts & Adresses Paramètres…" at bounding box center [604, 295] width 1208 height 591
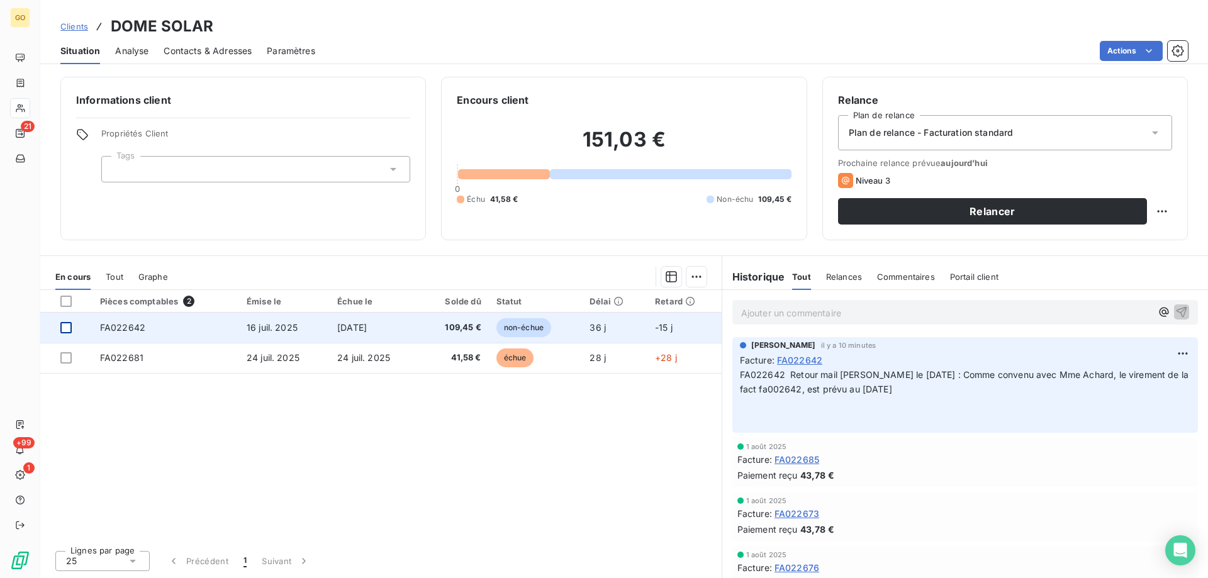
click at [67, 328] on div at bounding box center [65, 327] width 11 height 11
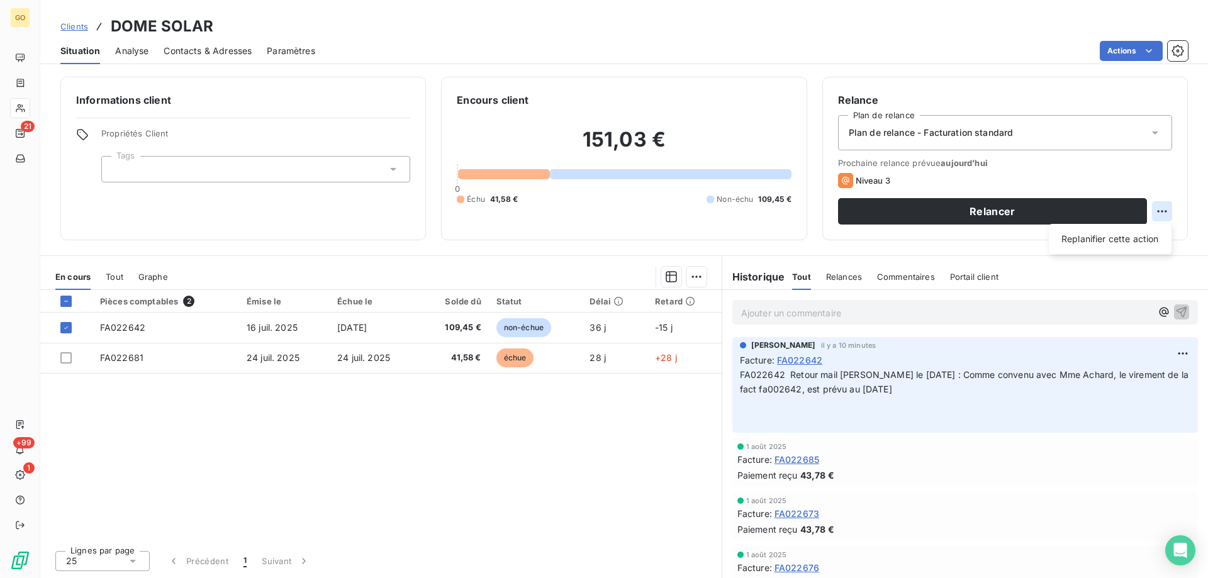
click at [1161, 211] on html "GO 21 +99 1 Clients DOME SOLAR Situation Analyse Contacts & Adresses Paramètres…" at bounding box center [604, 295] width 1208 height 591
click at [1142, 235] on div "Replanifier cette action" at bounding box center [1110, 239] width 113 height 20
select select "7"
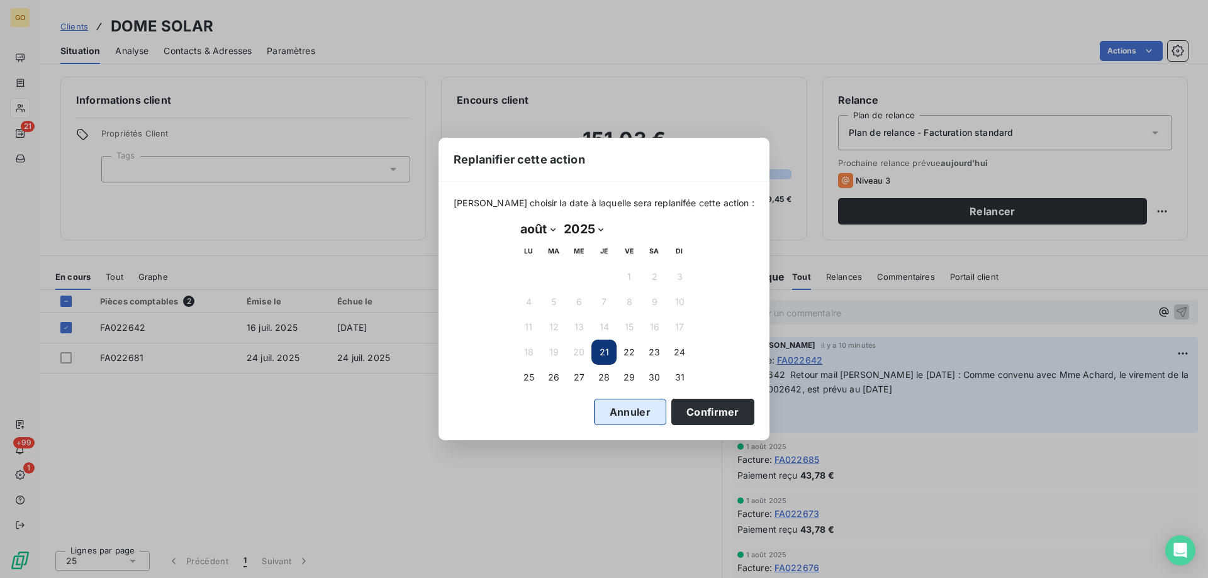
click at [594, 410] on button "Annuler" at bounding box center [630, 412] width 72 height 26
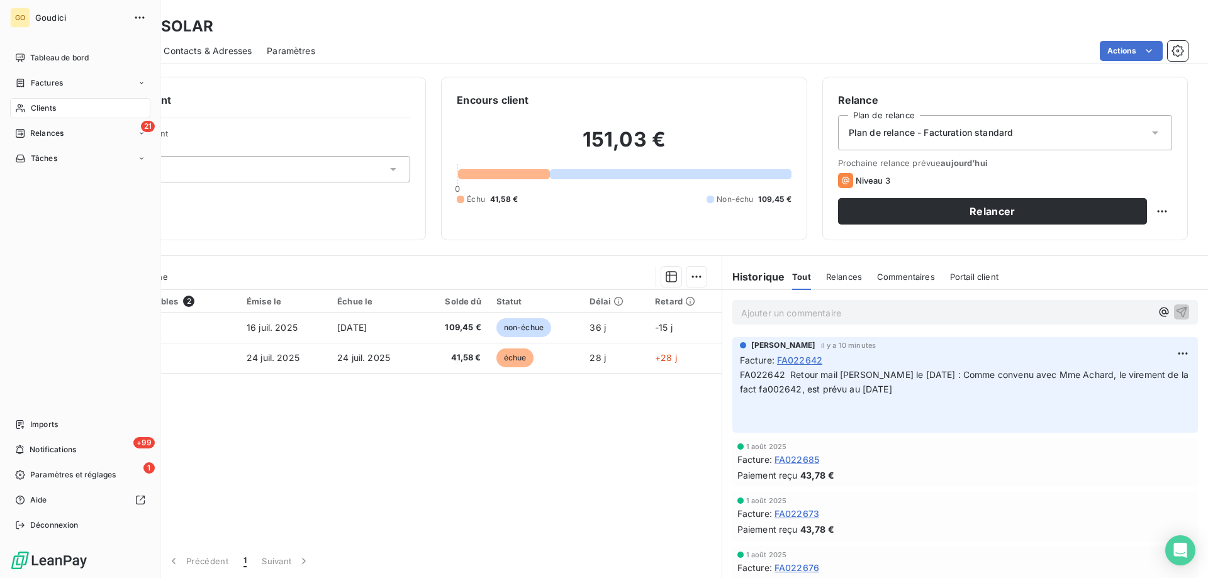
click at [64, 106] on div "Clients" at bounding box center [80, 108] width 140 height 20
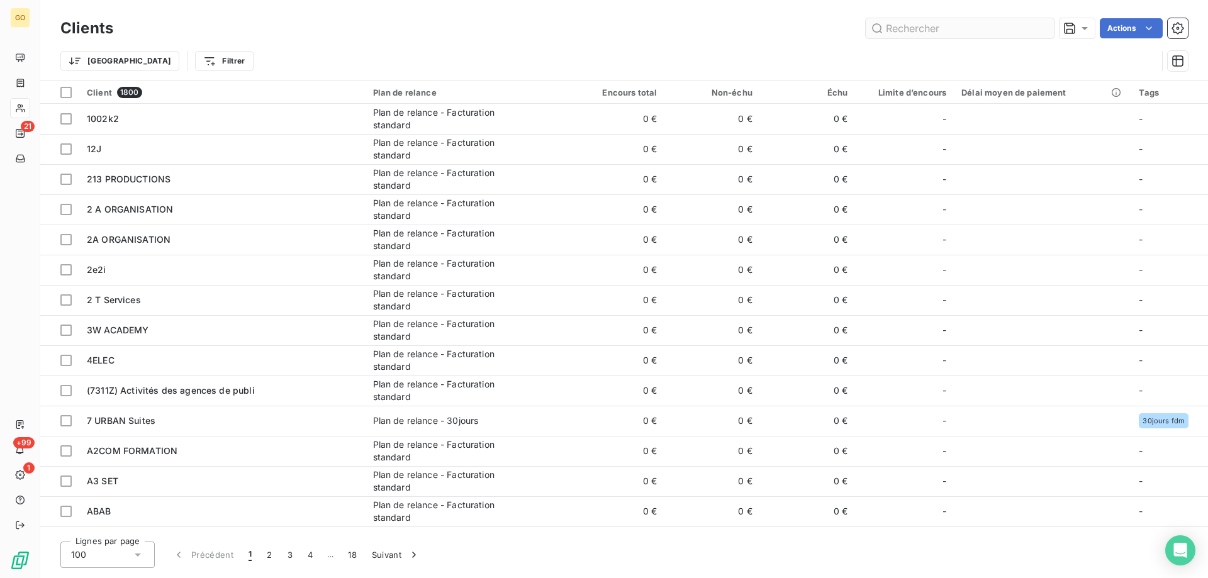
click at [947, 33] on input "text" at bounding box center [960, 28] width 189 height 20
click at [1149, 26] on html "GO 21 +99 1 Clients Actions Modifier le plan de relance (0 client) Propriétés C…" at bounding box center [604, 295] width 1208 height 591
click at [976, 19] on input "text" at bounding box center [960, 28] width 189 height 20
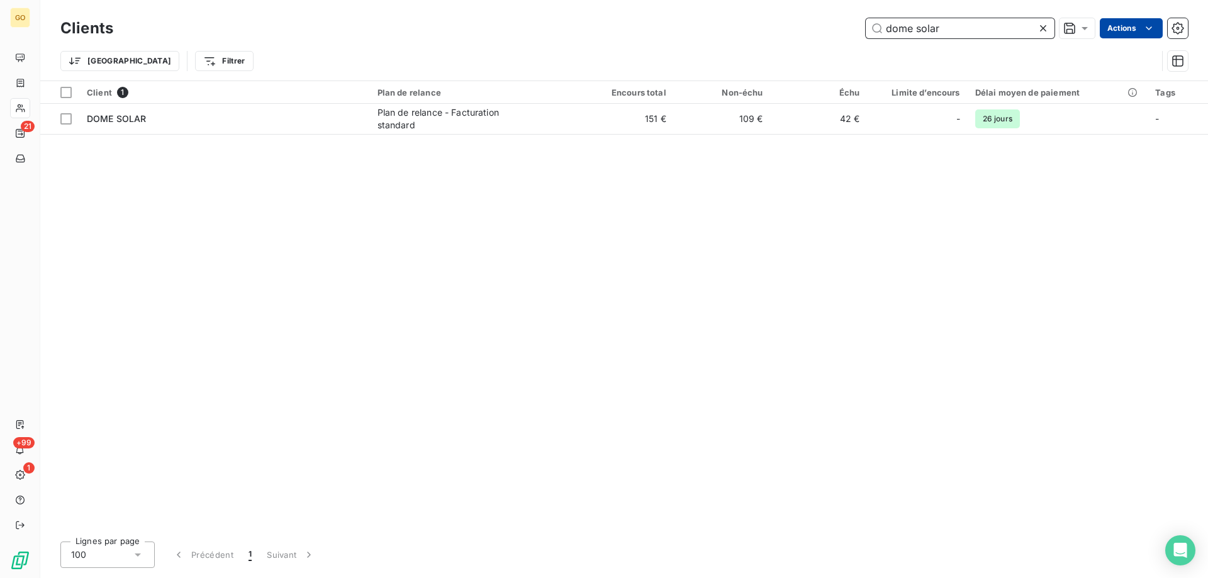
type input "dome solar"
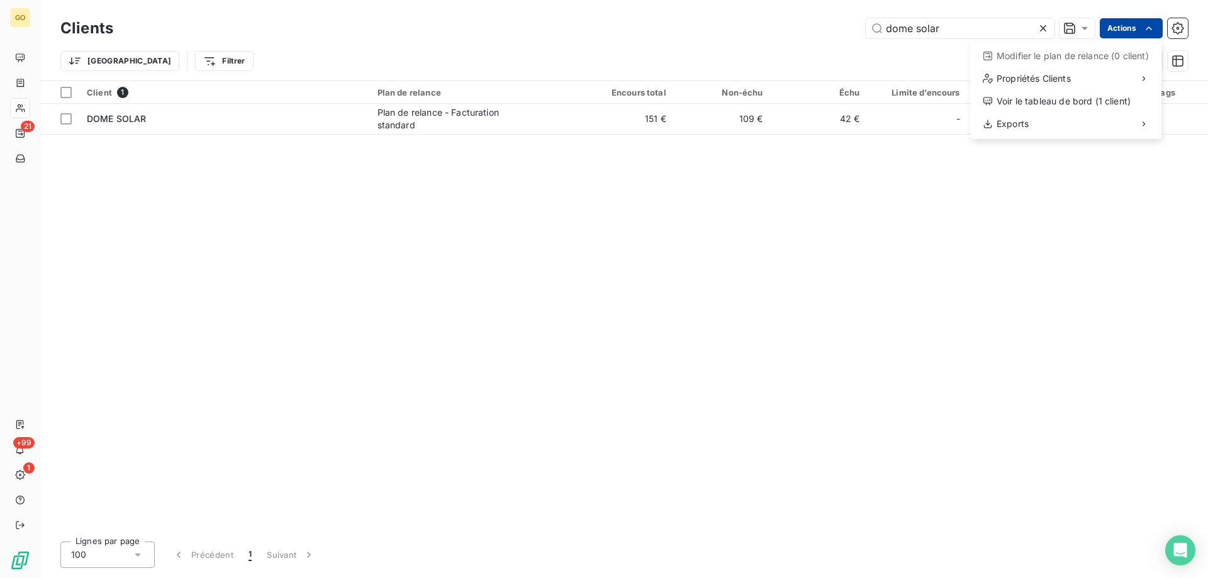
click at [1154, 33] on html "GO 21 +99 1 Clients dome solar Actions Modifier le plan de relance (0 client) P…" at bounding box center [604, 295] width 1208 height 591
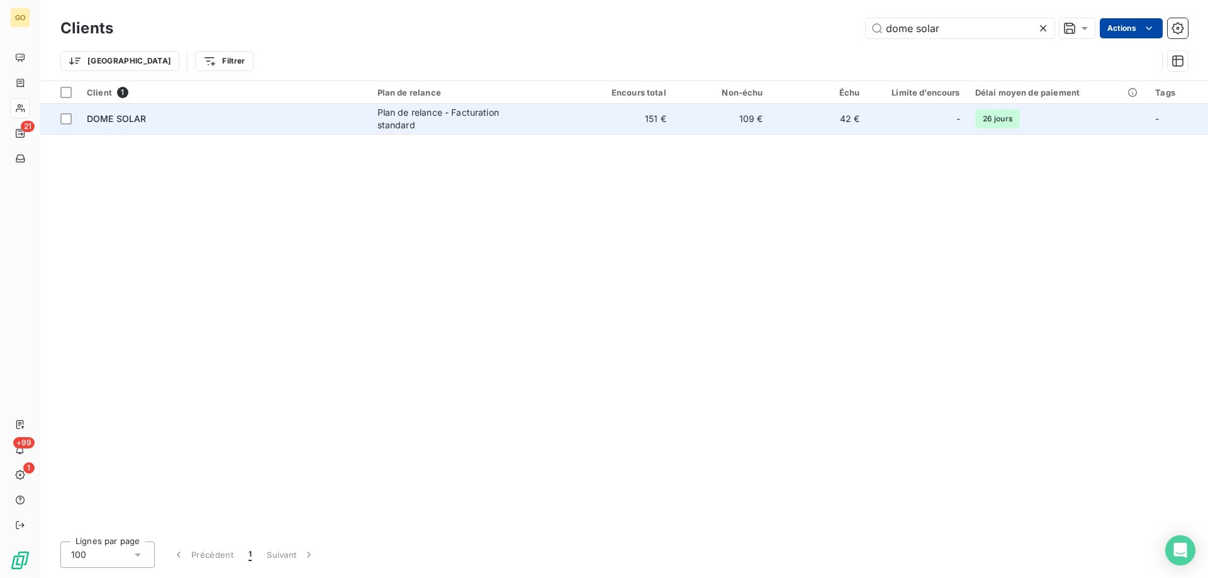
click at [114, 121] on span "DOME SOLAR" at bounding box center [117, 118] width 60 height 11
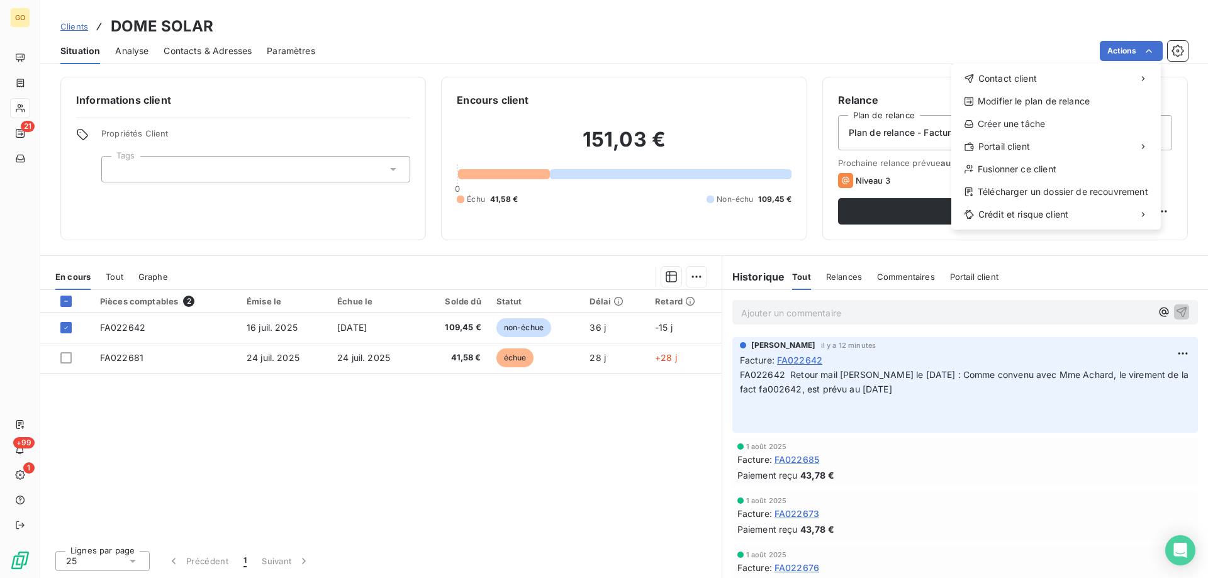
click at [881, 239] on html "GO 21 +99 1 Clients DOME SOLAR Situation Analyse Contacts & Adresses Paramètres…" at bounding box center [604, 295] width 1208 height 591
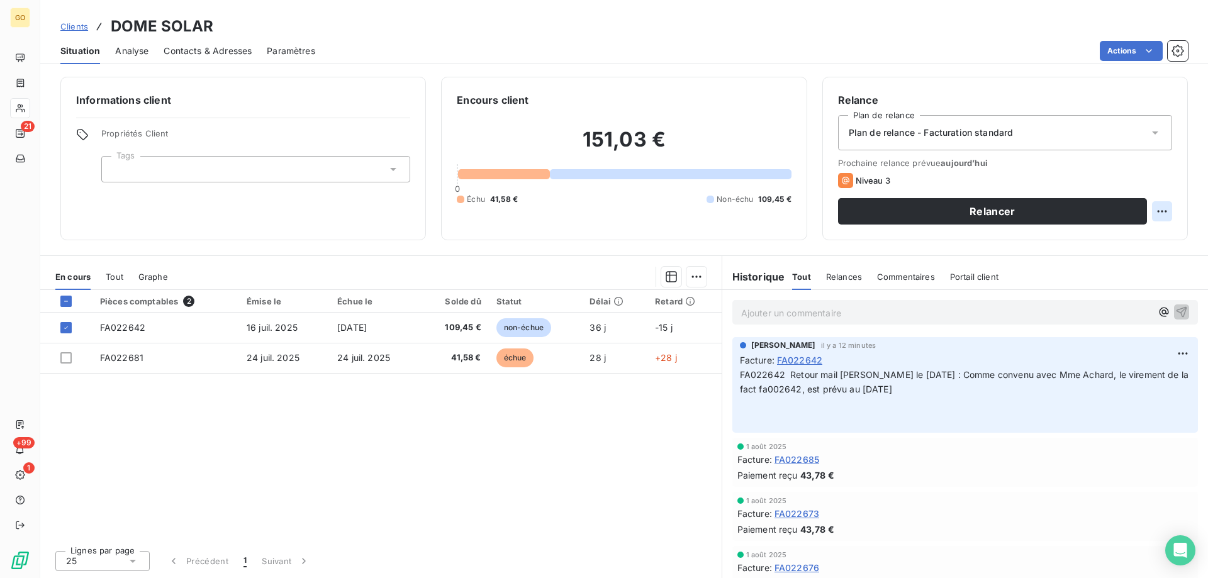
click at [1162, 214] on html "GO 21 +99 1 Clients DOME SOLAR Situation Analyse Contacts & Adresses Paramètres…" at bounding box center [604, 295] width 1208 height 591
drag, startPoint x: 355, startPoint y: 421, endPoint x: 269, endPoint y: 428, distance: 86.4
click at [355, 421] on html "GO 21 +99 1 Clients DOME SOLAR Situation Analyse Contacts & Adresses Paramètres…" at bounding box center [604, 295] width 1208 height 591
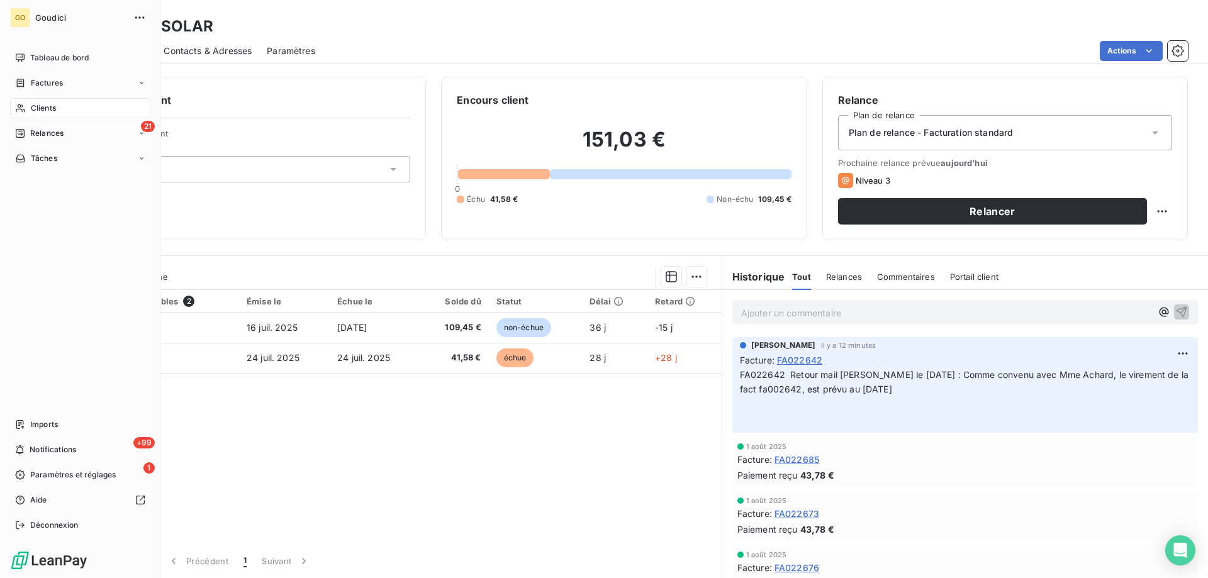
click at [50, 87] on span "Factures" at bounding box center [47, 82] width 32 height 11
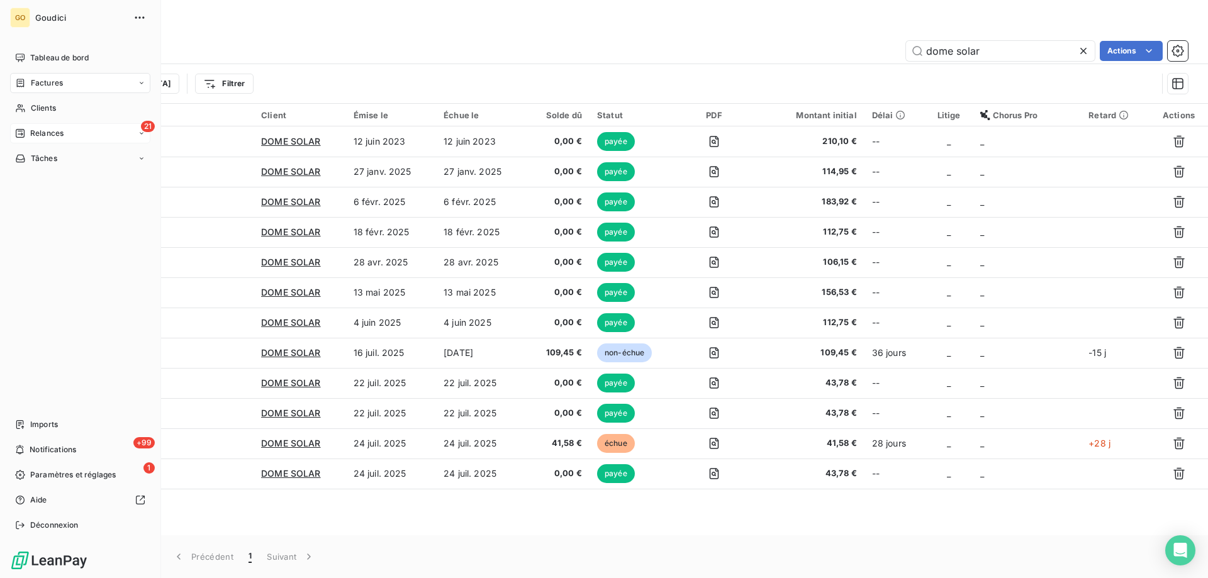
click at [72, 131] on div "21 Relances" at bounding box center [80, 133] width 140 height 20
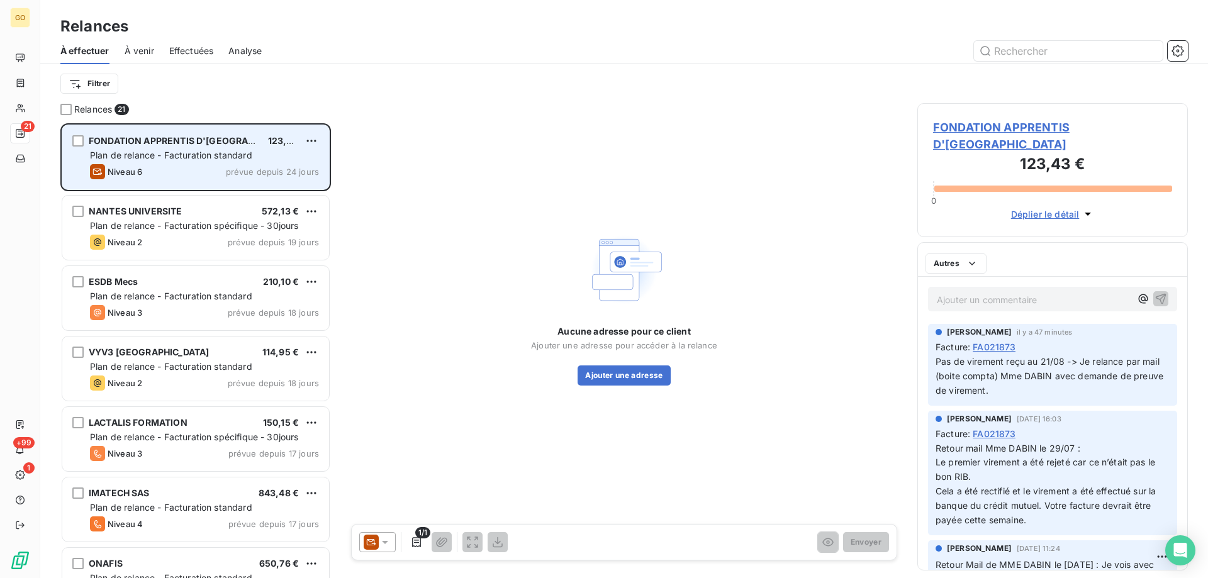
scroll to position [445, 261]
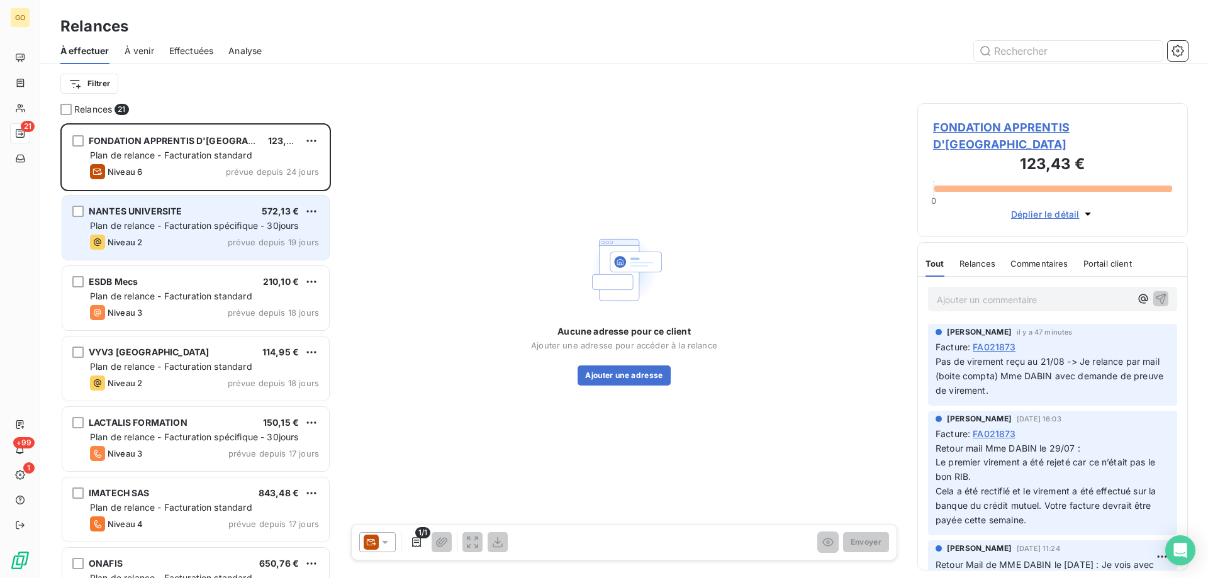
click at [155, 216] on div "NANTES UNIVERSITE" at bounding box center [136, 211] width 94 height 13
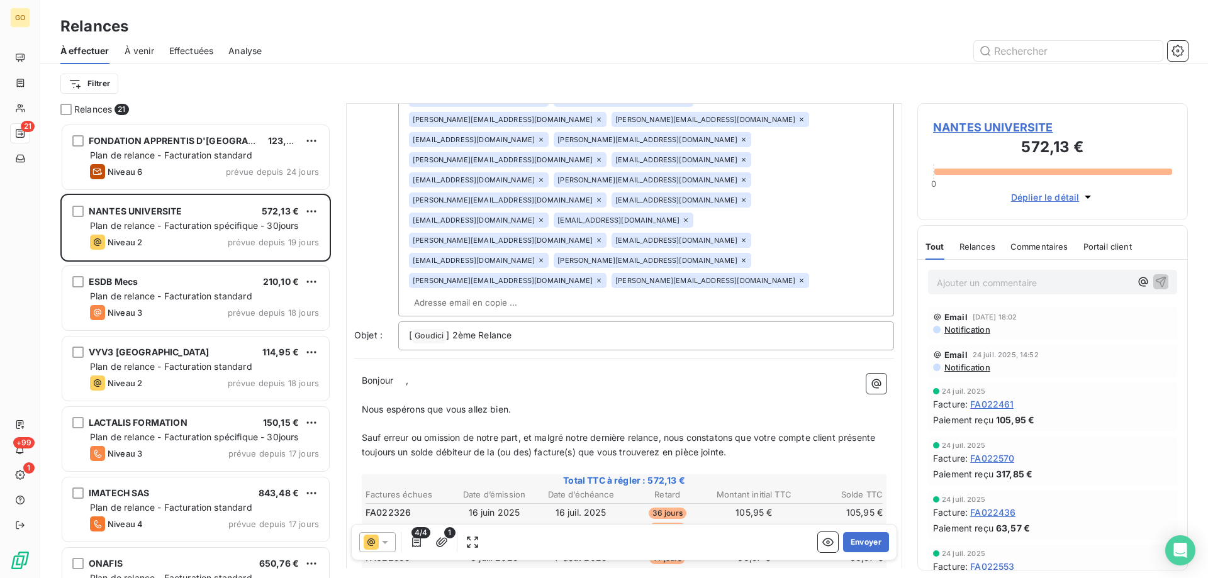
scroll to position [627, 0]
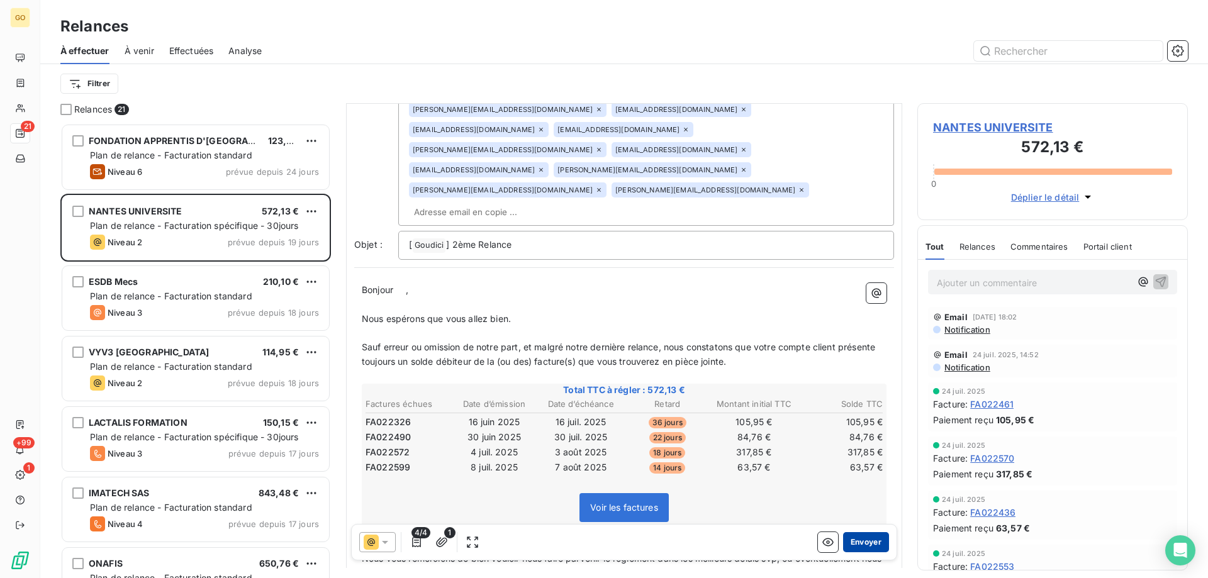
click at [862, 540] on button "Envoyer" at bounding box center [866, 542] width 46 height 20
